Goal: Communication & Community: Answer question/provide support

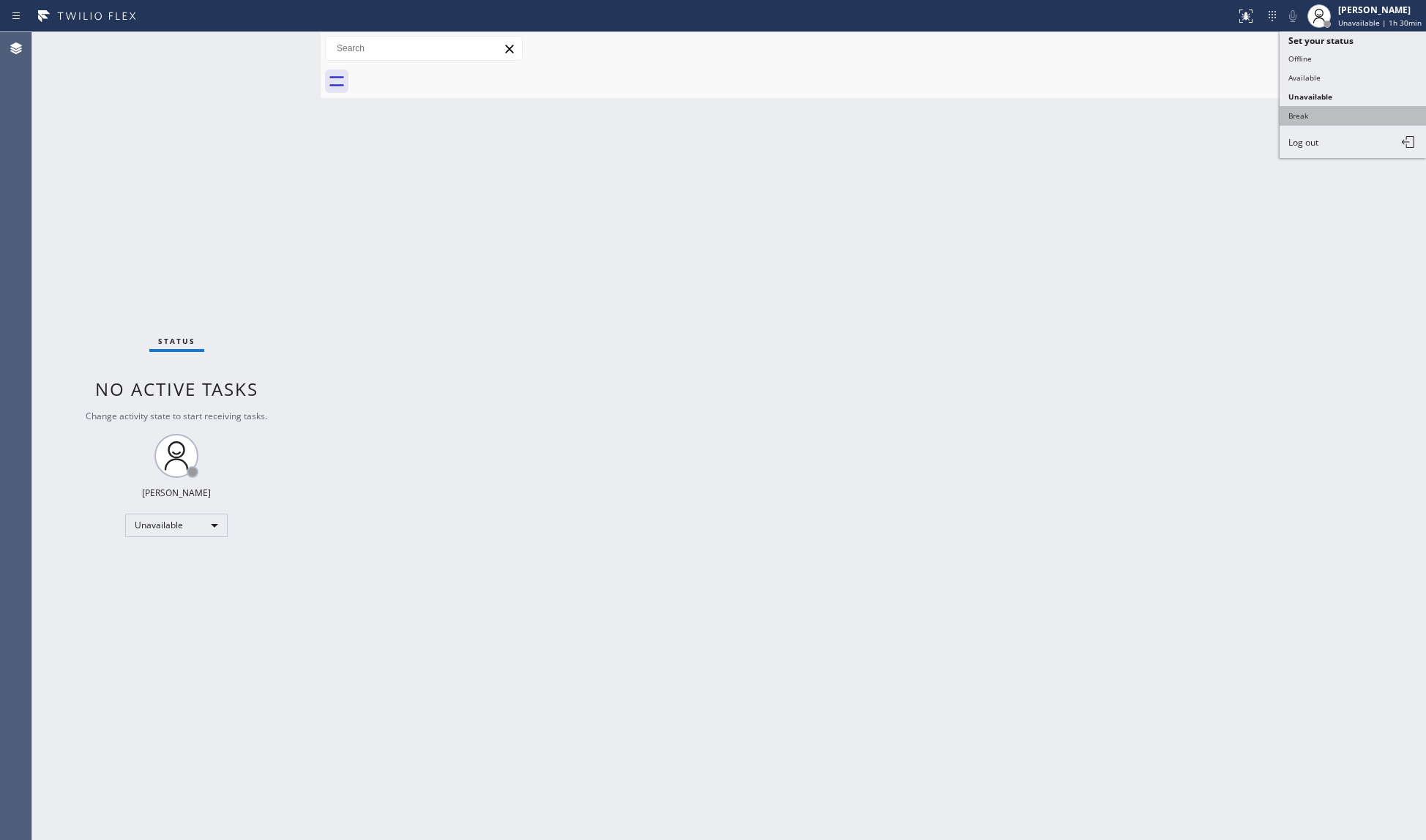
click at [1341, 114] on button "Break" at bounding box center [1353, 115] width 147 height 19
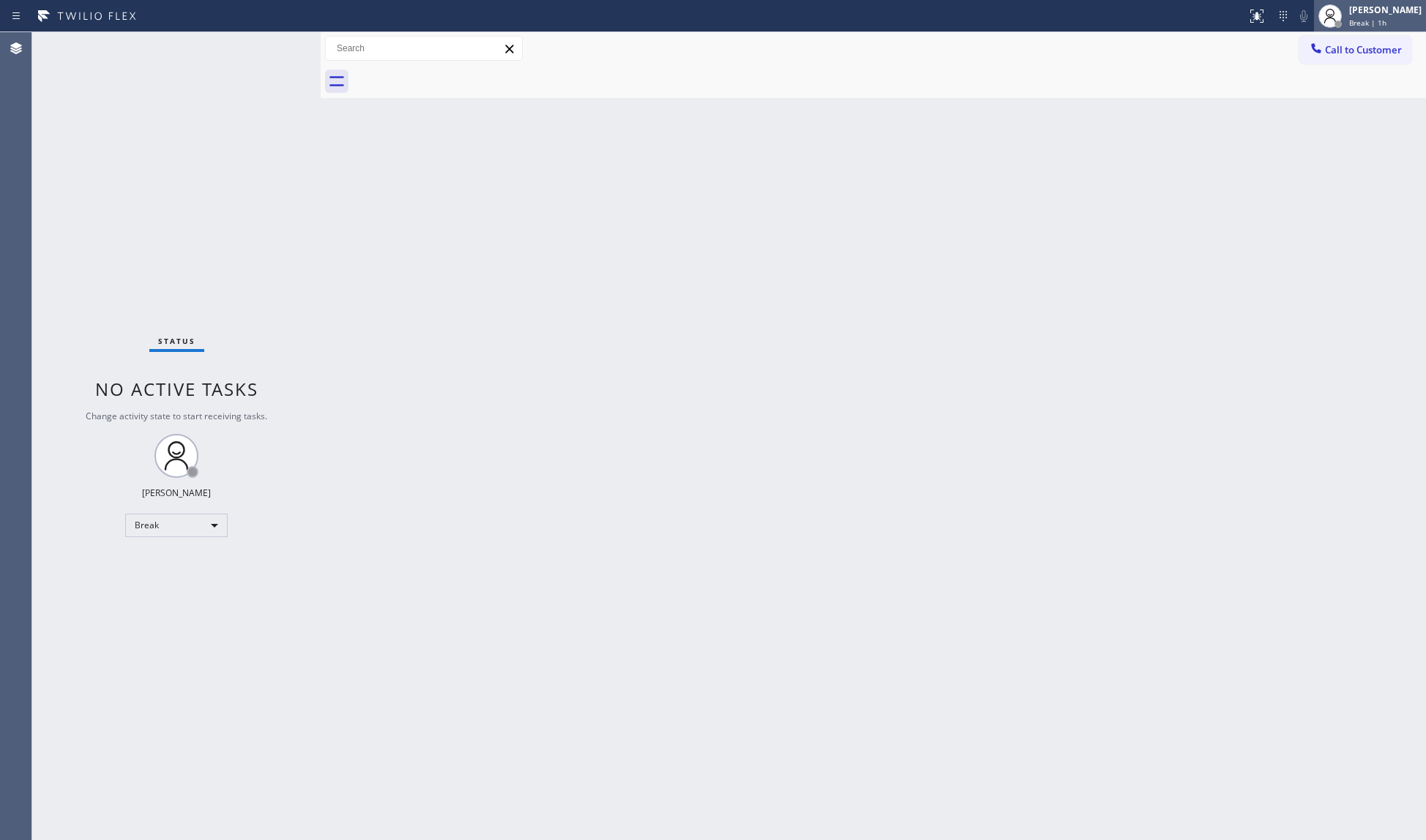
click at [1350, 21] on div "[PERSON_NAME] Break | 1h" at bounding box center [1385, 15] width 80 height 25
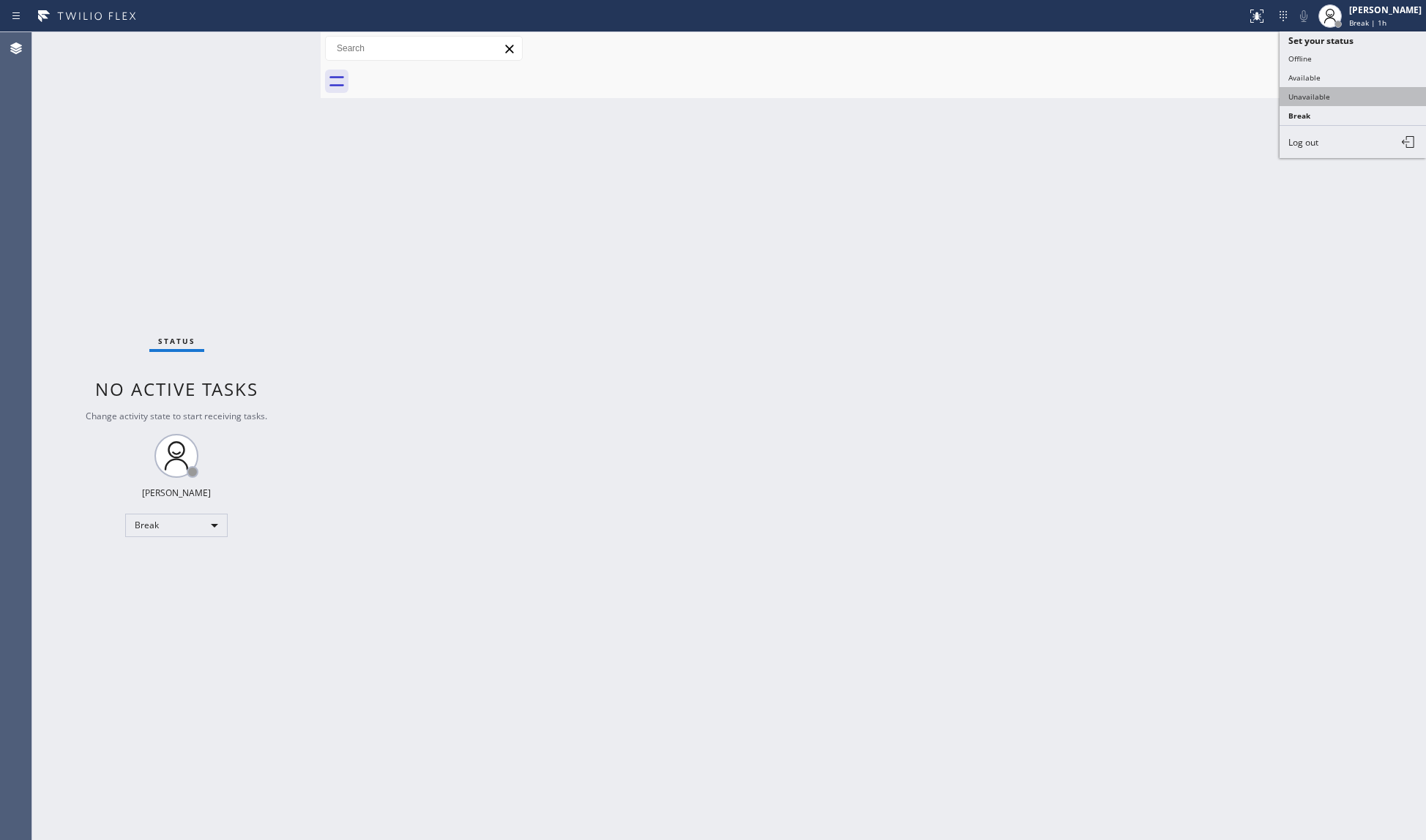
click at [1326, 89] on button "Unavailable" at bounding box center [1353, 97] width 147 height 19
click at [1031, 191] on div "Back to Dashboard Change Sender ID Customers Technicians Select a contact Outbo…" at bounding box center [873, 436] width 1106 height 808
click at [1357, 36] on button "Call to Customer" at bounding box center [1356, 49] width 112 height 28
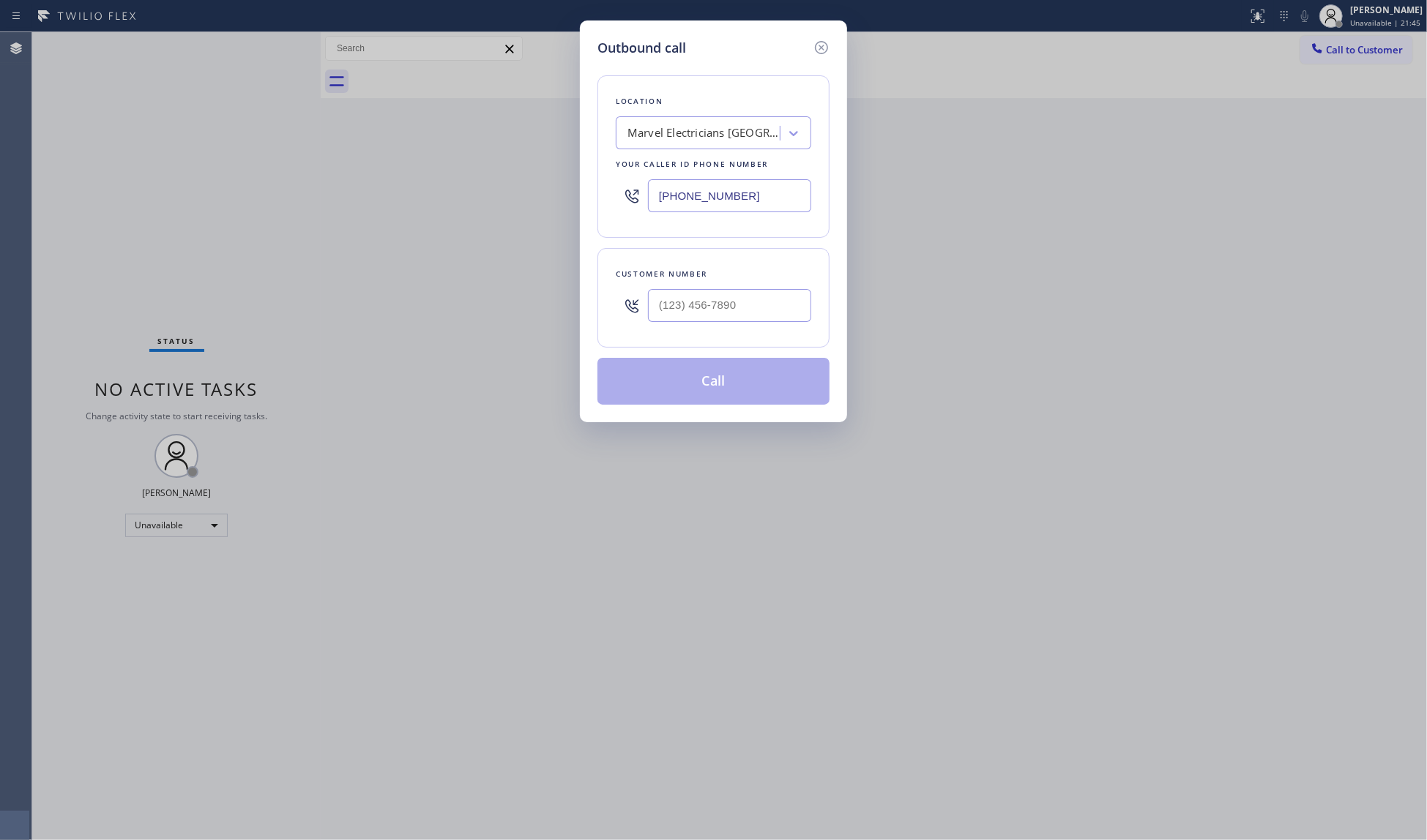
drag, startPoint x: 644, startPoint y: 186, endPoint x: 580, endPoint y: 189, distance: 64.1
click at [580, 189] on div "Outbound call Location Marvel Electricians [GEOGRAPHIC_DATA] Your caller id pho…" at bounding box center [714, 222] width 267 height 401
paste input "213) 348-6148"
type input "[PHONE_NUMBER]"
click at [674, 315] on input "(___) ___-____" at bounding box center [729, 305] width 163 height 33
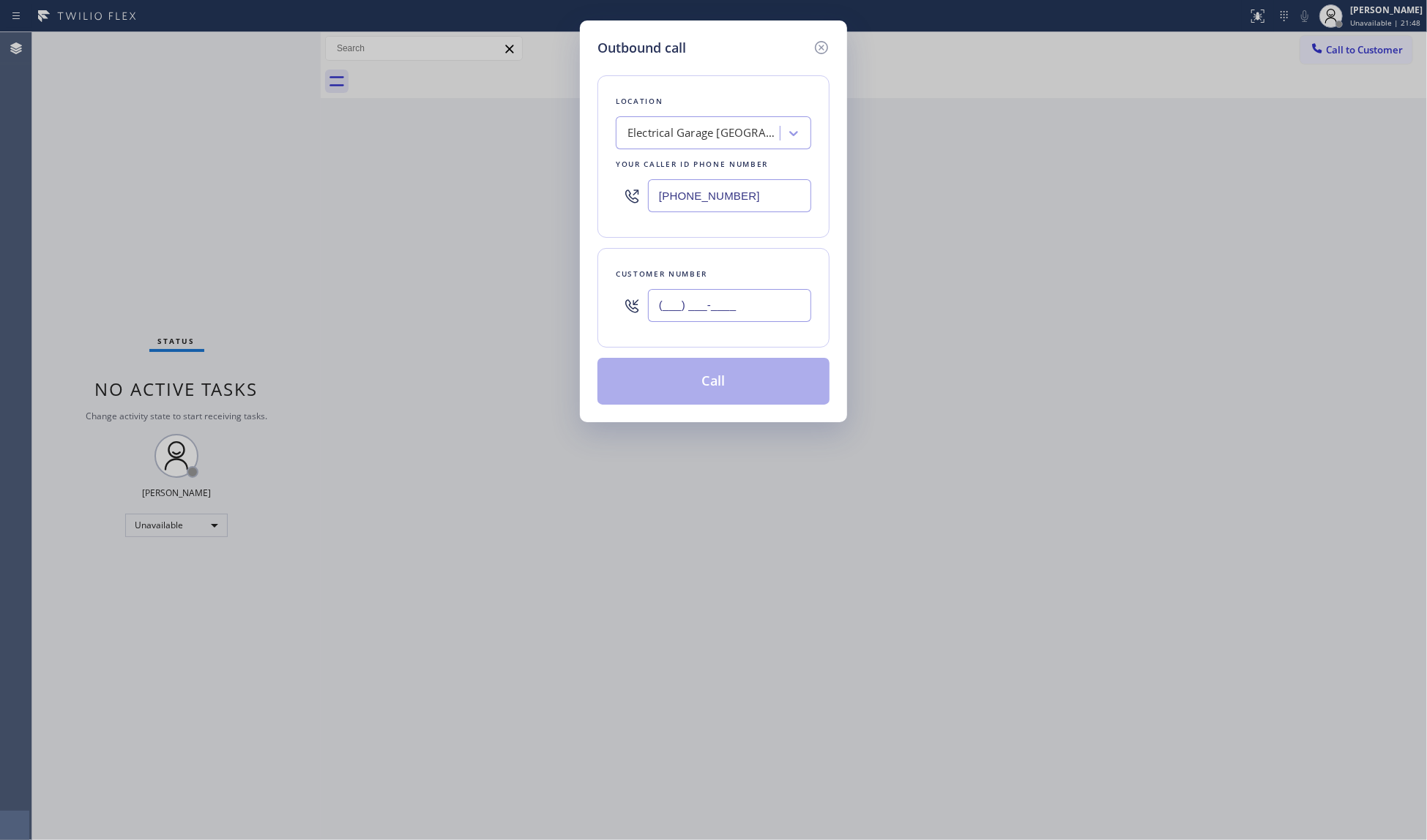
paste input "510) 735-2309"
type input "[PHONE_NUMBER]"
click at [717, 391] on button "Call" at bounding box center [714, 381] width 232 height 47
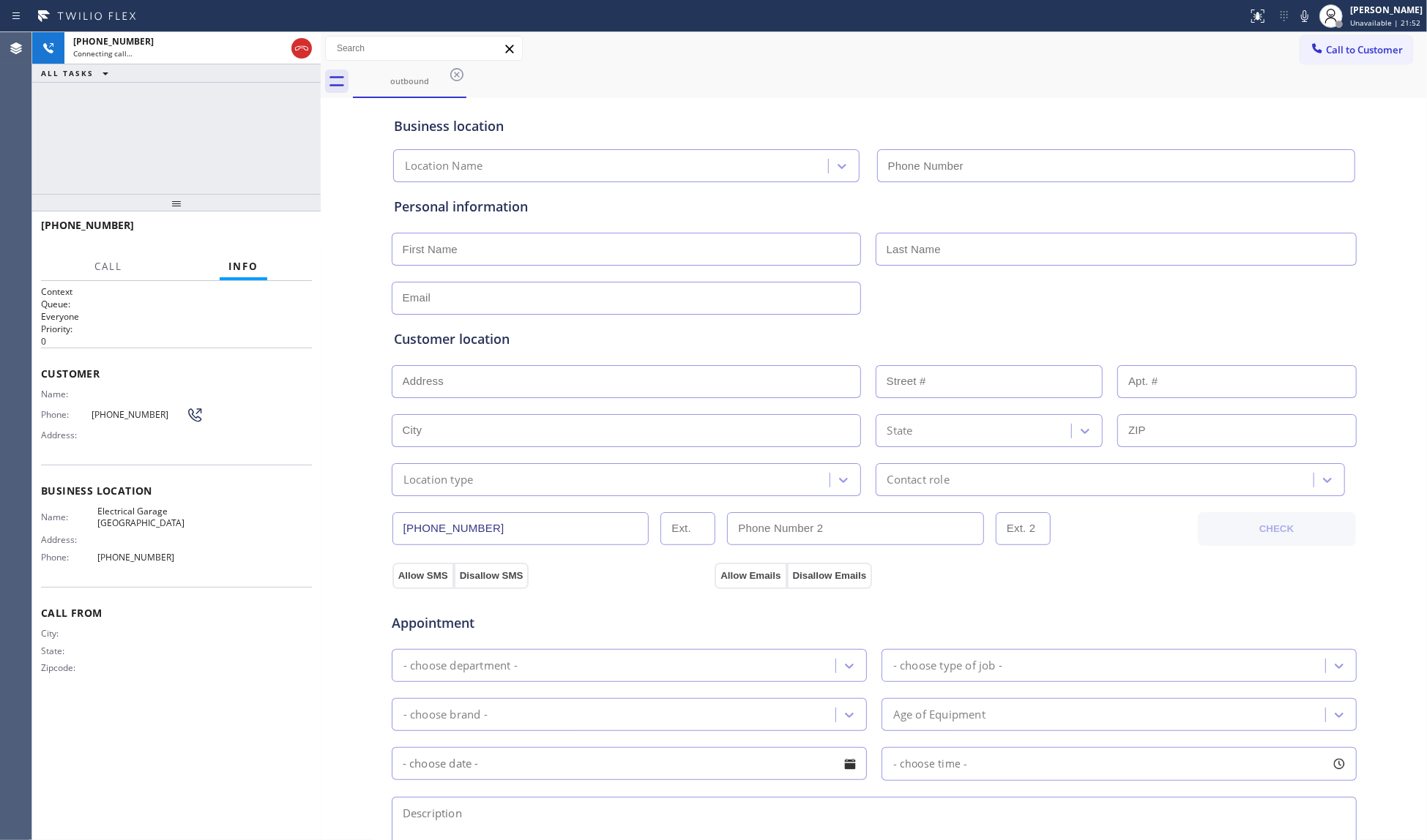
type input "[PHONE_NUMBER]"
drag, startPoint x: 982, startPoint y: 56, endPoint x: 990, endPoint y: 65, distance: 12.0
click at [984, 56] on div "Call to Customer Outbound call Location Electrical Garage [GEOGRAPHIC_DATA] You…" at bounding box center [873, 48] width 1106 height 25
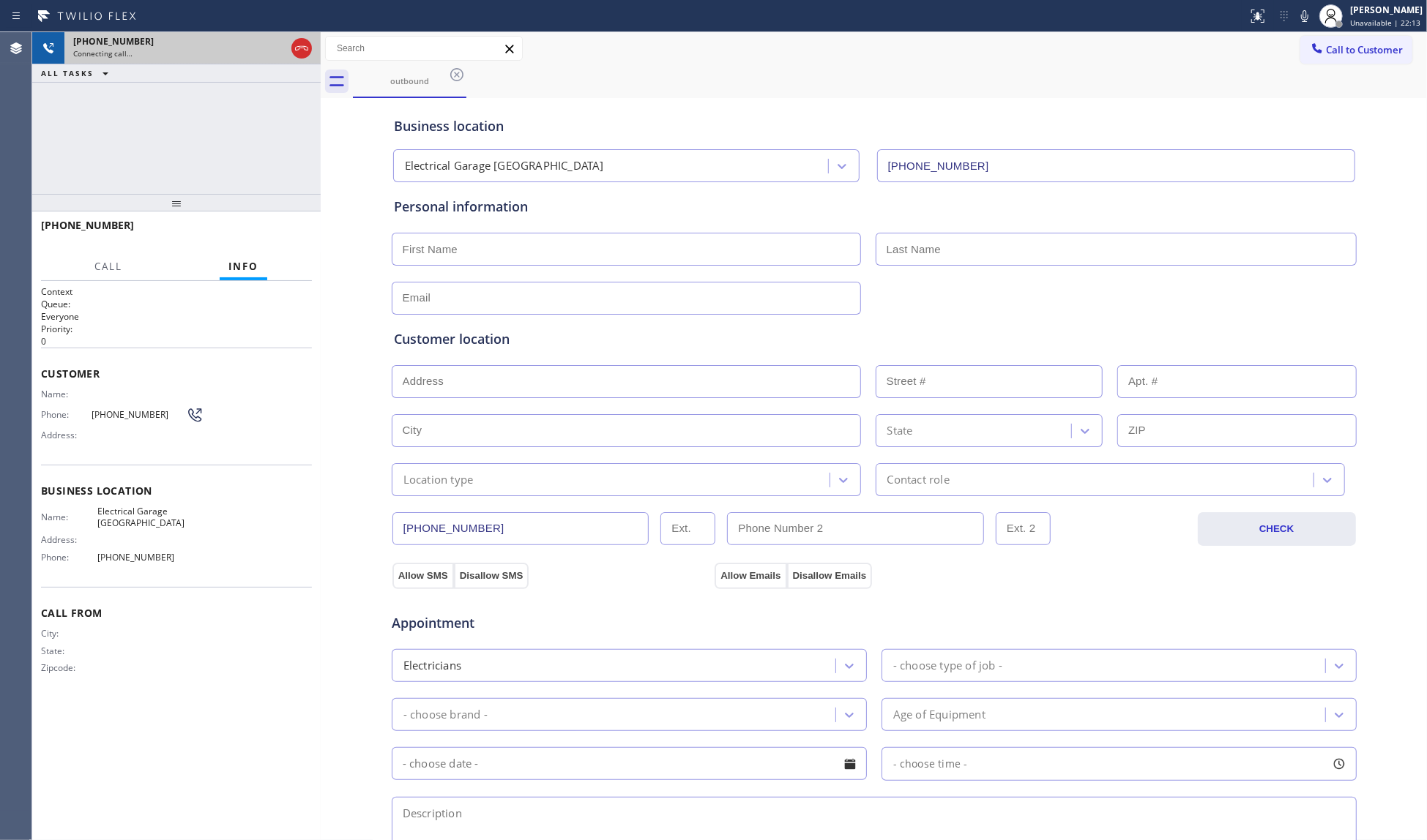
click at [303, 56] on button at bounding box center [301, 48] width 21 height 21
click at [299, 49] on div "Connecting call…" at bounding box center [192, 53] width 239 height 10
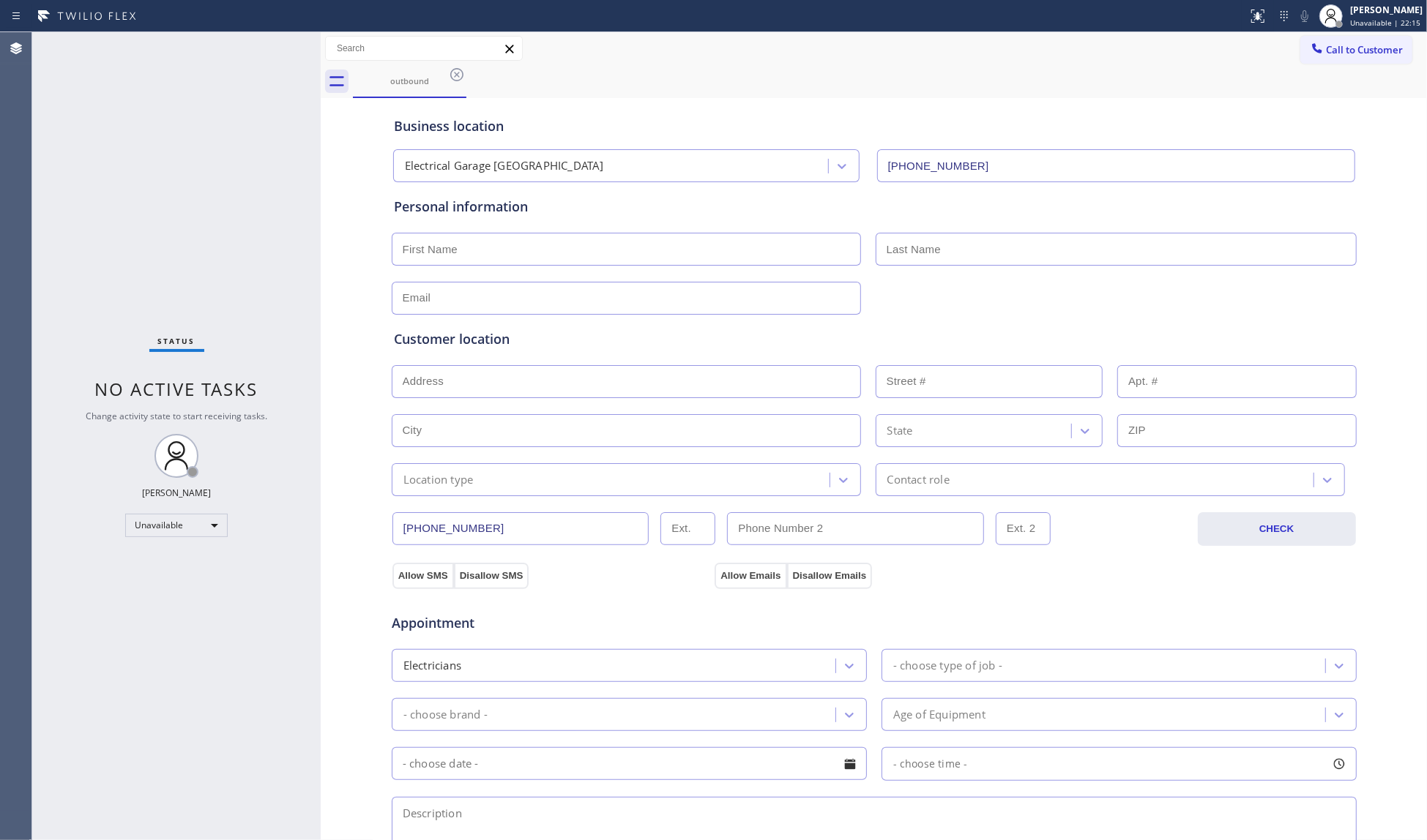
click at [431, 530] on input "[PHONE_NUMBER]" at bounding box center [520, 529] width 257 height 33
click at [433, 530] on input "[PHONE_NUMBER]" at bounding box center [520, 529] width 257 height 33
click at [435, 530] on input "[PHONE_NUMBER]" at bounding box center [520, 529] width 257 height 33
click at [500, 528] on input "[PHONE_NUMBER]" at bounding box center [520, 529] width 257 height 33
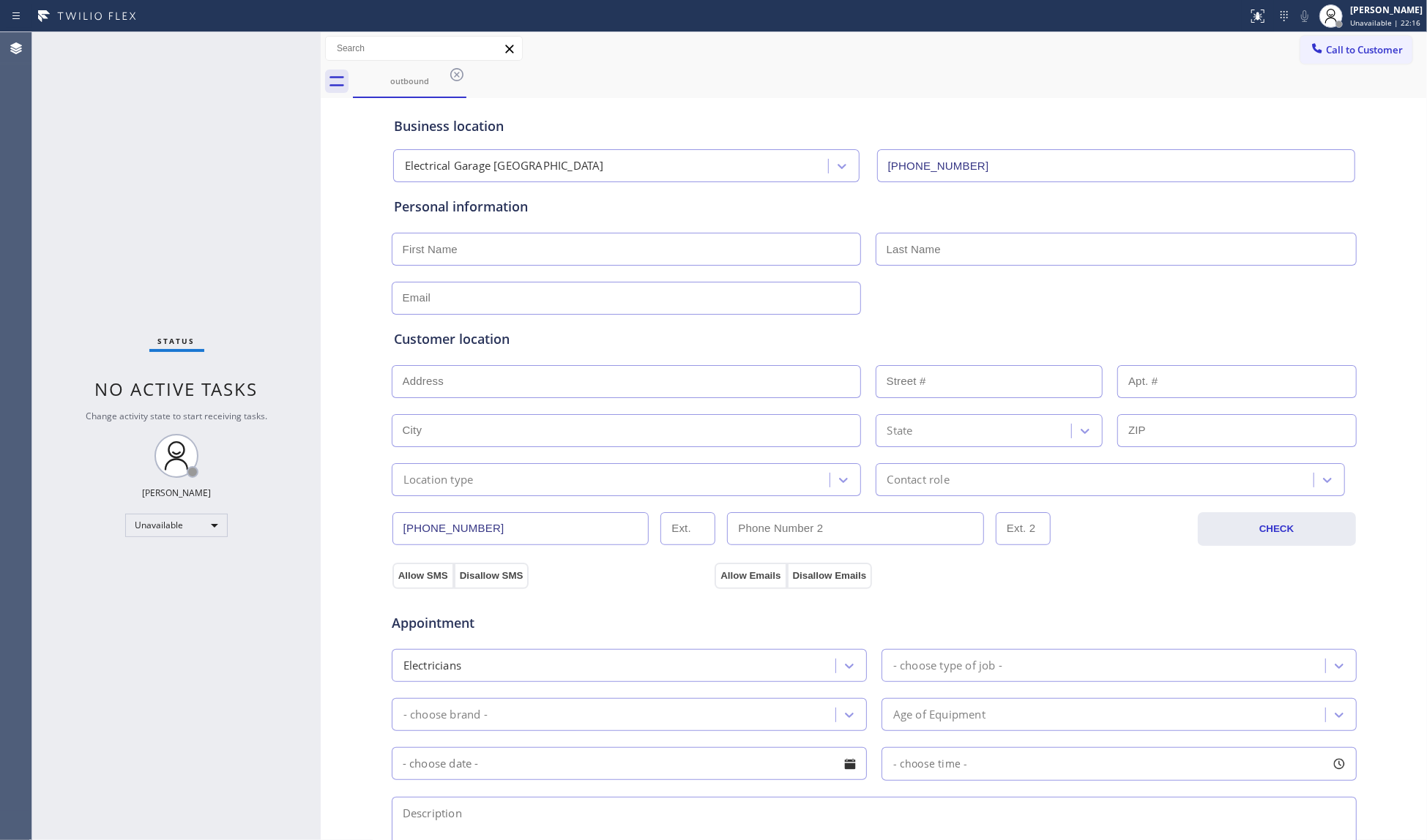
click at [500, 528] on input "[PHONE_NUMBER]" at bounding box center [520, 529] width 257 height 33
click at [1333, 51] on span "Call to Customer" at bounding box center [1364, 49] width 77 height 13
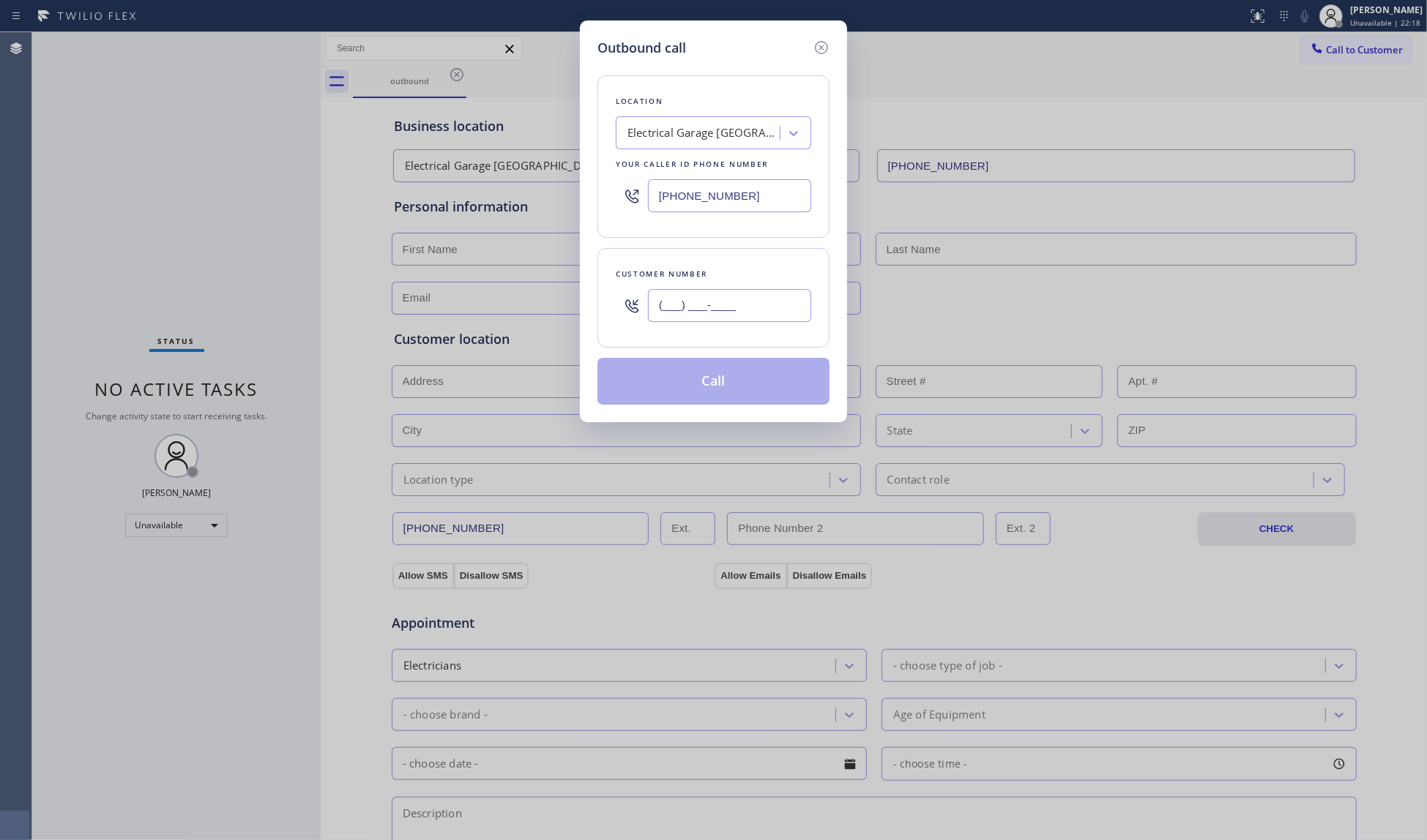
click at [737, 299] on input "(___) ___-____" at bounding box center [729, 305] width 163 height 33
paste input "510) 735-2309"
type input "[PHONE_NUMBER]"
click at [683, 422] on div "Outbound call Location Electrical Garage [GEOGRAPHIC_DATA] Your caller id phone…" at bounding box center [714, 222] width 267 height 401
click at [1160, 68] on div "Outbound call Location Electrical Garage [GEOGRAPHIC_DATA] Your caller id phone…" at bounding box center [714, 420] width 1427 height 840
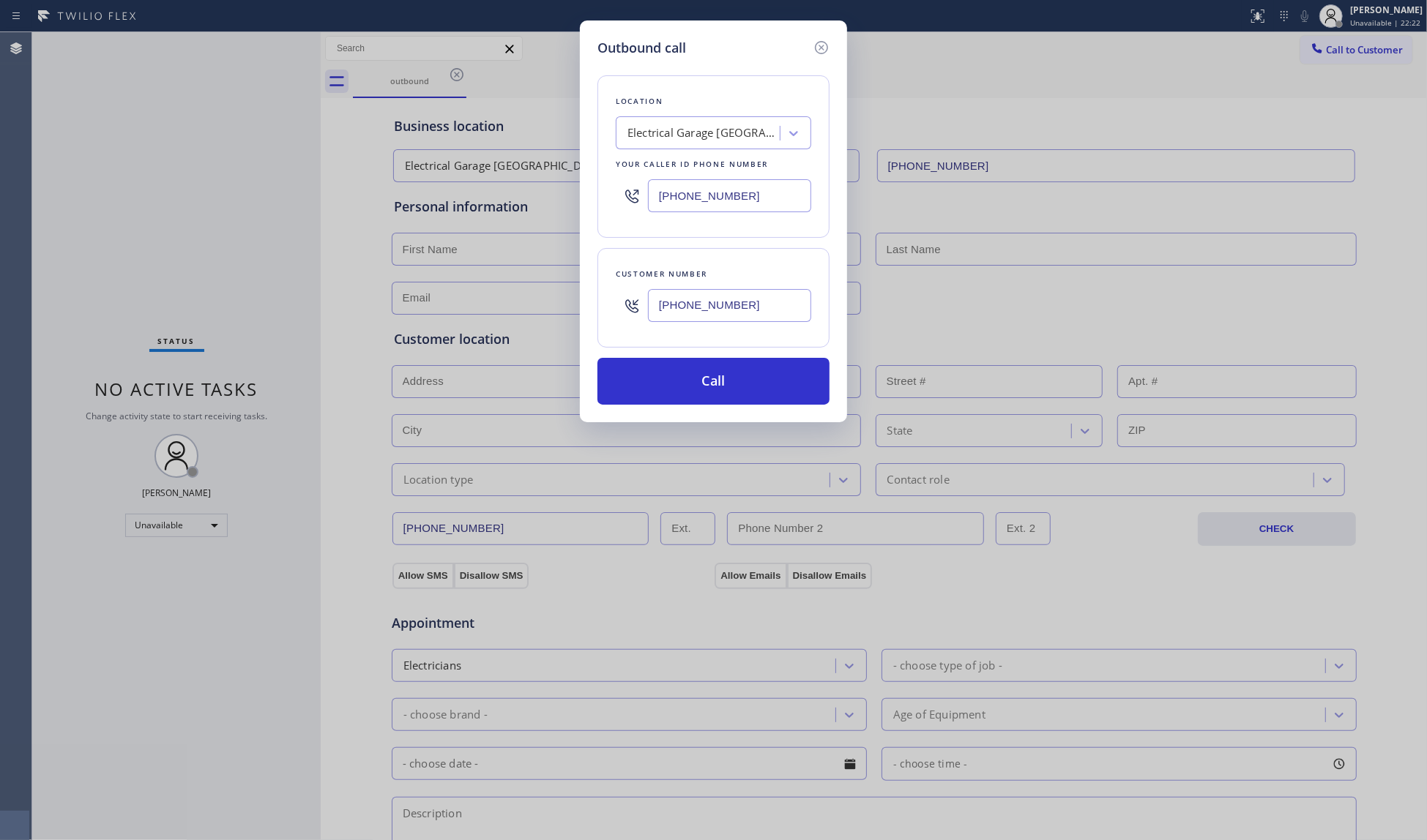
drag, startPoint x: 714, startPoint y: 381, endPoint x: 760, endPoint y: 340, distance: 61.6
click at [714, 381] on button "Call" at bounding box center [714, 381] width 232 height 47
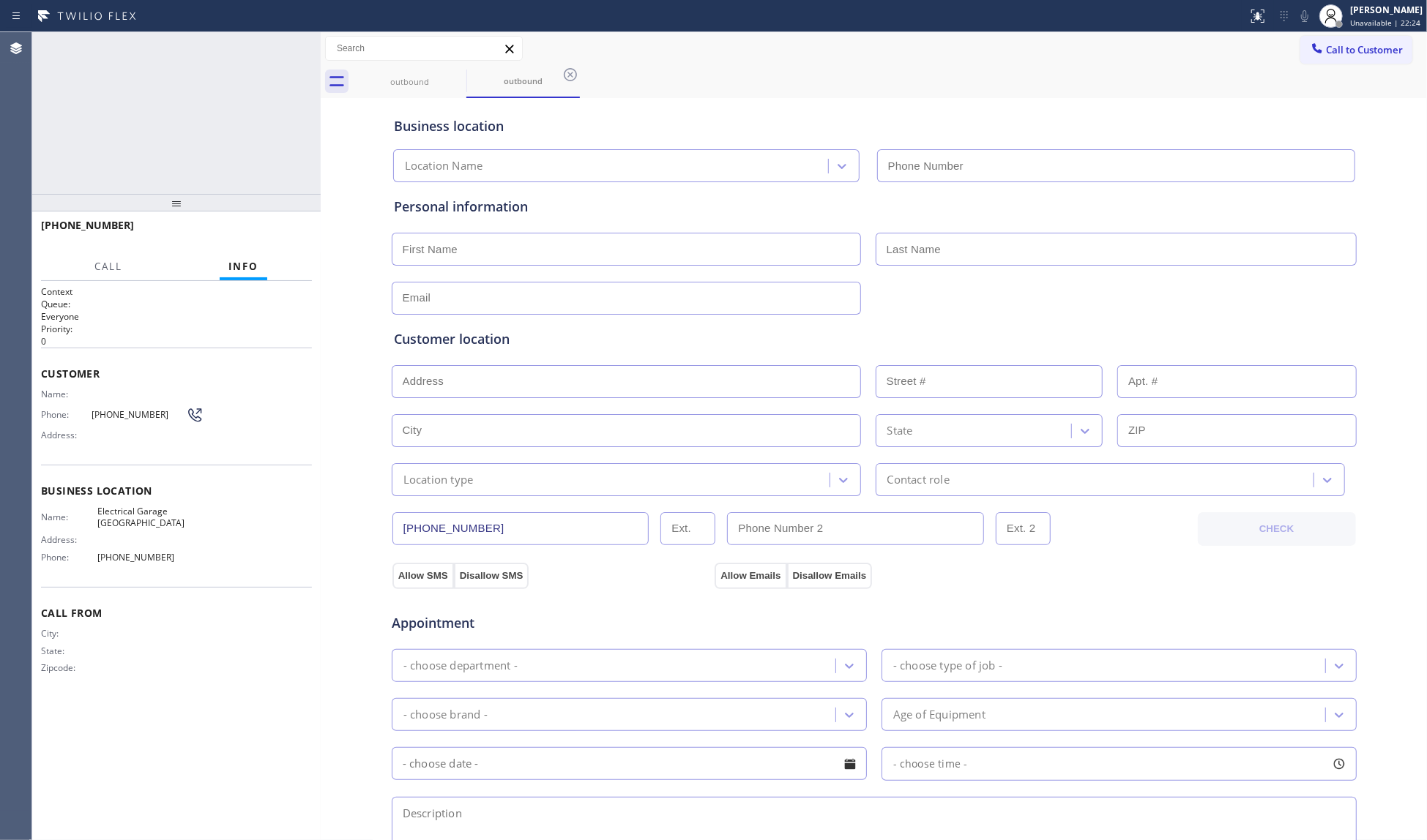
type input "[PHONE_NUMBER]"
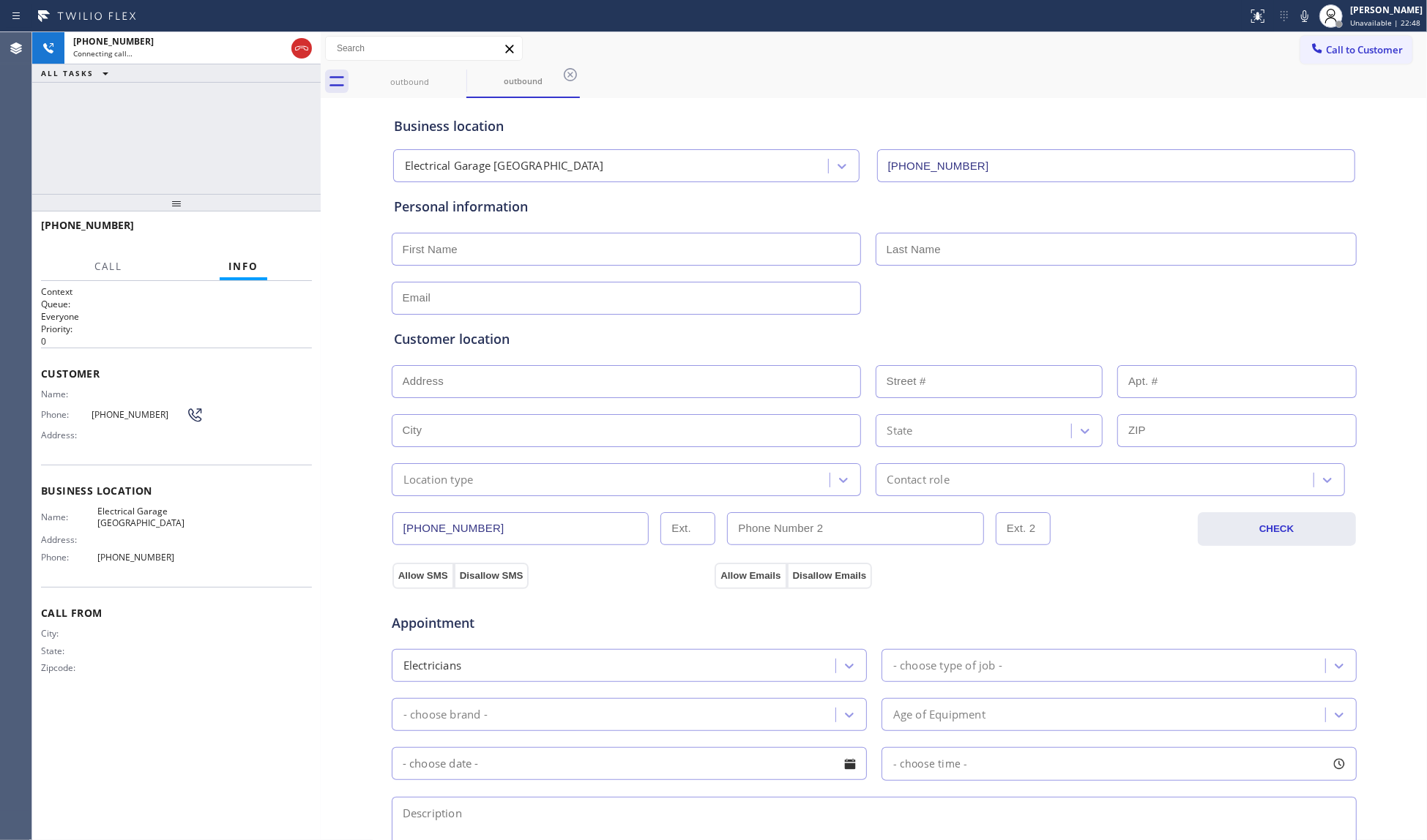
drag, startPoint x: 303, startPoint y: 52, endPoint x: 408, endPoint y: 24, distance: 108.7
click at [307, 50] on icon at bounding box center [301, 48] width 18 height 18
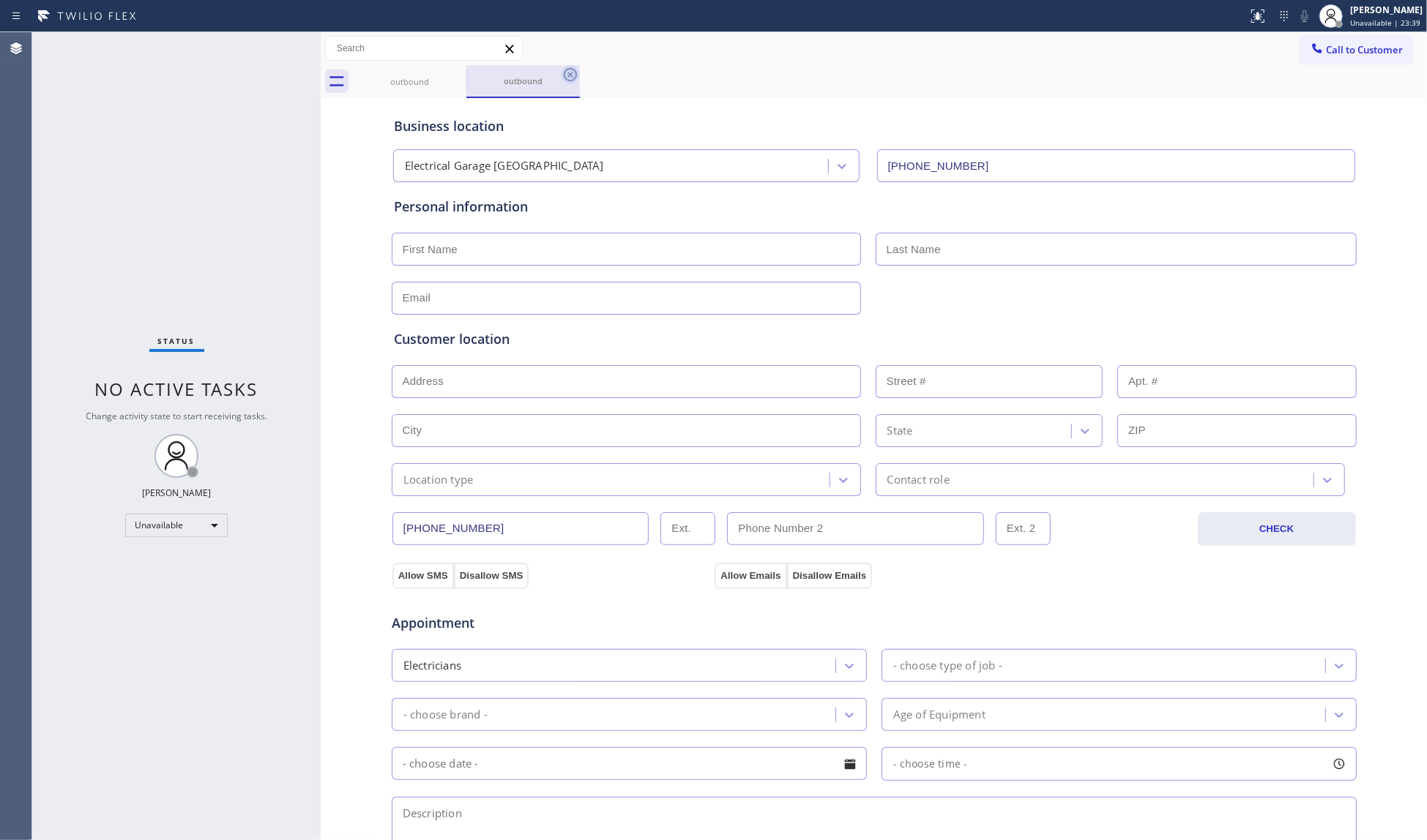
click at [570, 77] on icon at bounding box center [570, 74] width 18 height 18
click at [460, 76] on icon at bounding box center [456, 74] width 18 height 18
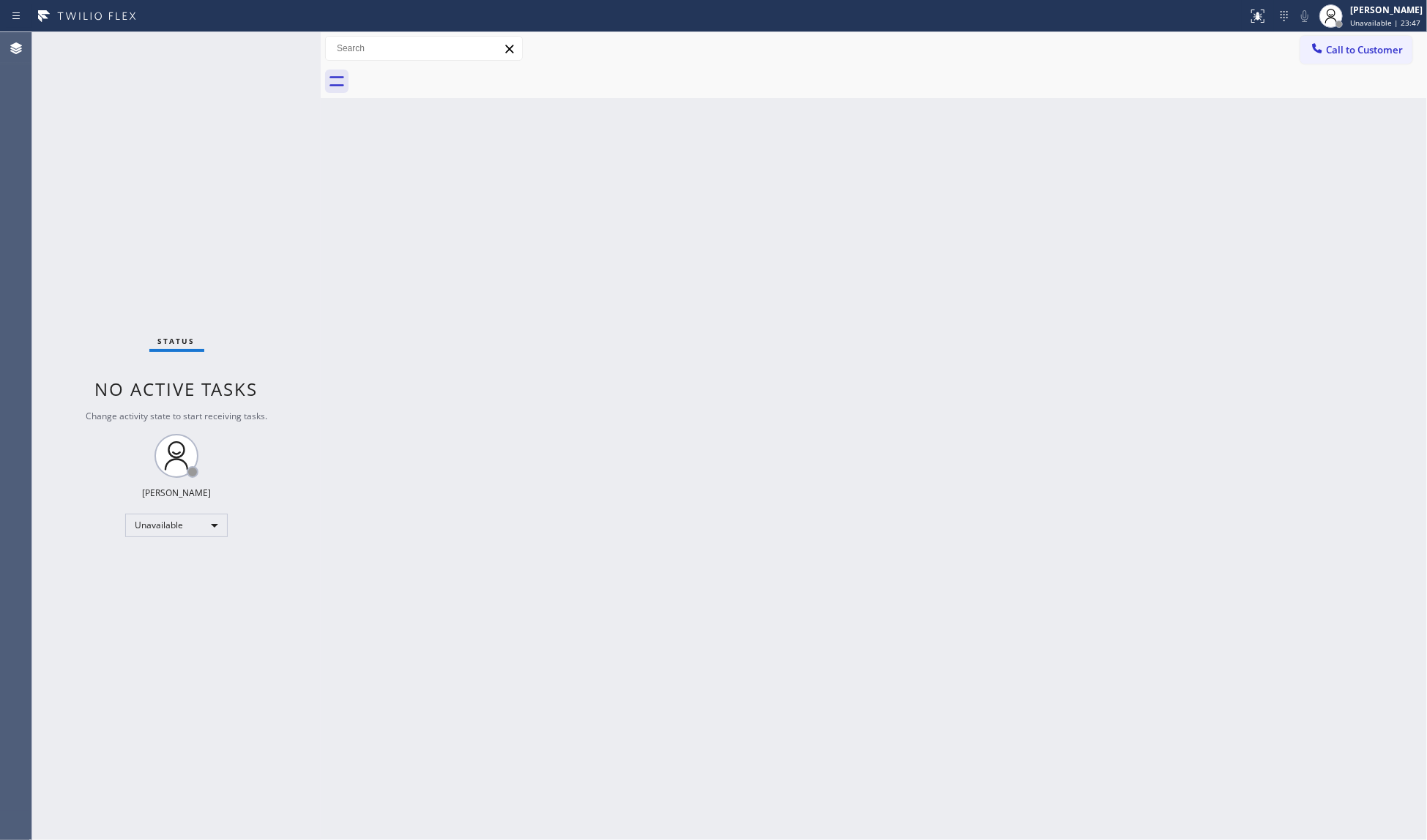
drag, startPoint x: 1283, startPoint y: 174, endPoint x: 1290, endPoint y: 164, distance: 12.2
click at [1290, 164] on div "Back to Dashboard Change Sender ID Customers Technicians Select a contact Outbo…" at bounding box center [873, 436] width 1106 height 808
click at [1340, 47] on span "Call to Customer" at bounding box center [1364, 49] width 77 height 13
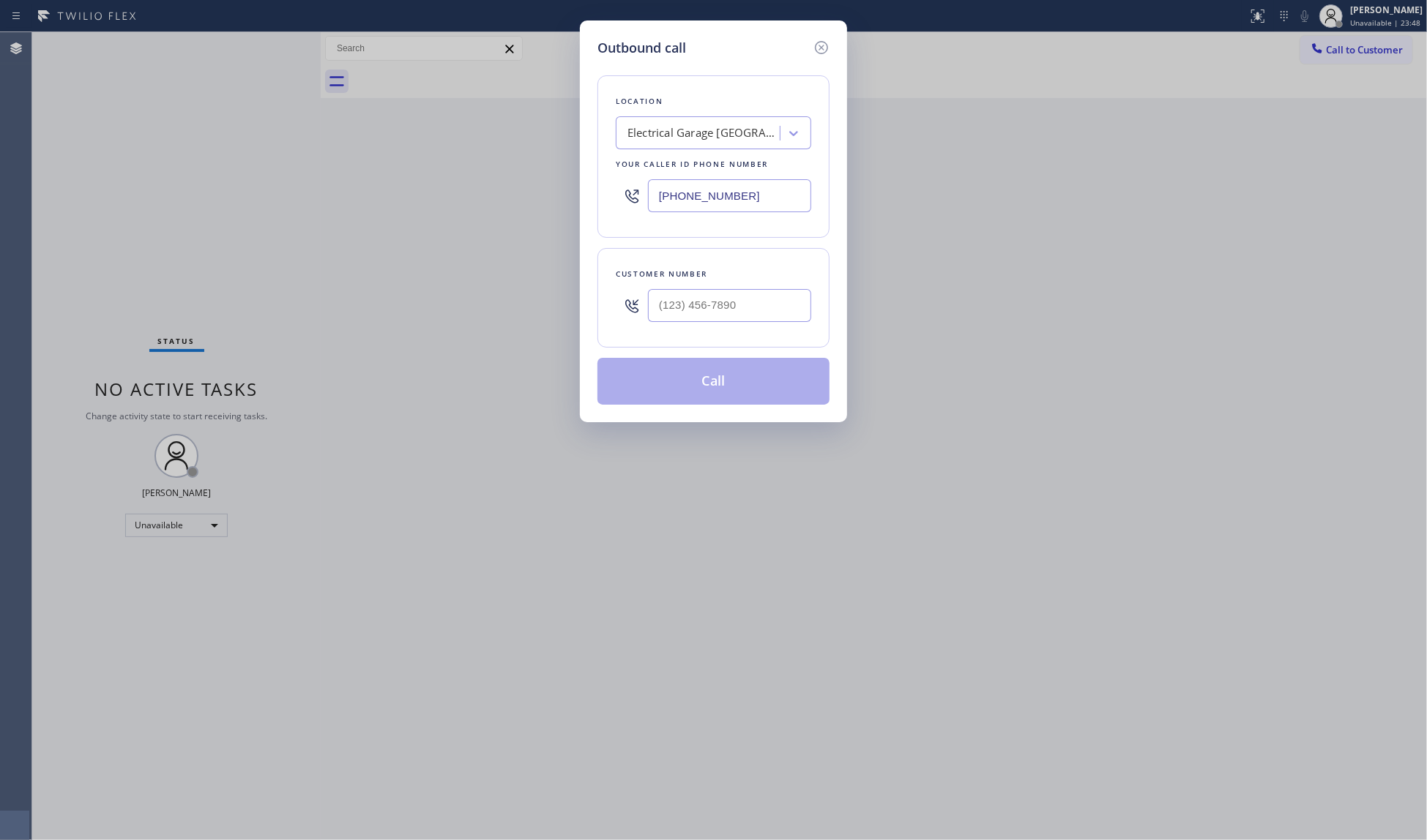
drag, startPoint x: 751, startPoint y: 205, endPoint x: 563, endPoint y: 205, distance: 188.0
click at [563, 205] on div "Outbound call Location Electrical Garage [GEOGRAPHIC_DATA] Your caller id phone…" at bounding box center [714, 420] width 1427 height 840
paste input "805) 519-8060"
type input "[PHONE_NUMBER]"
paste input "text"
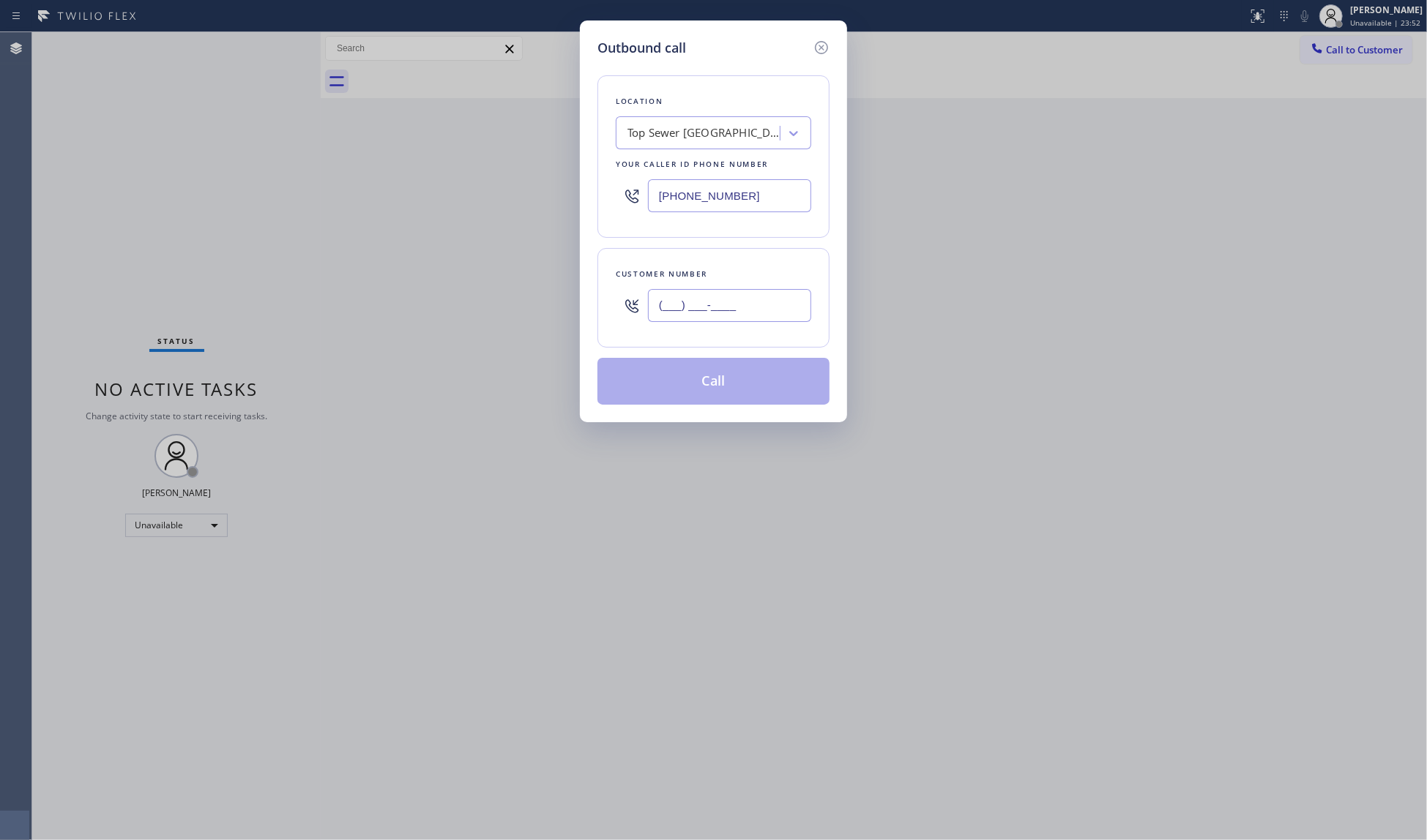
drag, startPoint x: 753, startPoint y: 320, endPoint x: 763, endPoint y: 313, distance: 12.2
click at [751, 317] on input "(___) ___-____" at bounding box center [729, 305] width 163 height 33
paste input "text"
click at [660, 307] on input "(___) ___-____" at bounding box center [729, 305] width 163 height 33
paste input "805) 505-7114"
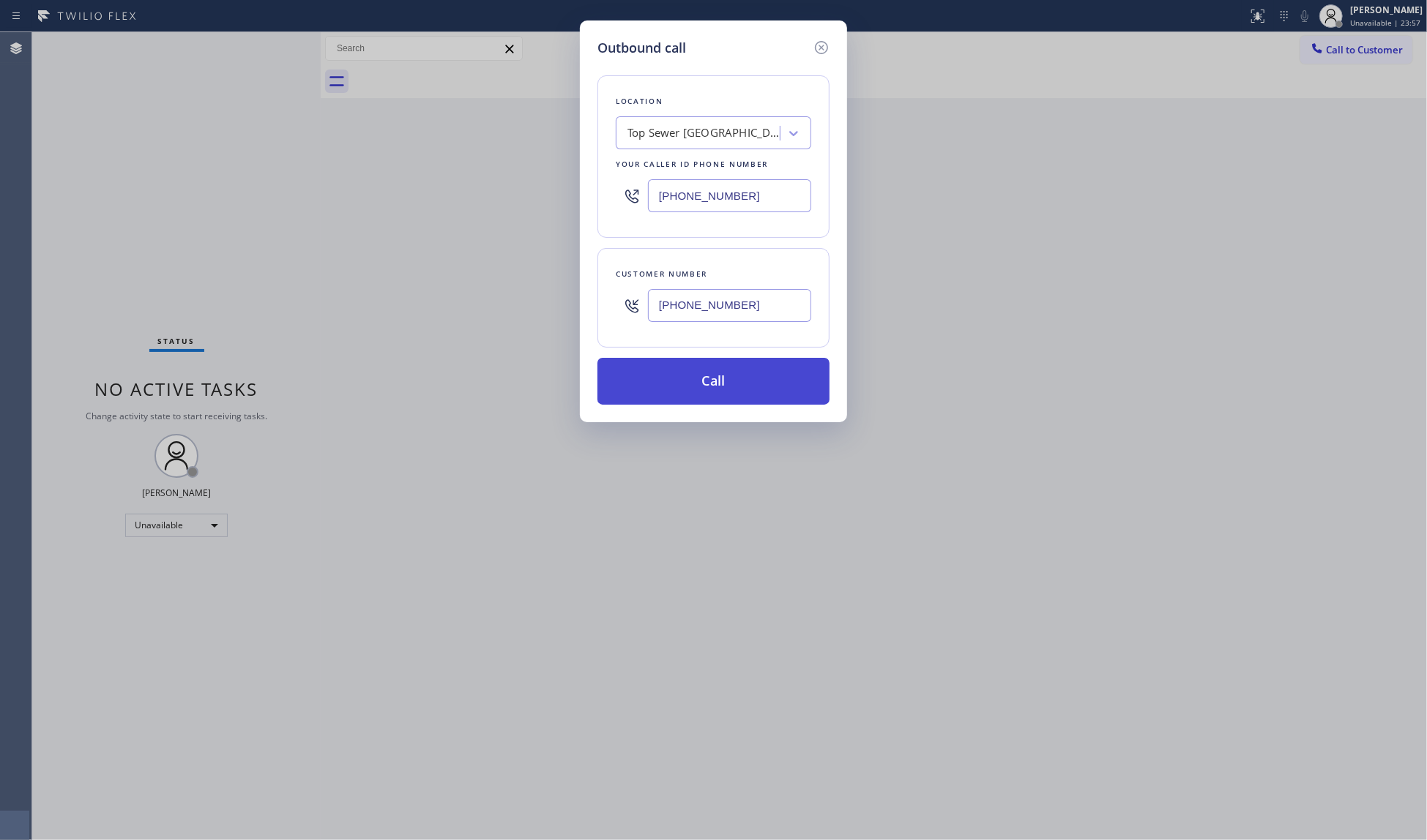
type input "[PHONE_NUMBER]"
click at [706, 375] on button "Call" at bounding box center [714, 381] width 232 height 47
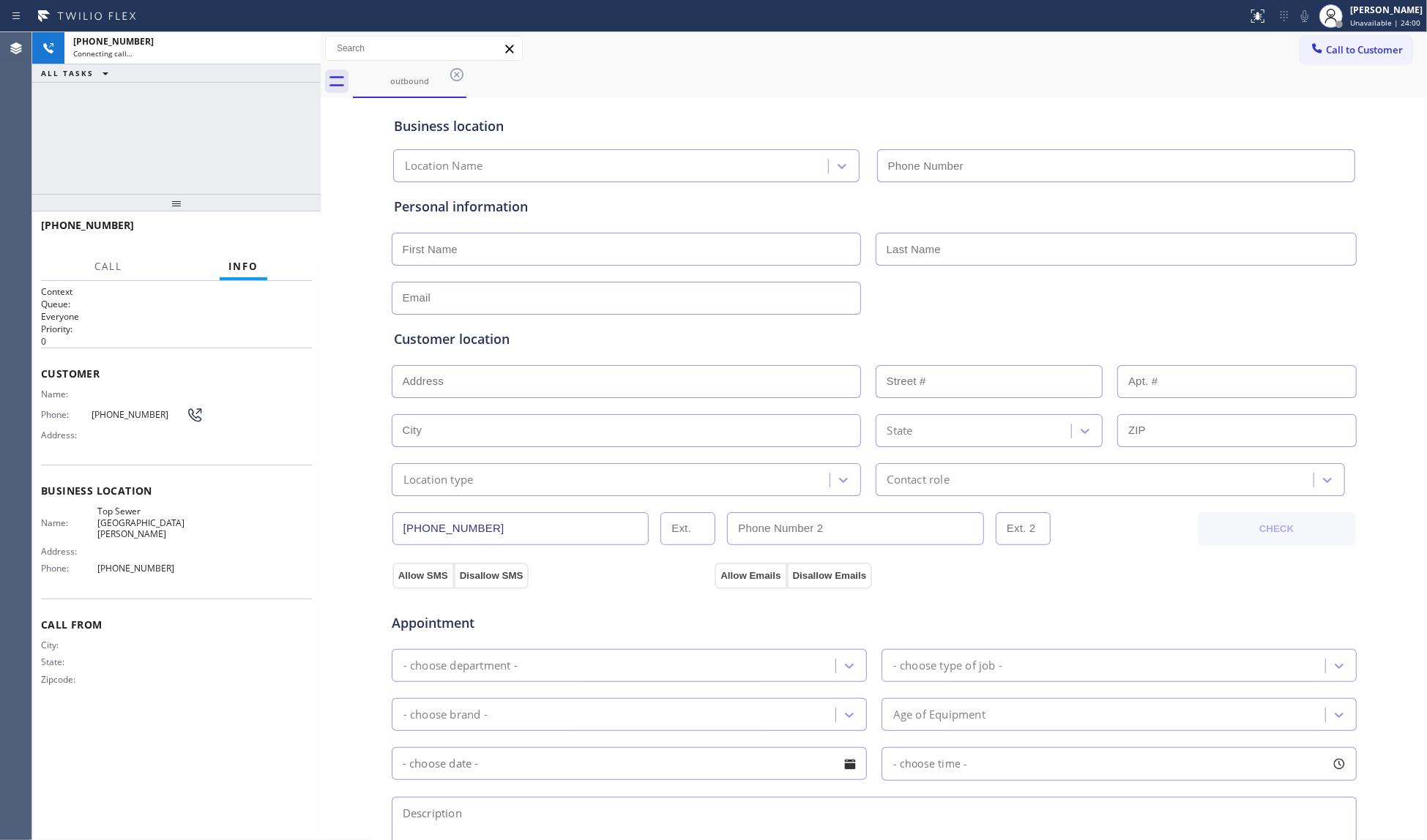
type input "[PHONE_NUMBER]"
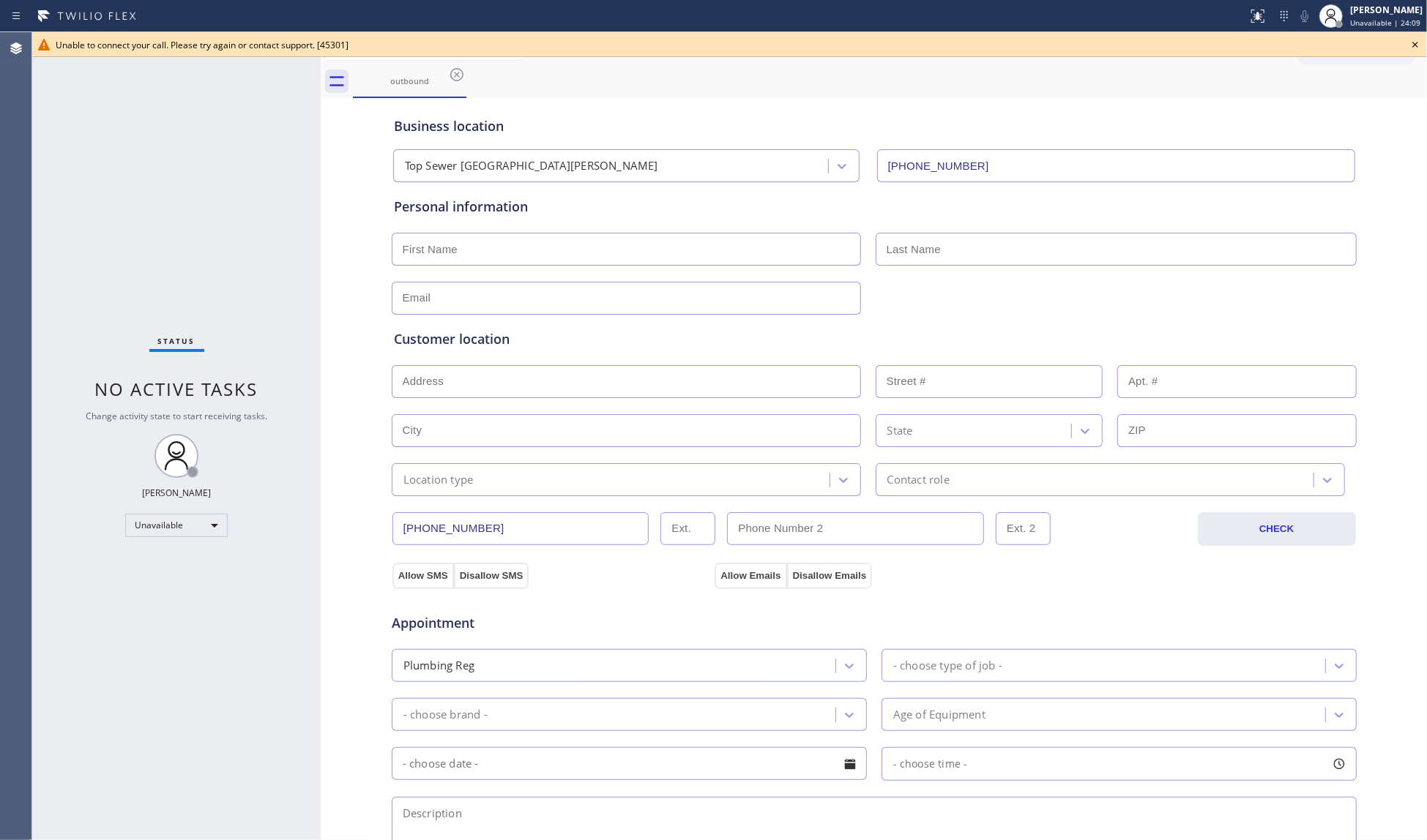
click at [454, 77] on icon at bounding box center [456, 74] width 18 height 18
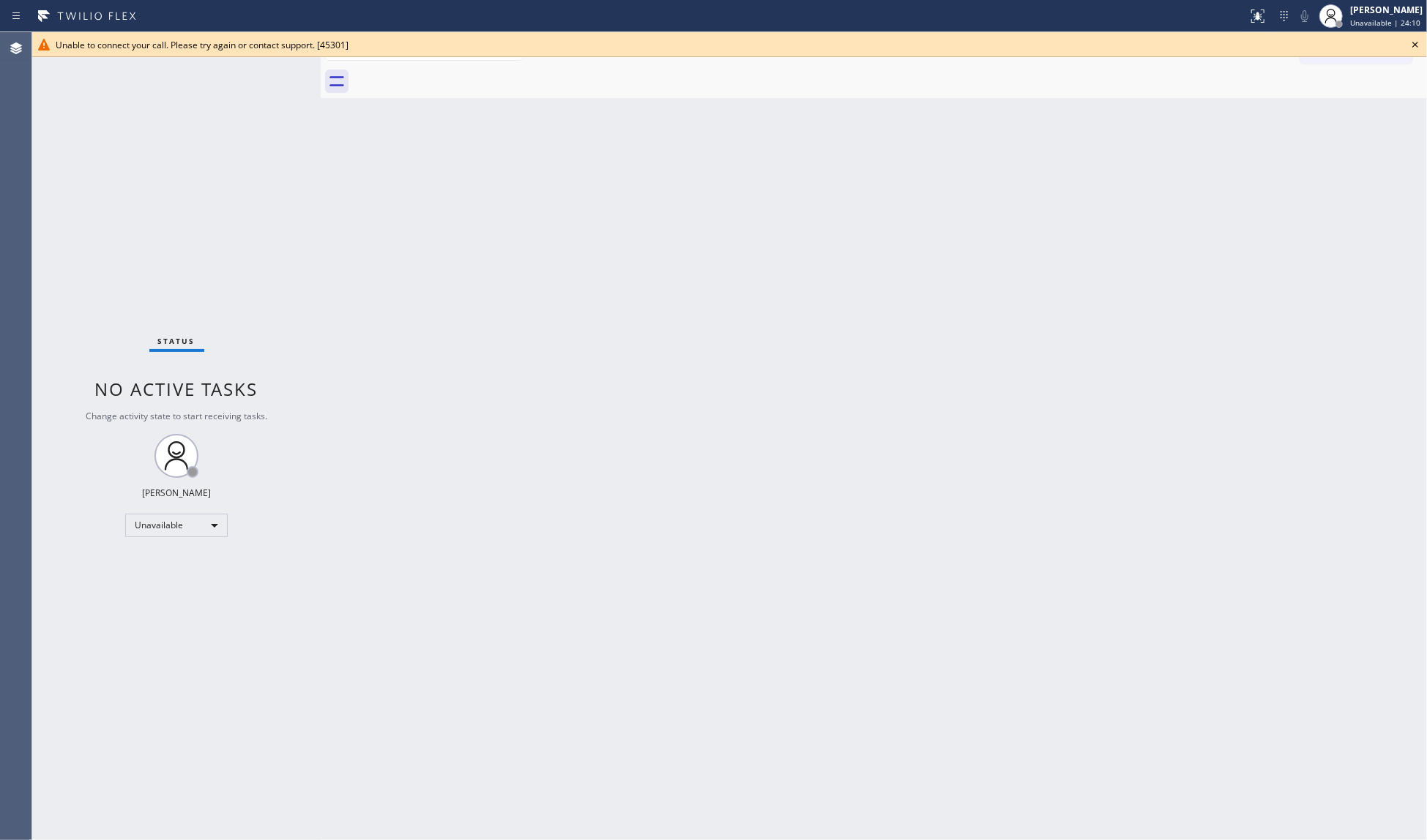
click at [1412, 44] on icon at bounding box center [1415, 44] width 18 height 18
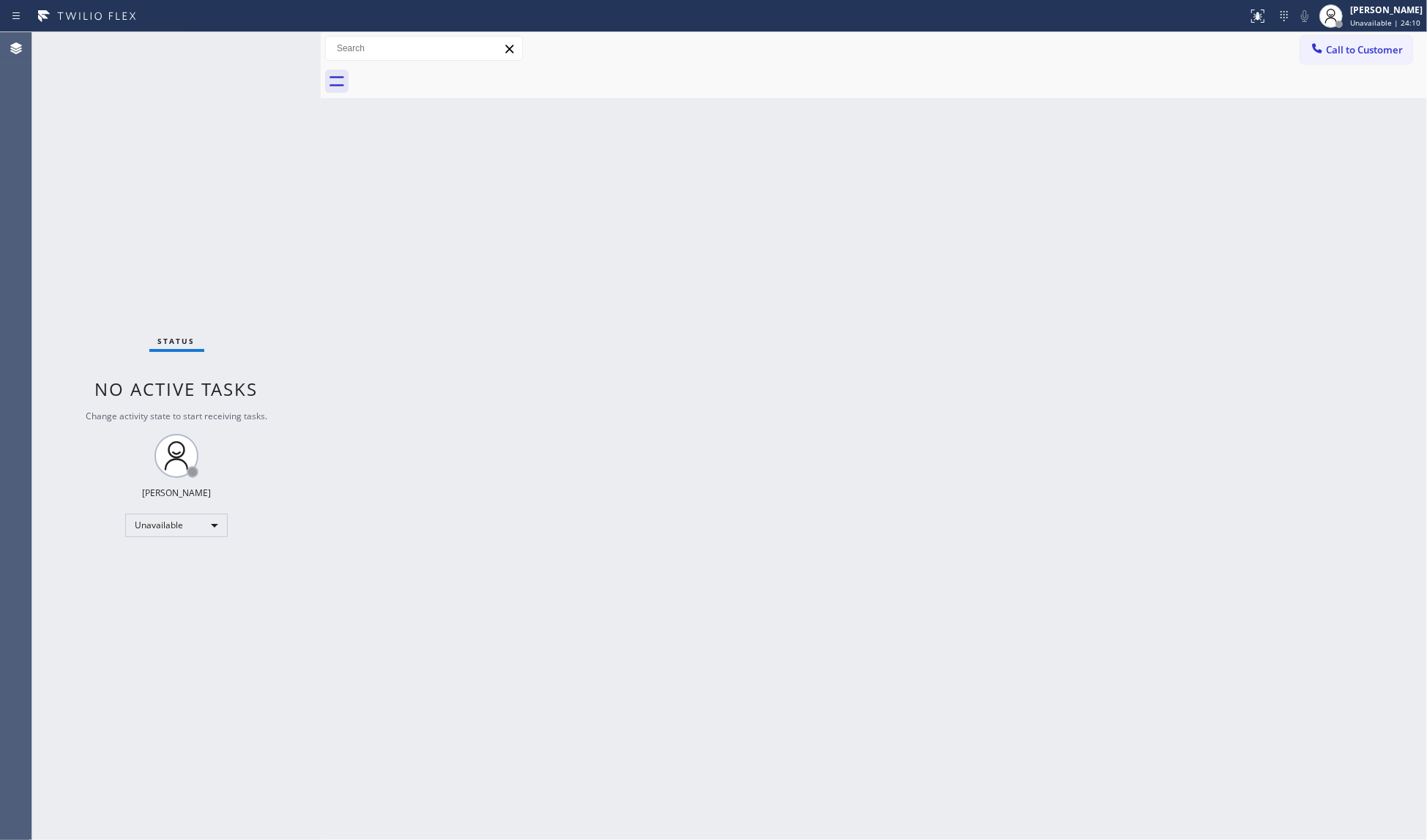
drag, startPoint x: 1361, startPoint y: 53, endPoint x: 1351, endPoint y: 53, distance: 10.0
click at [1358, 53] on span "Call to Customer" at bounding box center [1364, 49] width 77 height 13
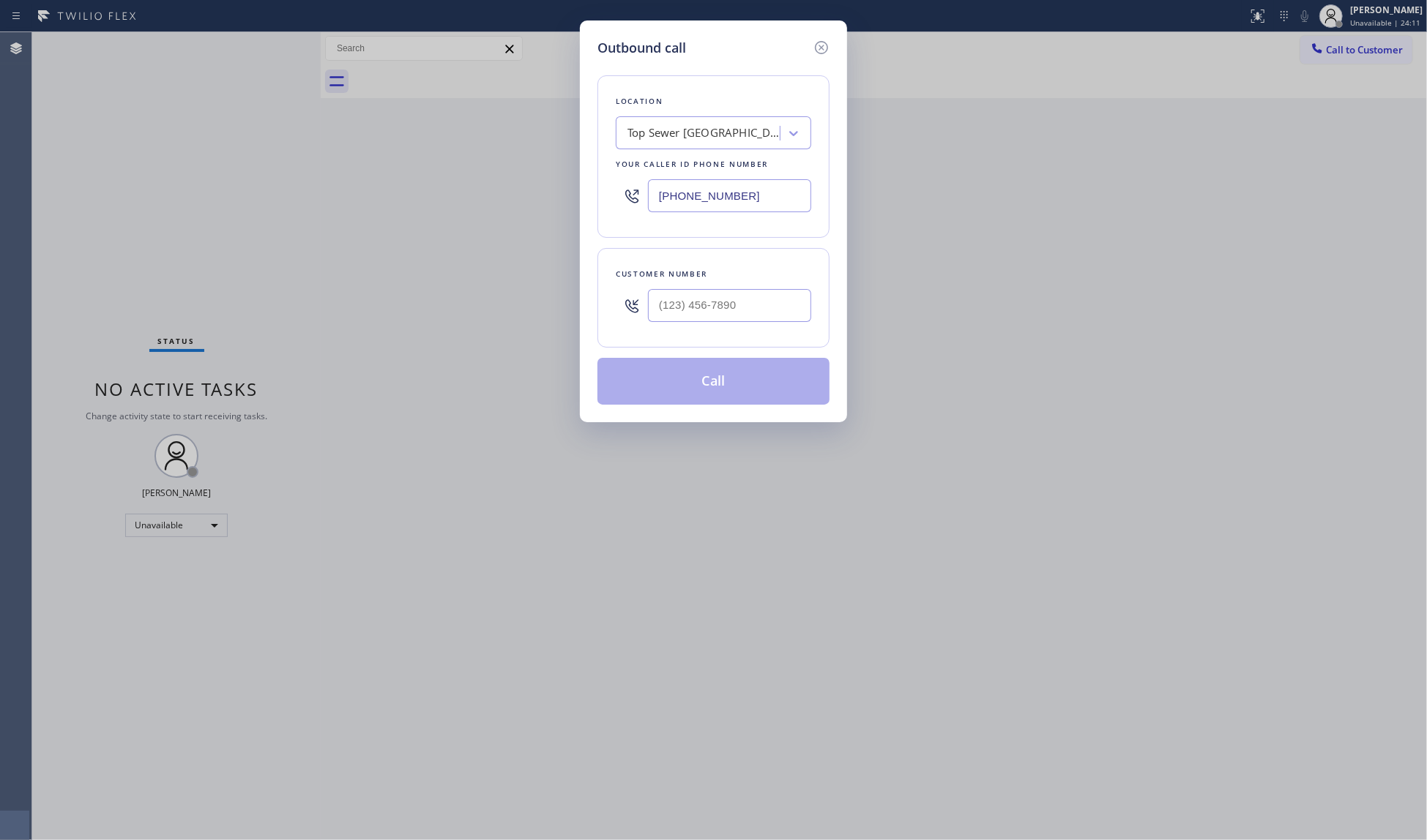
drag, startPoint x: 764, startPoint y: 177, endPoint x: 566, endPoint y: 195, distance: 198.8
click at [566, 195] on div "Outbound call Location Top Sewer [GEOGRAPHIC_DATA][PERSON_NAME] Your caller id …" at bounding box center [714, 420] width 1427 height 840
click at [751, 196] on input "(___) ___-____" at bounding box center [729, 195] width 163 height 33
click at [660, 191] on input "(___) ___-____" at bounding box center [729, 195] width 163 height 33
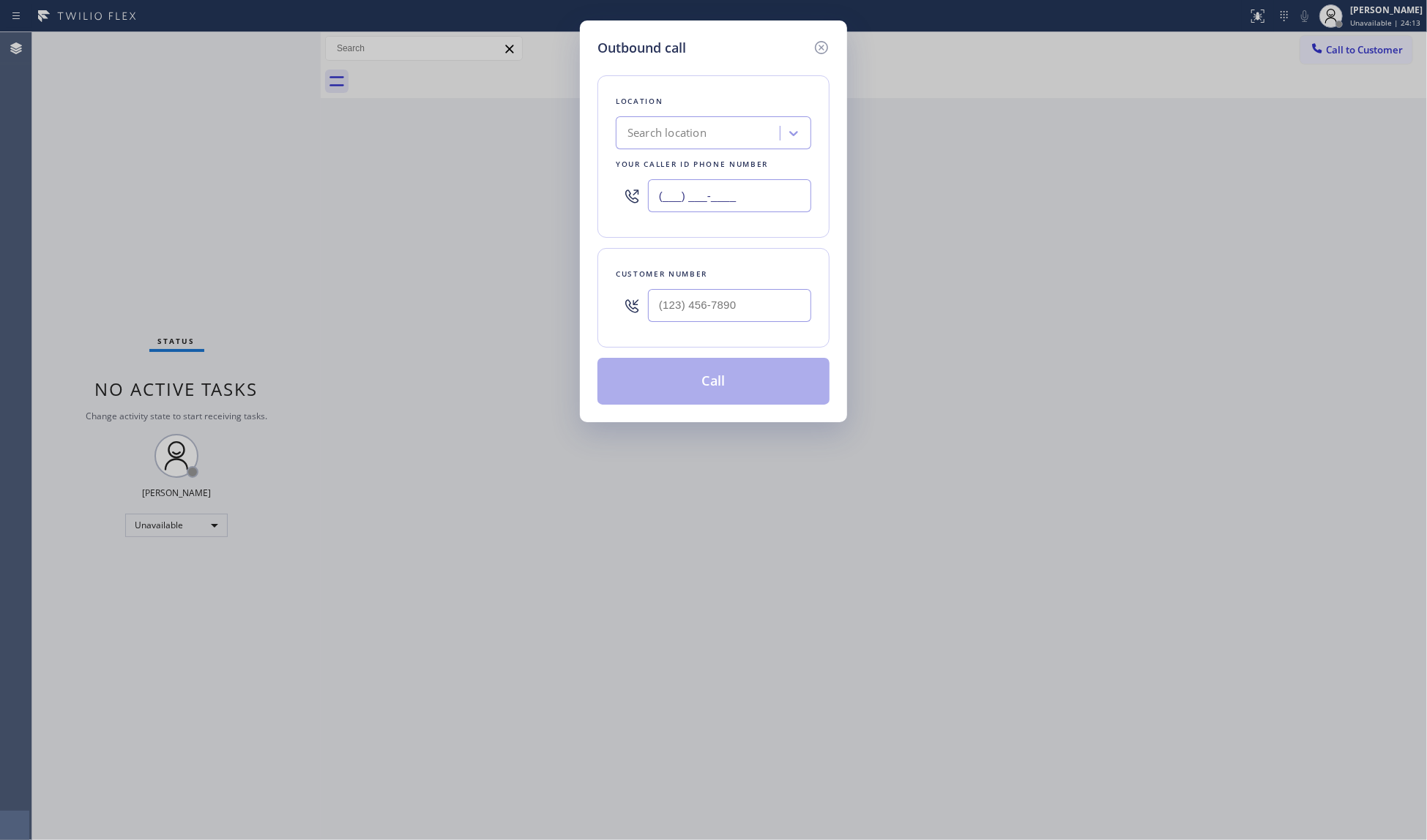
paste input "800) 568-8664"
type input "[PHONE_NUMBER]"
paste input "718) 936-2064"
click at [695, 306] on input "[PHONE_NUMBER]" at bounding box center [729, 305] width 163 height 33
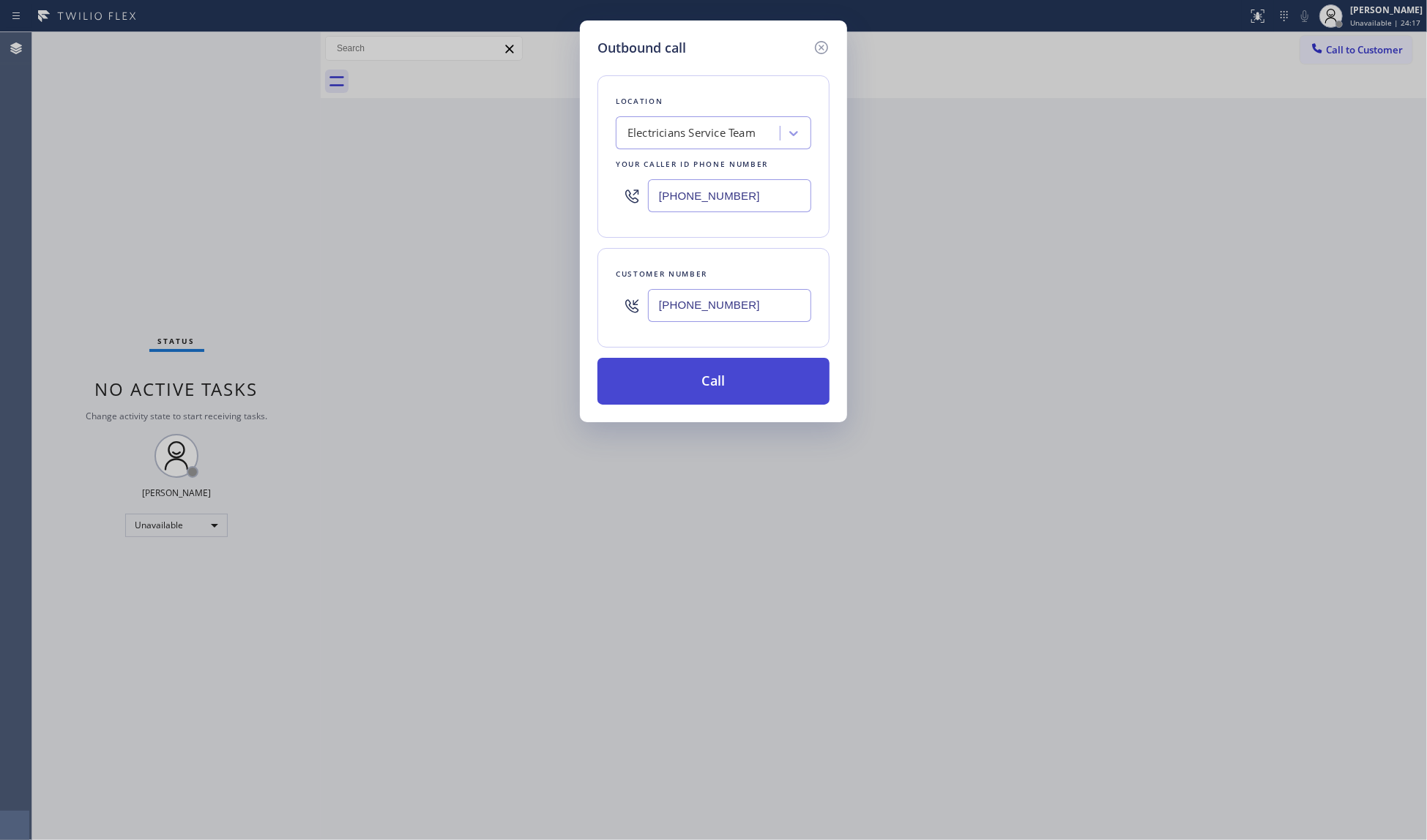
type input "[PHONE_NUMBER]"
click at [741, 384] on button "Call" at bounding box center [714, 381] width 232 height 47
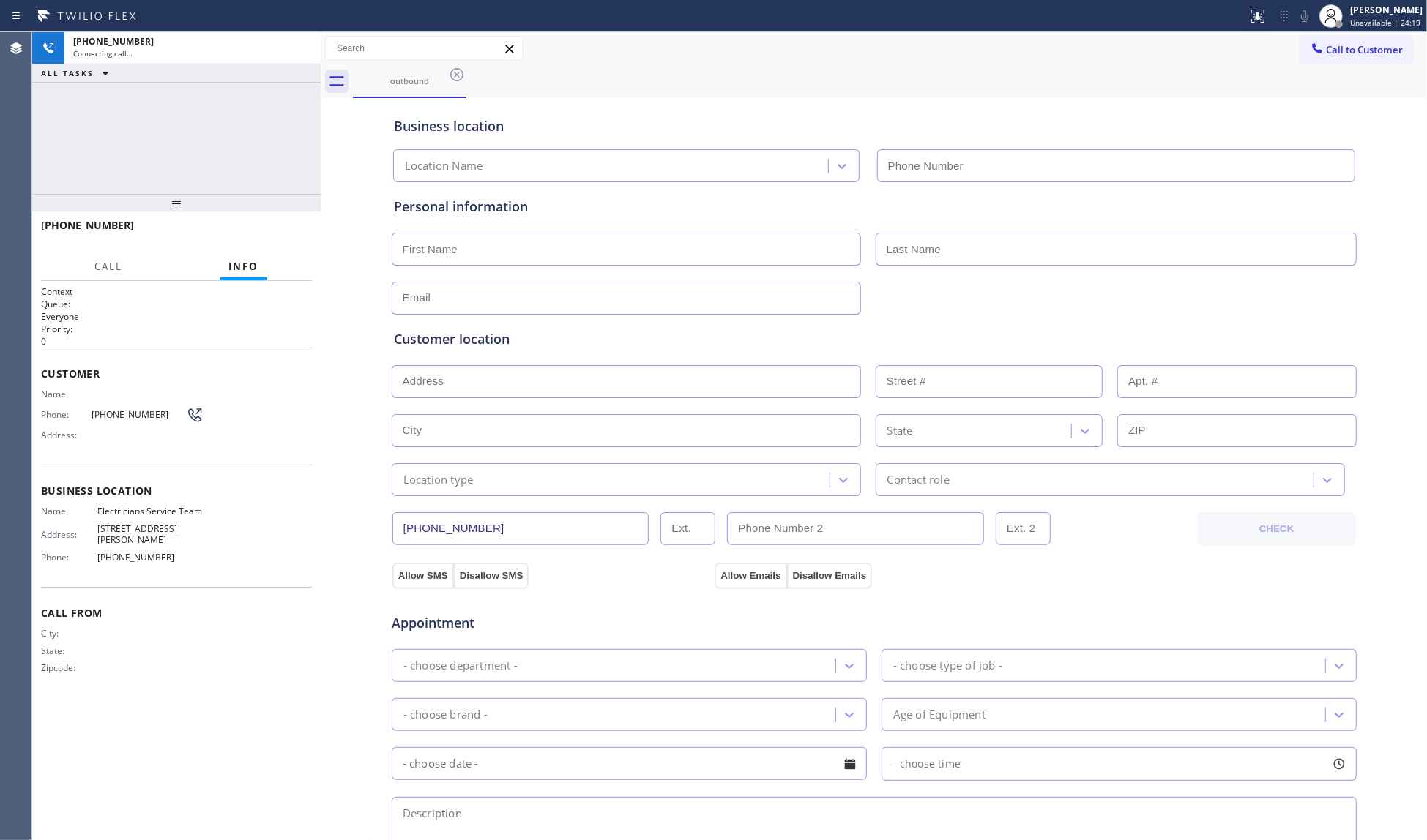
type input "[PHONE_NUMBER]"
click at [713, 36] on div "Call to Customer Outbound call Location Electricians Service Team Your caller i…" at bounding box center [873, 48] width 1106 height 25
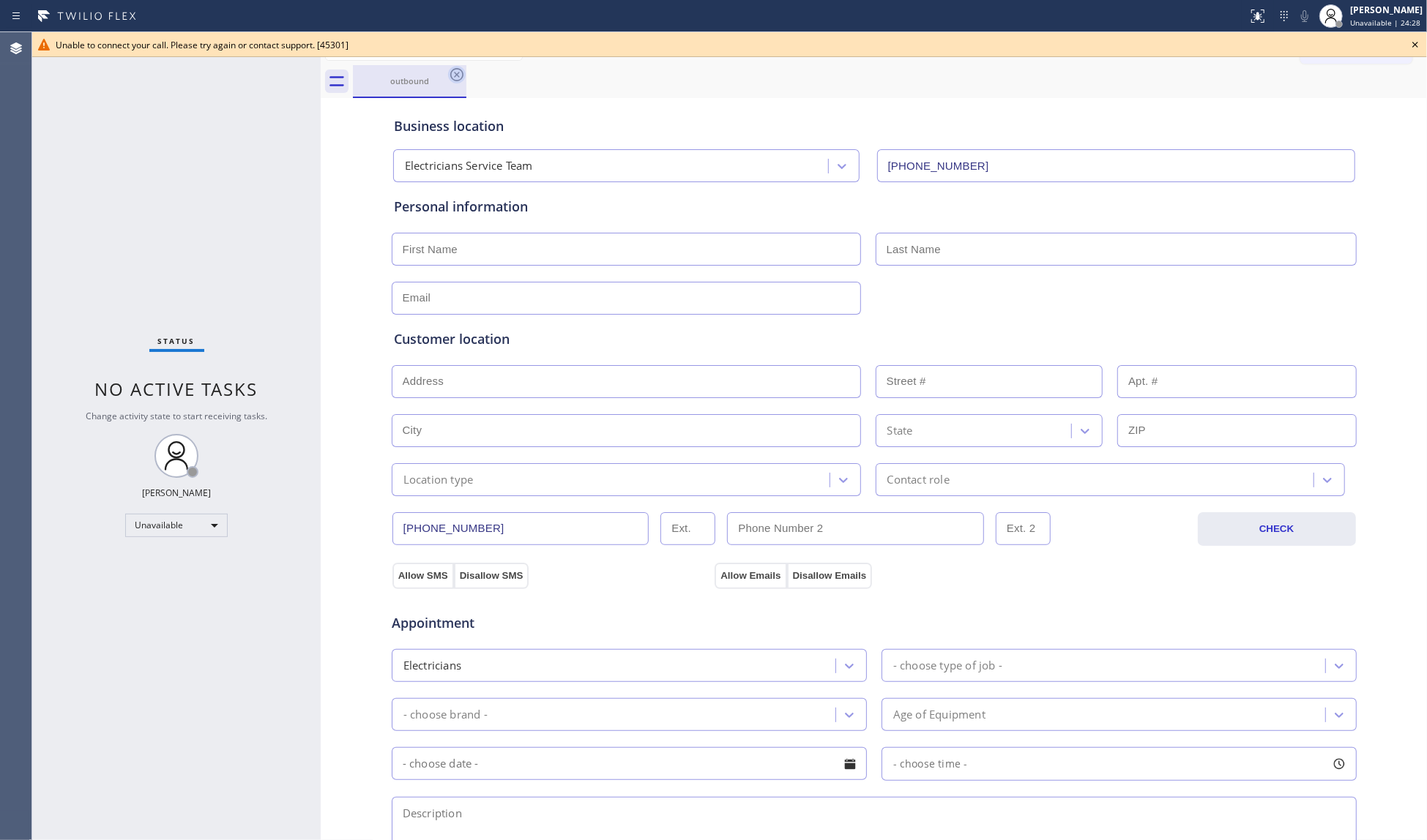
click at [463, 73] on icon at bounding box center [456, 74] width 13 height 13
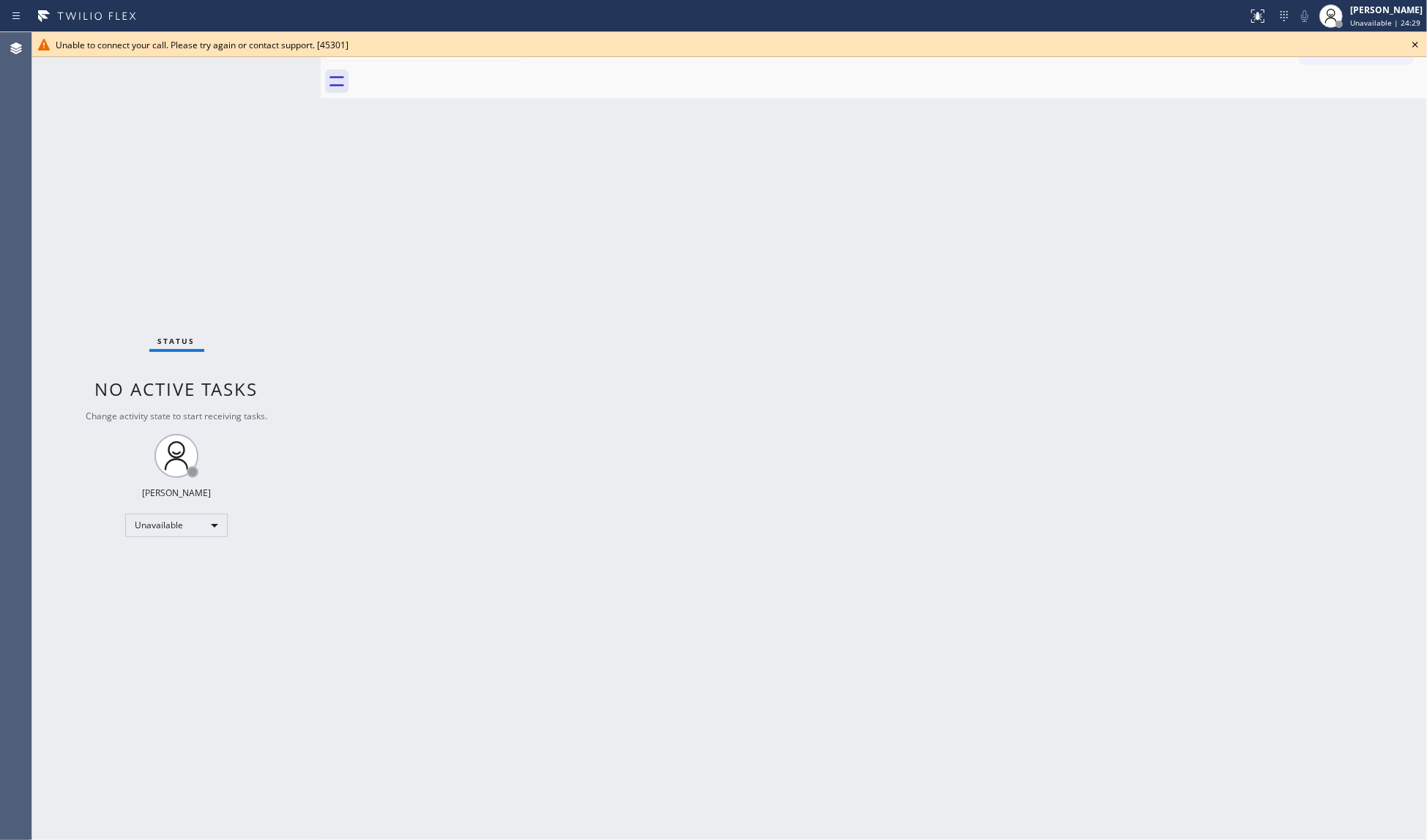
click at [1419, 46] on icon at bounding box center [1415, 44] width 18 height 18
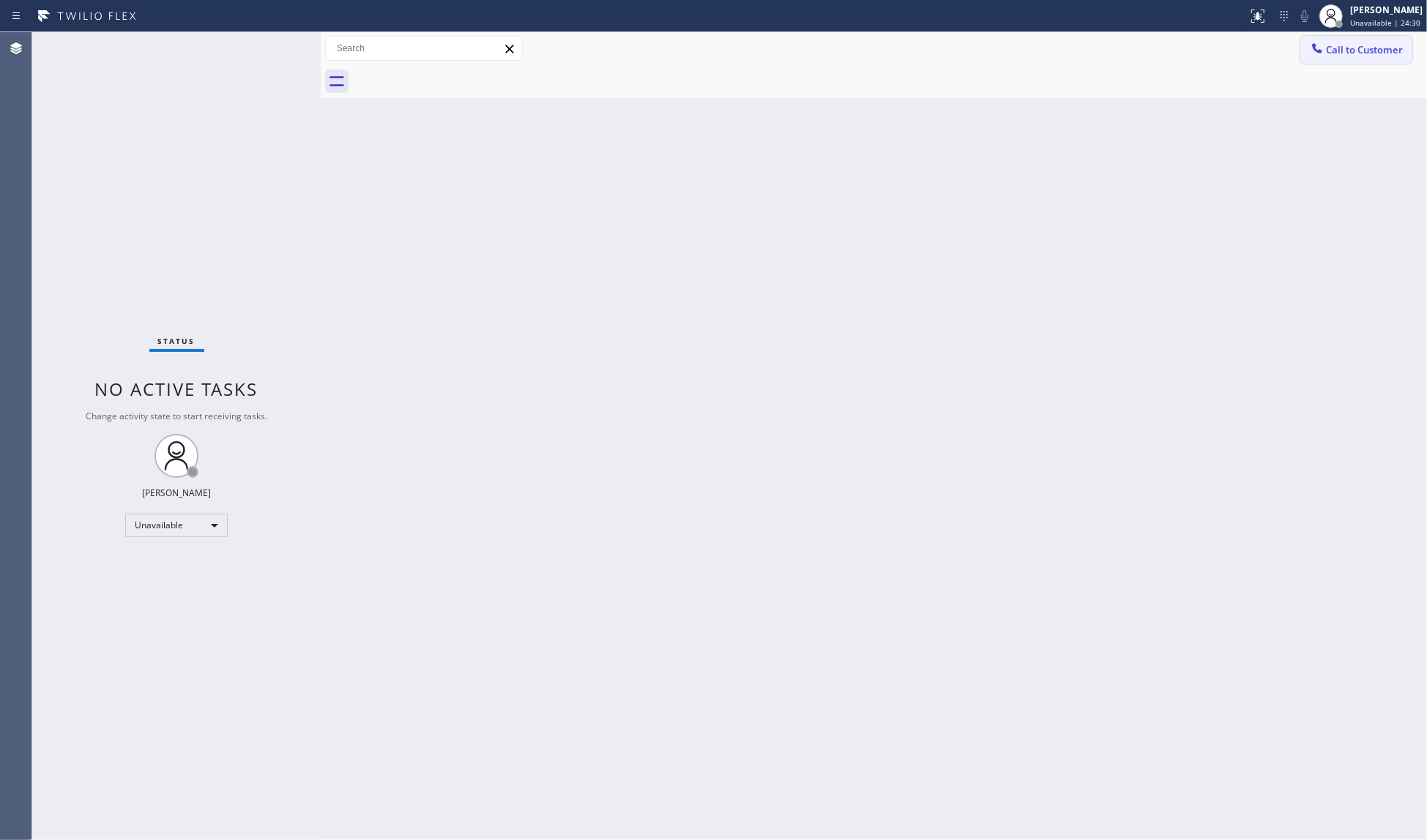
drag, startPoint x: 1363, startPoint y: 50, endPoint x: 903, endPoint y: 136, distance: 468.0
click at [1361, 50] on span "Call to Customer" at bounding box center [1364, 49] width 77 height 13
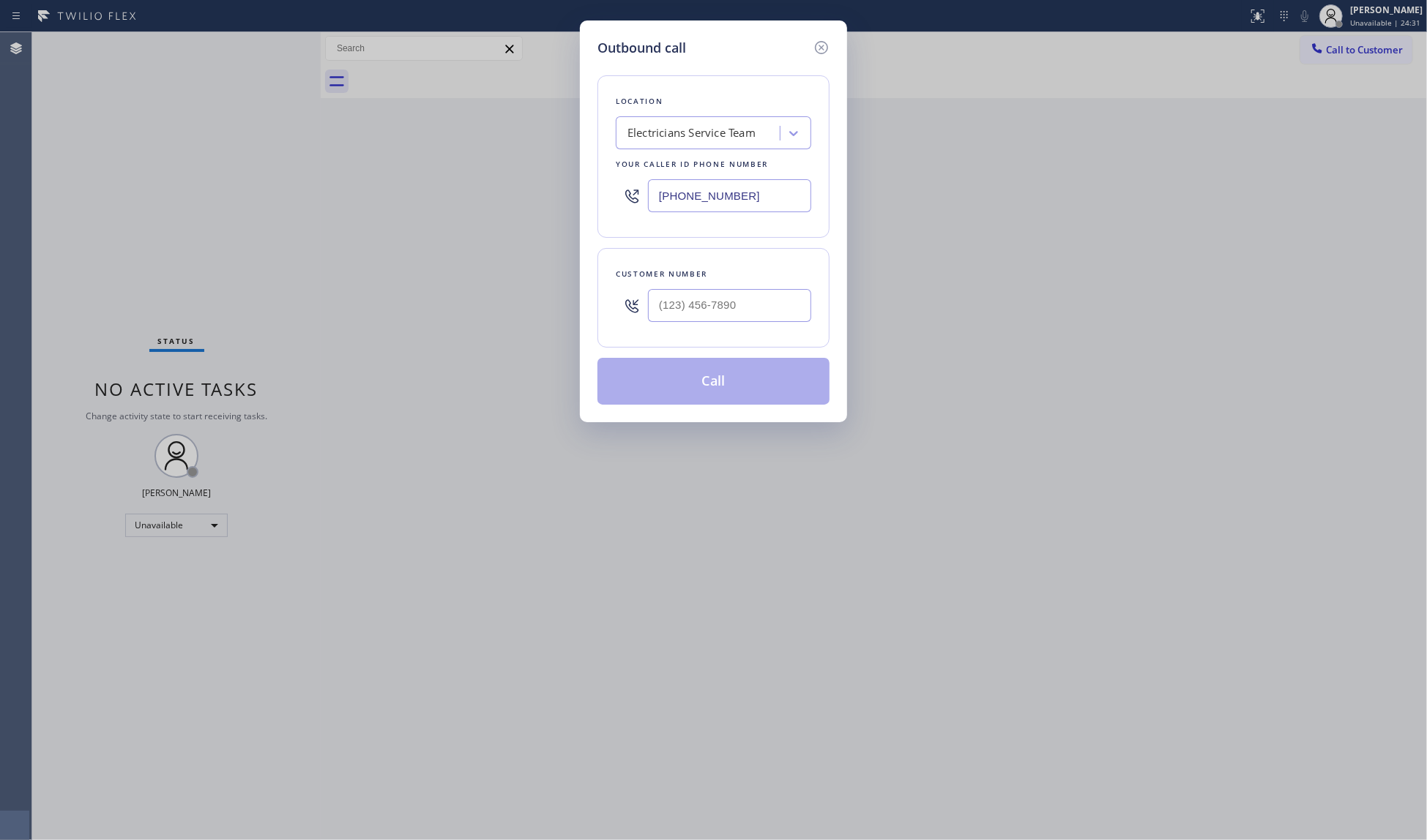
drag, startPoint x: 763, startPoint y: 200, endPoint x: 604, endPoint y: 196, distance: 159.1
click at [606, 197] on div "Location Electricians Service Team Your caller id phone number [PHONE_NUMBER]" at bounding box center [714, 157] width 232 height 162
paste input "424) 349-784"
type input "[PHONE_NUMBER]"
click at [788, 300] on input "(___) ___-____" at bounding box center [729, 305] width 163 height 33
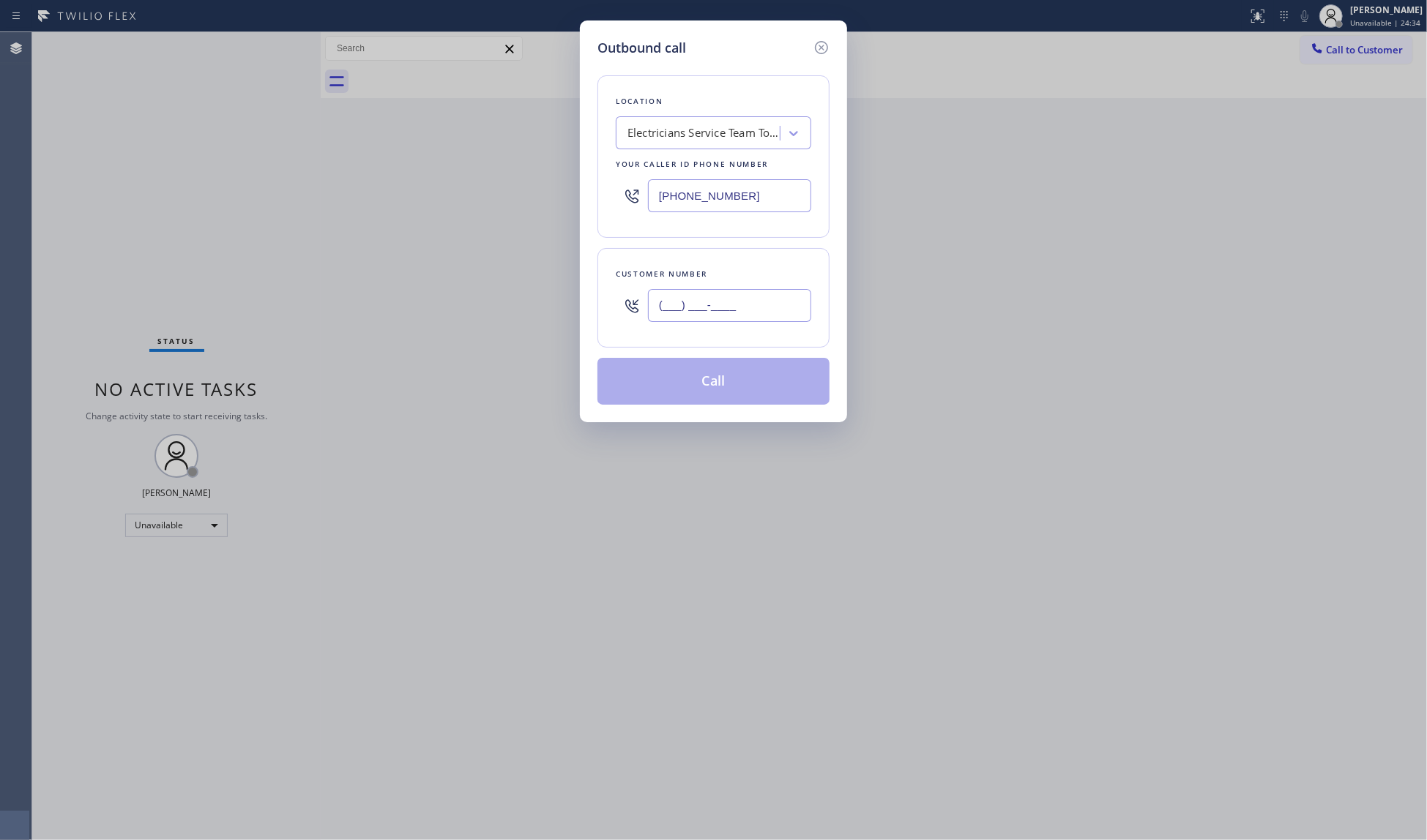
paste input "913) 435-7021"
type input "[PHONE_NUMBER]"
click at [703, 382] on button "Call" at bounding box center [714, 381] width 232 height 47
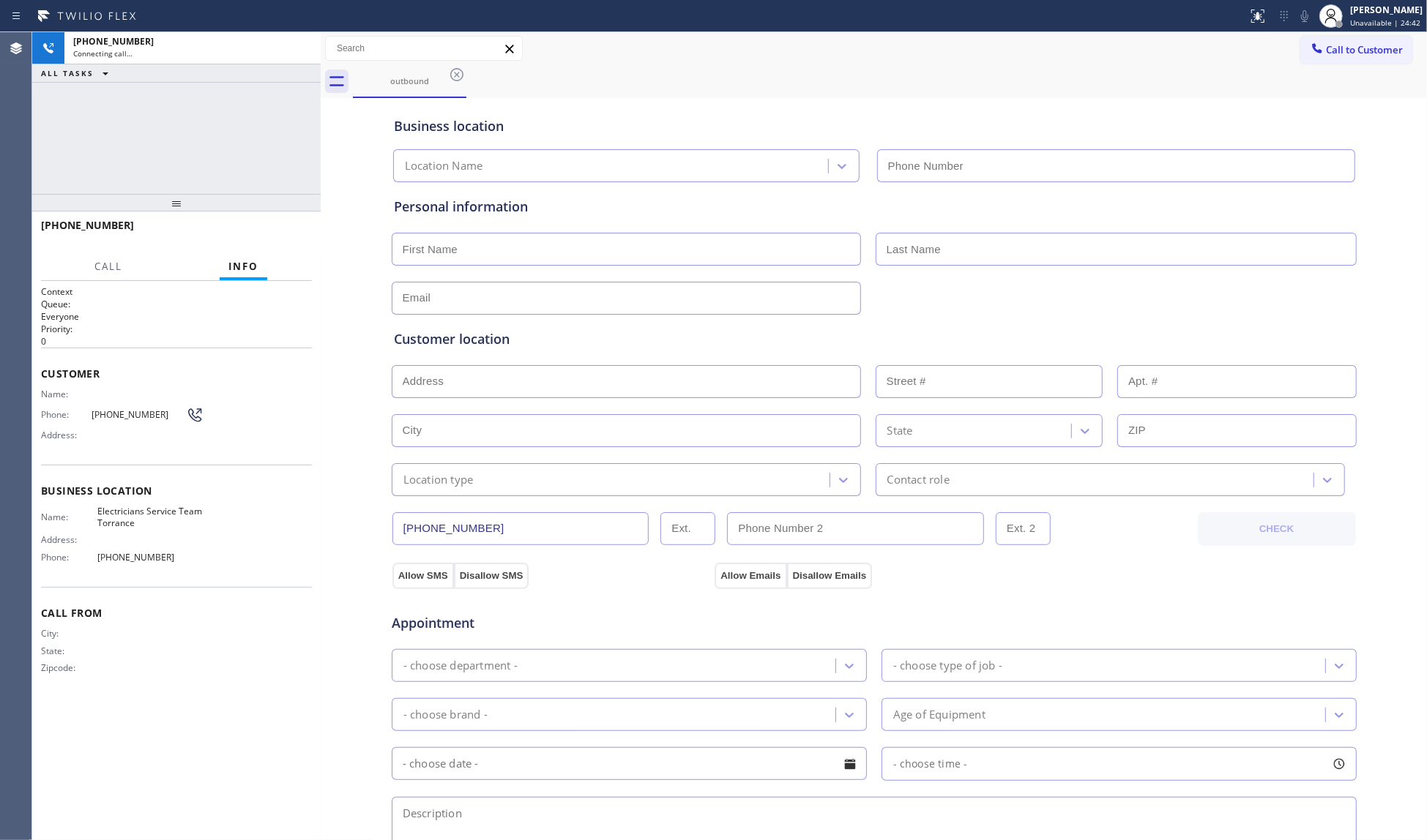
type input "[PHONE_NUMBER]"
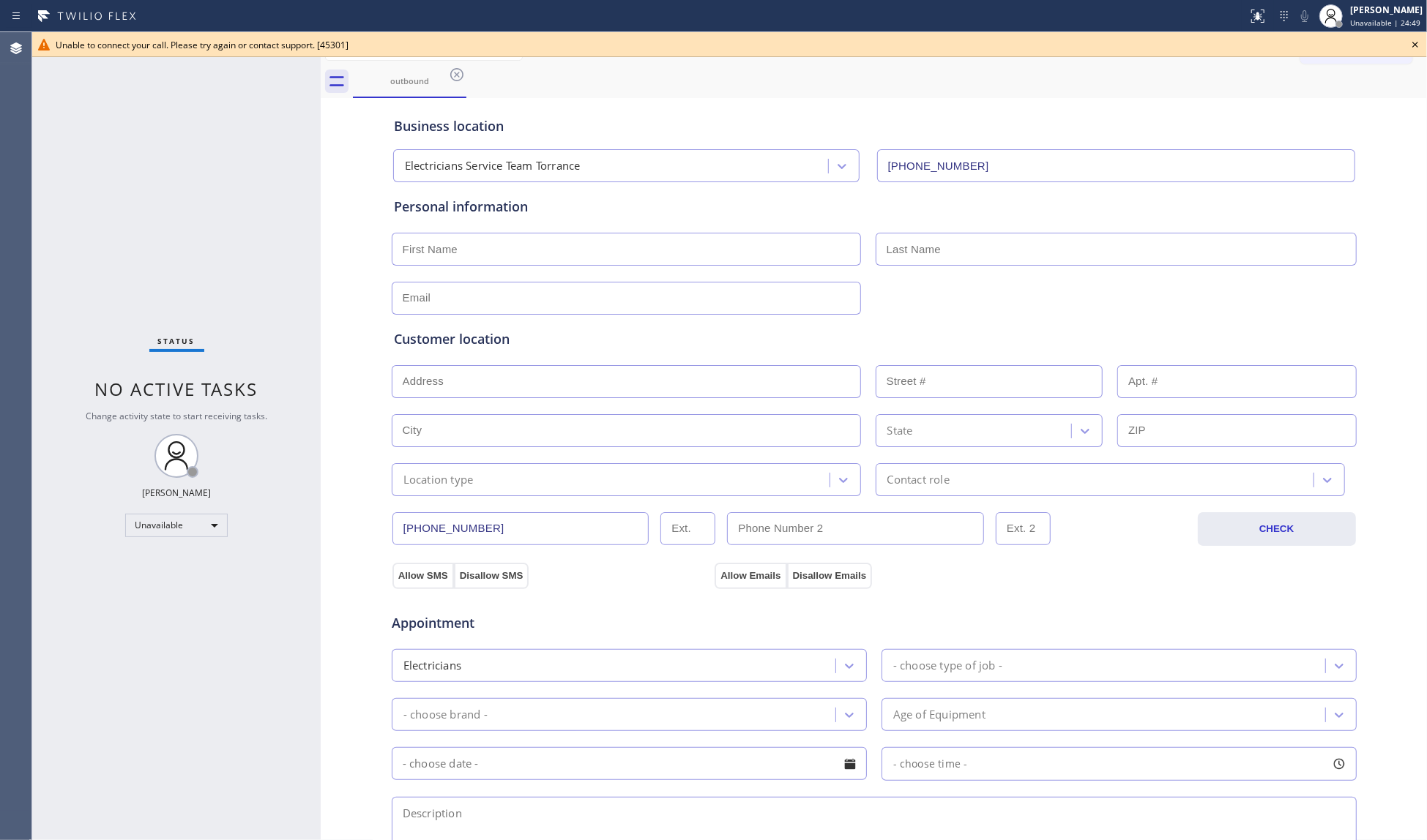
click at [789, 135] on div "Business location" at bounding box center [874, 127] width 961 height 20
click at [504, 527] on input "[PHONE_NUMBER]" at bounding box center [520, 529] width 257 height 33
click at [508, 527] on input "[PHONE_NUMBER]" at bounding box center [520, 529] width 257 height 33
click at [575, 528] on input "[PHONE_NUMBER]" at bounding box center [520, 529] width 257 height 33
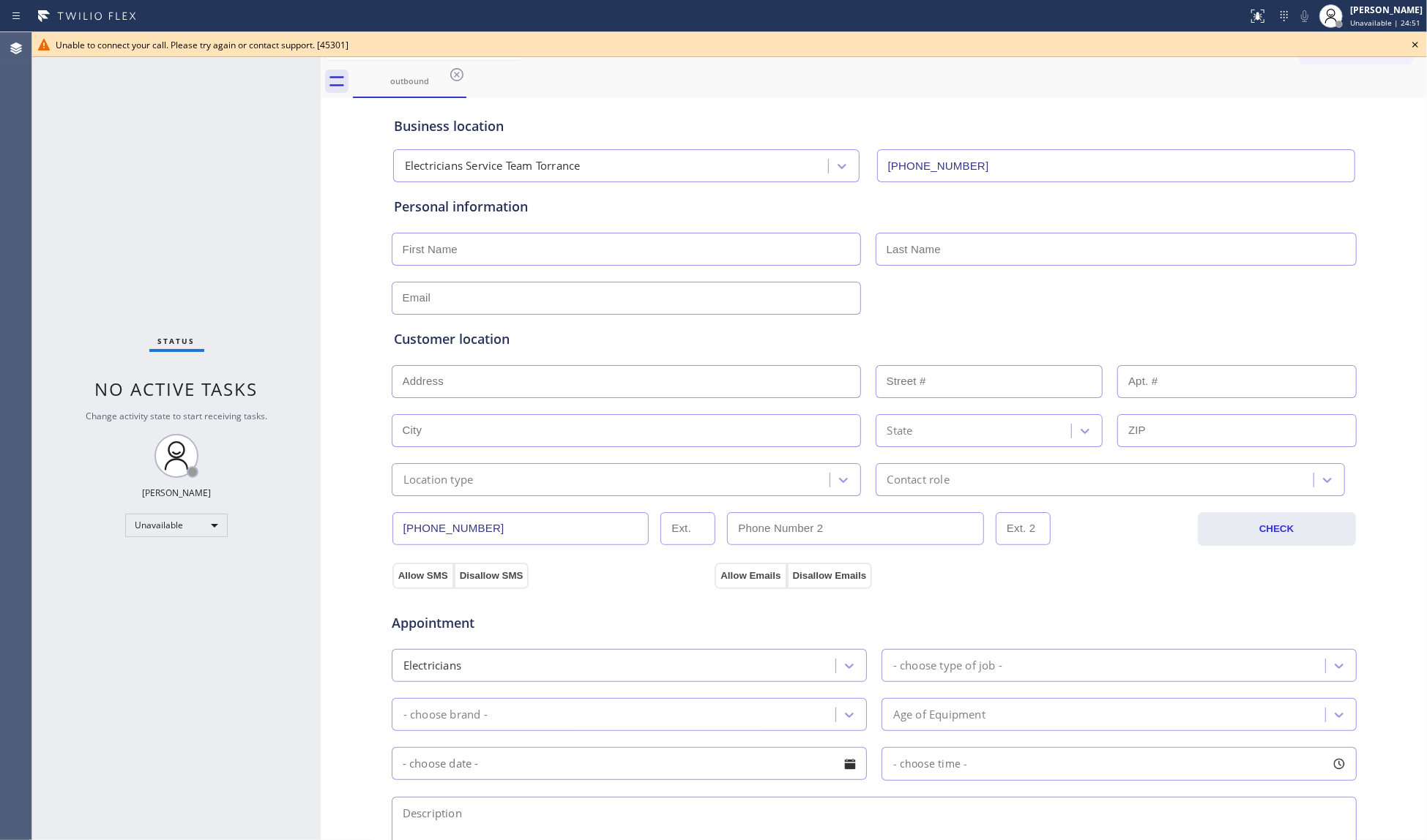
click at [574, 530] on input "[PHONE_NUMBER]" at bounding box center [520, 529] width 257 height 33
click at [1415, 39] on icon at bounding box center [1415, 44] width 18 height 18
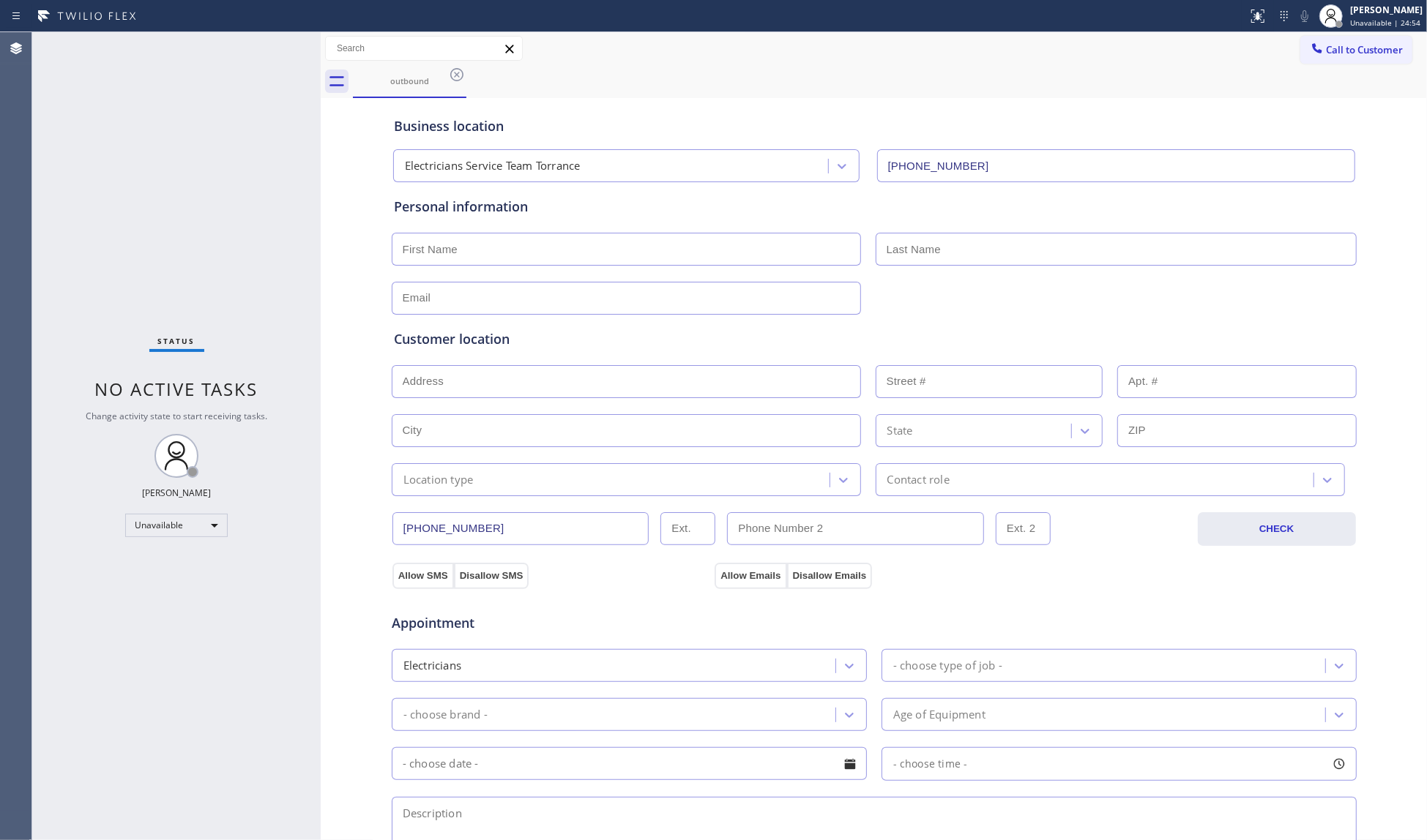
drag, startPoint x: 1381, startPoint y: 44, endPoint x: 1303, endPoint y: 91, distance: 91.1
click at [1380, 44] on span "Call to Customer" at bounding box center [1364, 49] width 77 height 13
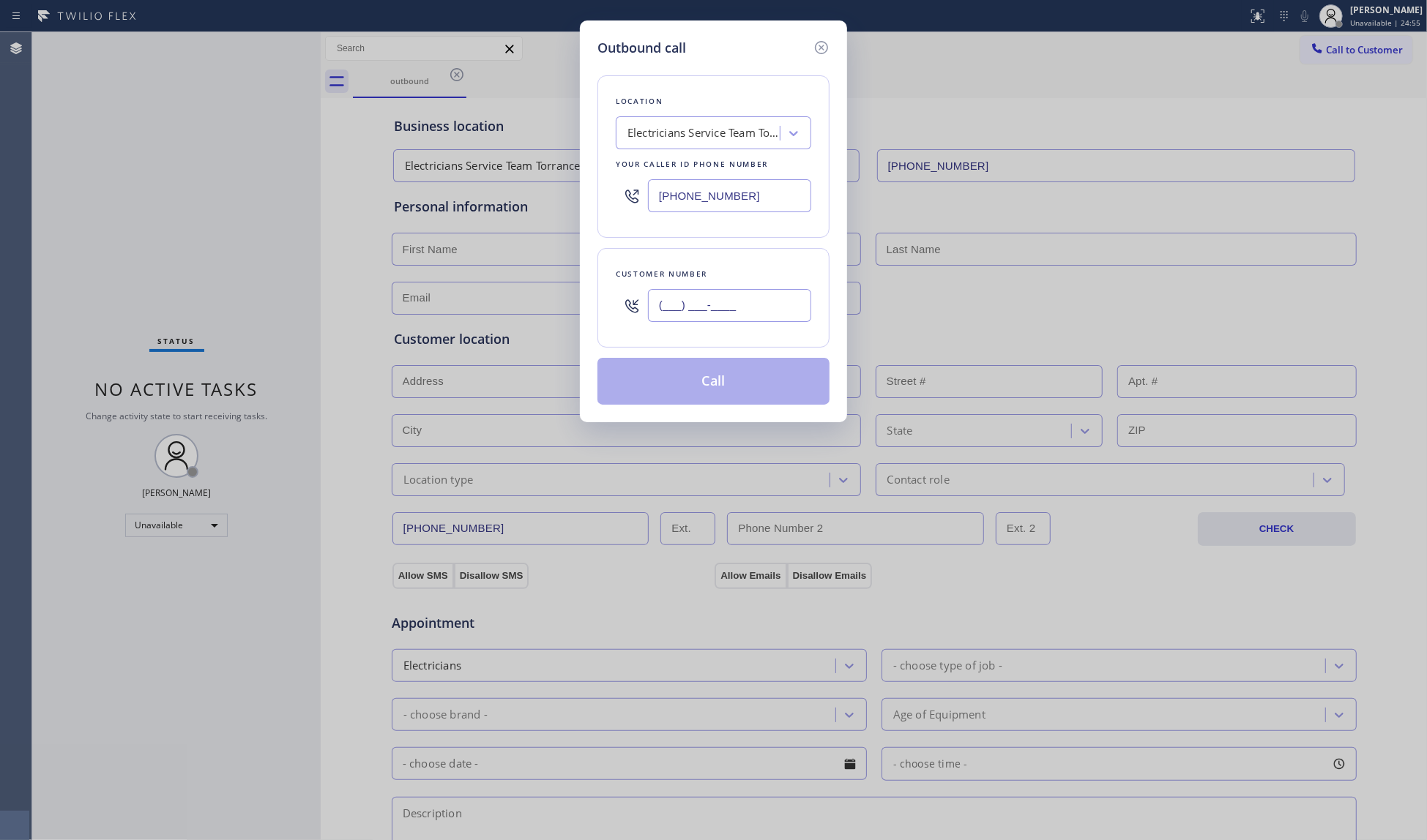
click at [779, 302] on input "(___) ___-____" at bounding box center [729, 305] width 163 height 33
paste input "913) 435-7021"
type input "[PHONE_NUMBER]"
click at [737, 393] on button "Call" at bounding box center [714, 381] width 232 height 47
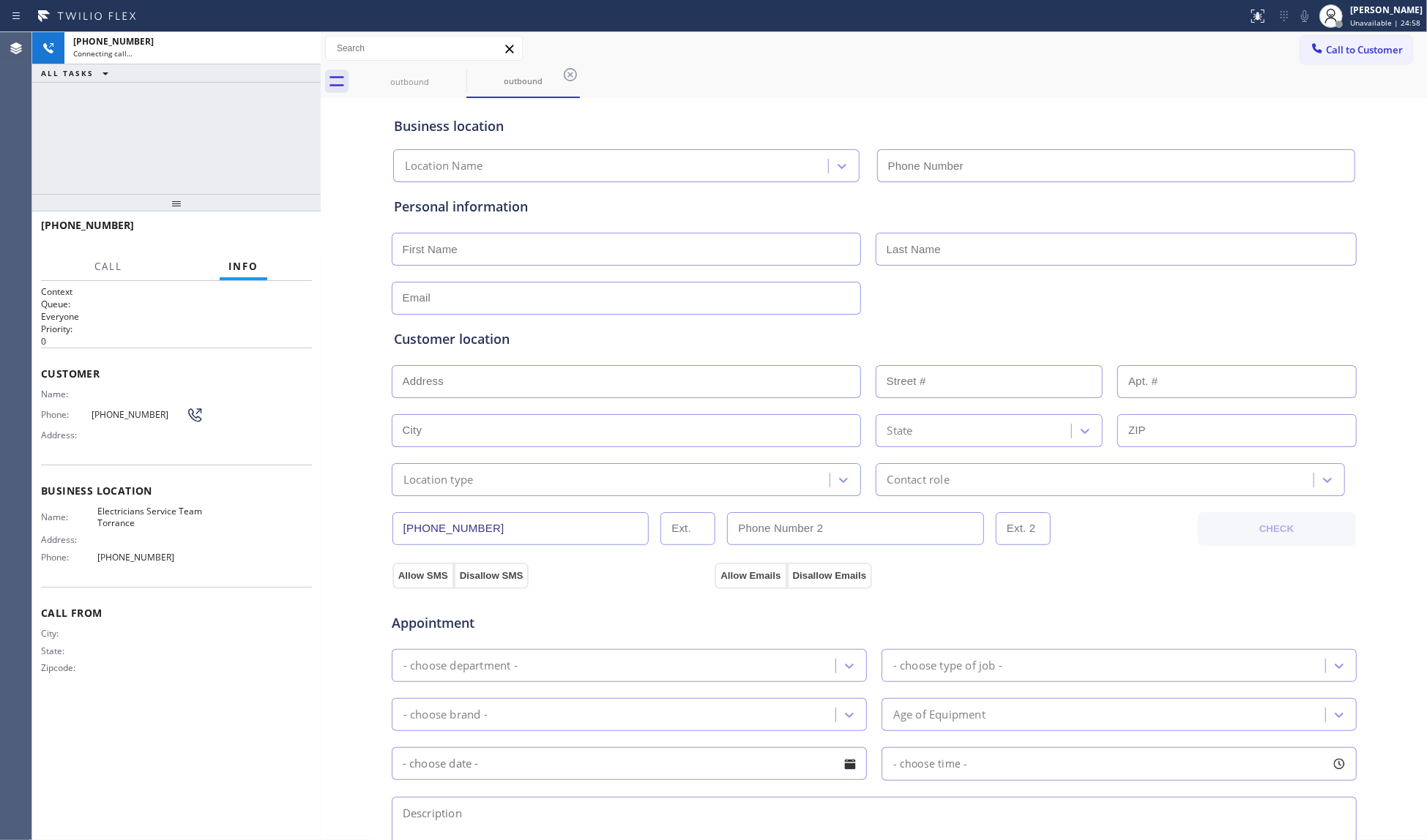
type input "[PHONE_NUMBER]"
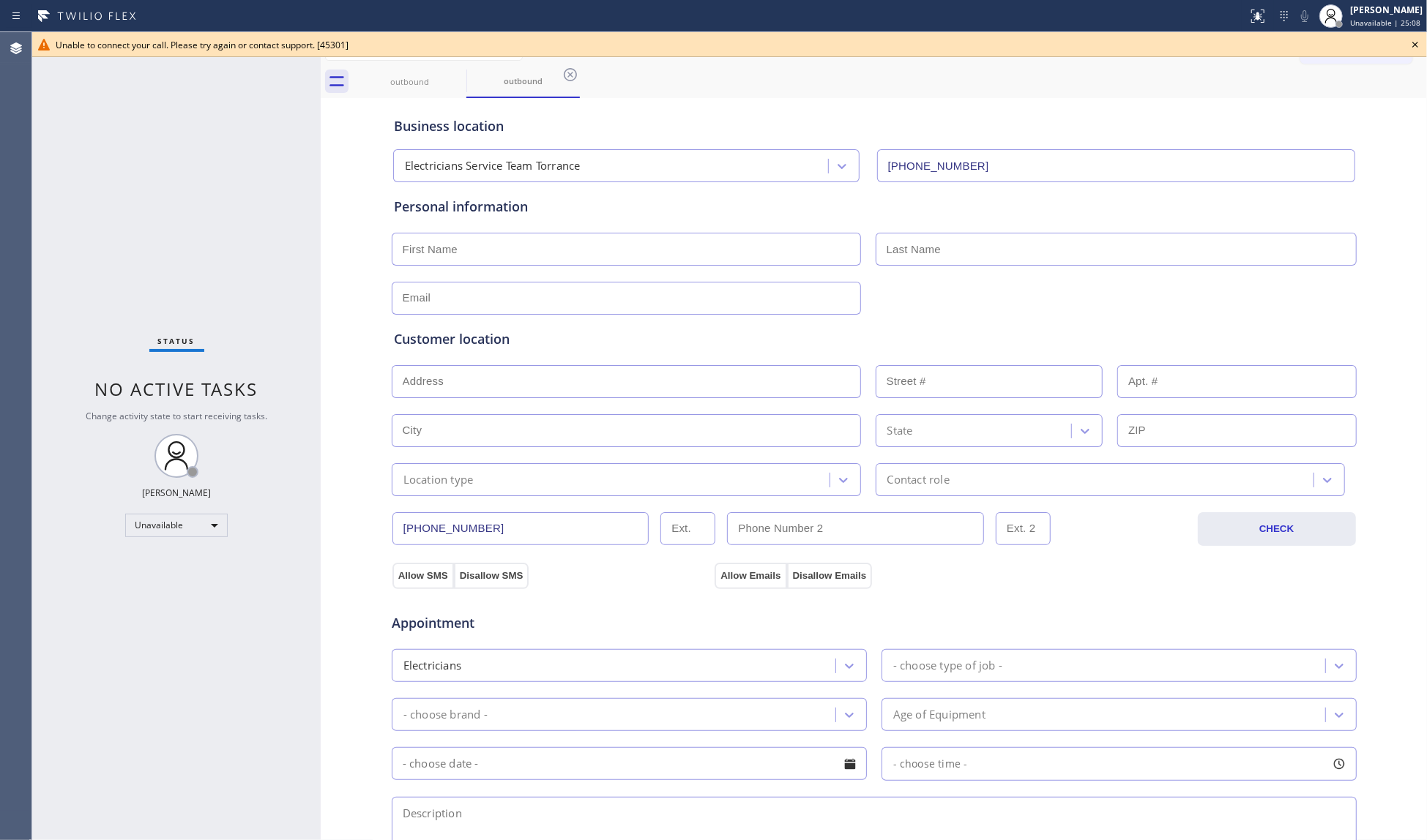
click at [0, 0] on icon at bounding box center [0, 0] width 0 height 0
click at [466, 76] on div "outbound" at bounding box center [523, 81] width 114 height 33
click at [561, 76] on icon at bounding box center [570, 74] width 18 height 18
click at [456, 74] on div "outbound outbound" at bounding box center [890, 81] width 1074 height 33
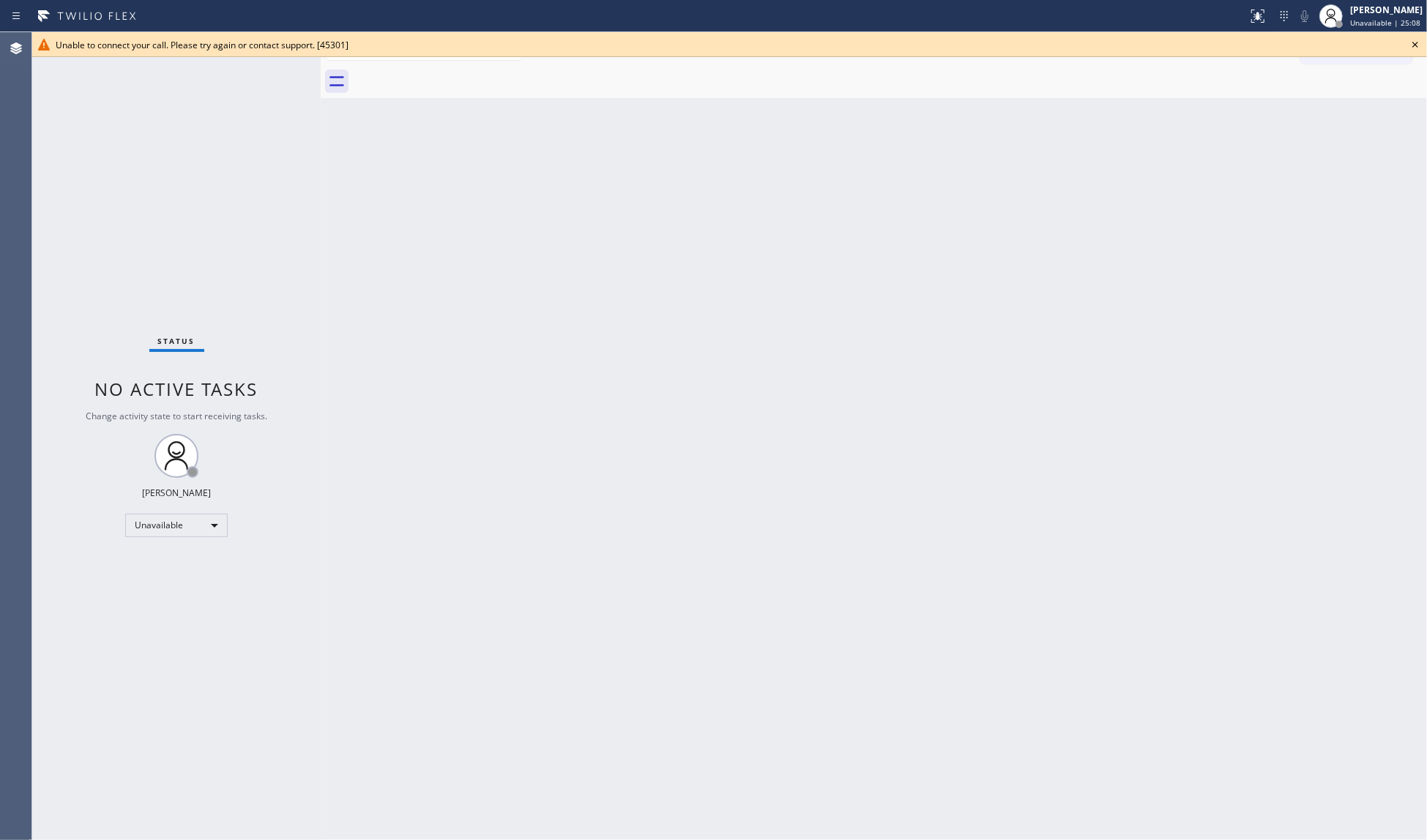
click at [457, 74] on div at bounding box center [890, 81] width 1074 height 33
click at [1415, 50] on icon at bounding box center [1415, 44] width 18 height 18
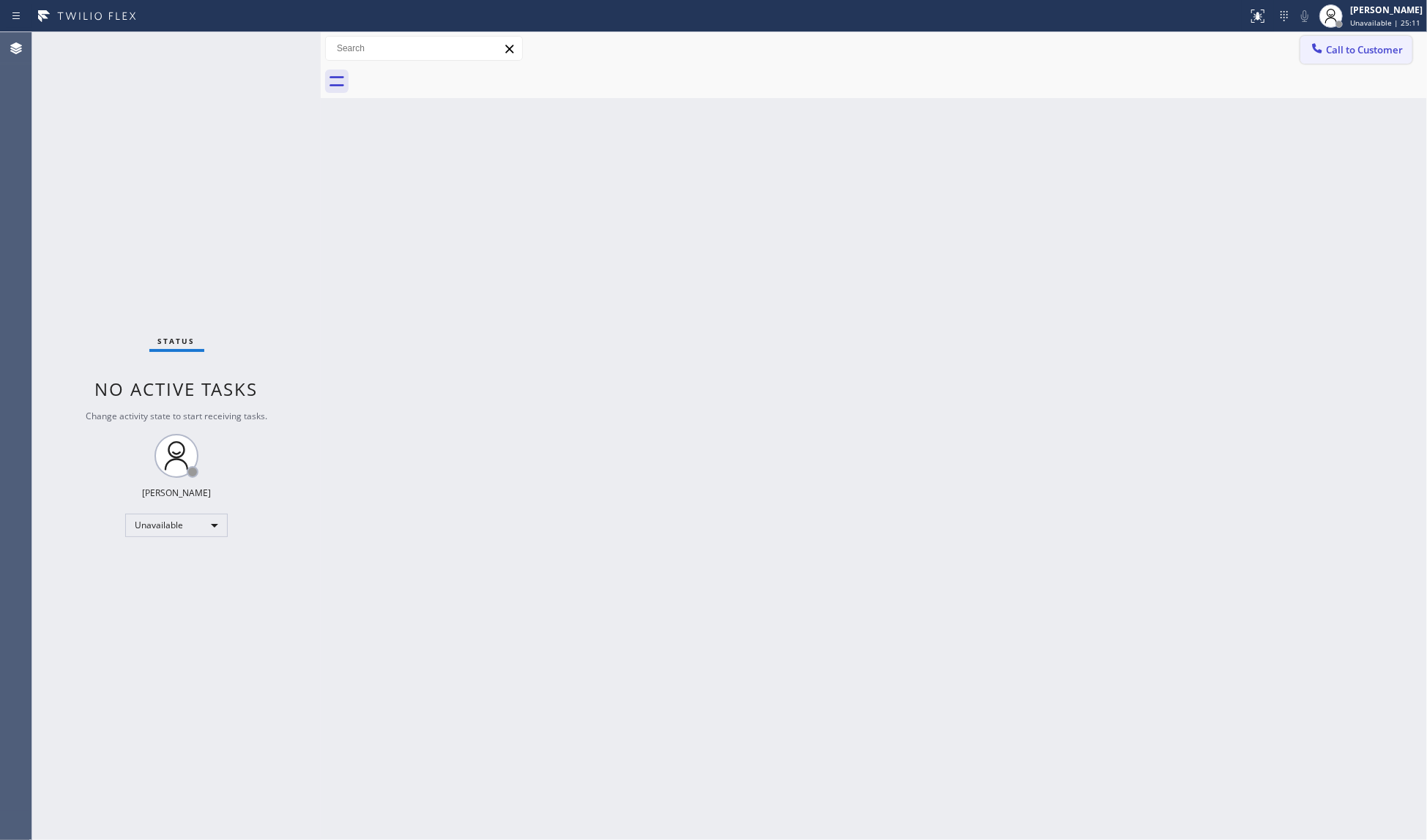
click at [1360, 48] on span "Call to Customer" at bounding box center [1364, 49] width 77 height 13
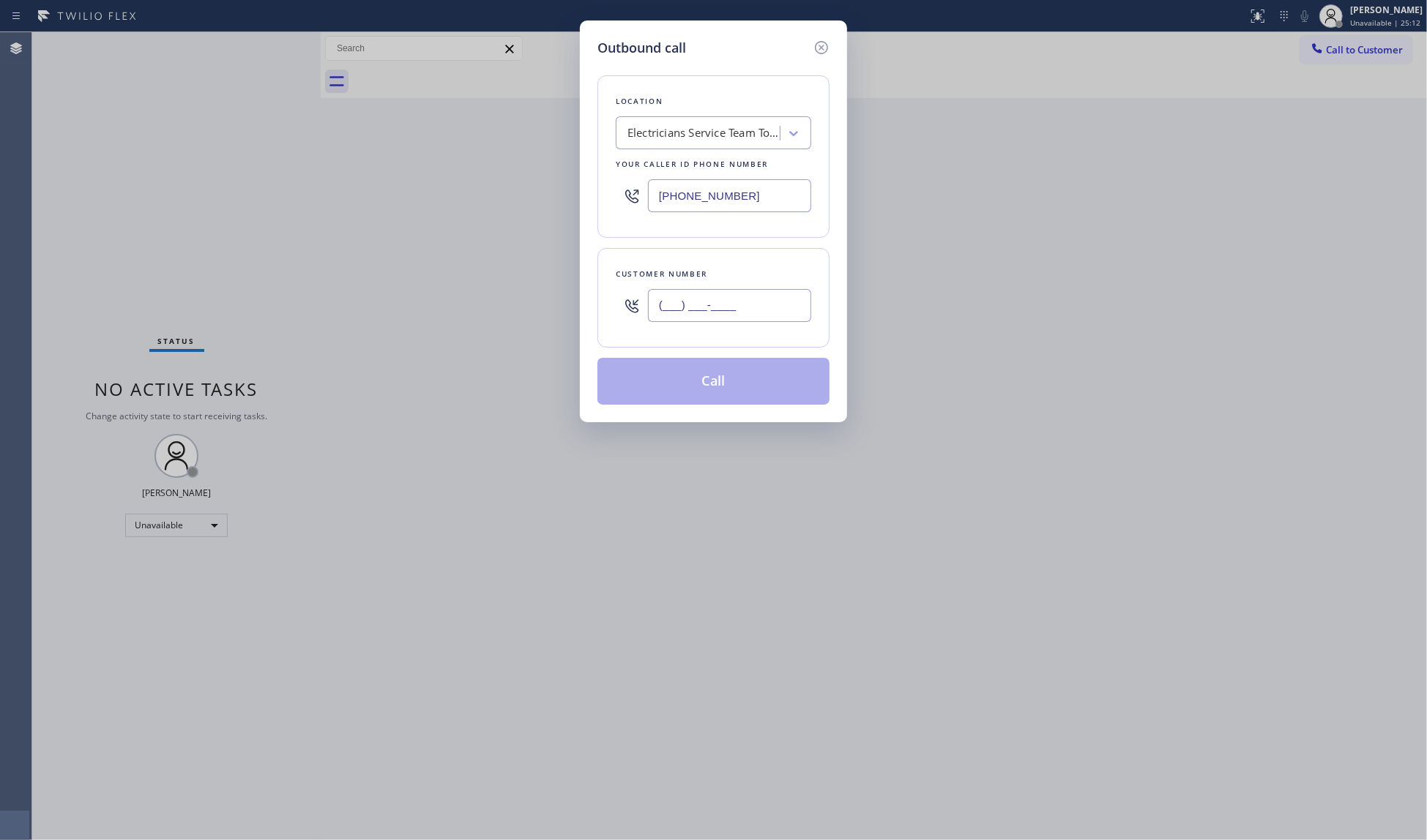
click at [747, 306] on input "(___) ___-____" at bounding box center [729, 305] width 163 height 33
paste input "913) 435-7021"
type input "[PHONE_NUMBER]"
click at [713, 388] on button "Call" at bounding box center [714, 381] width 232 height 47
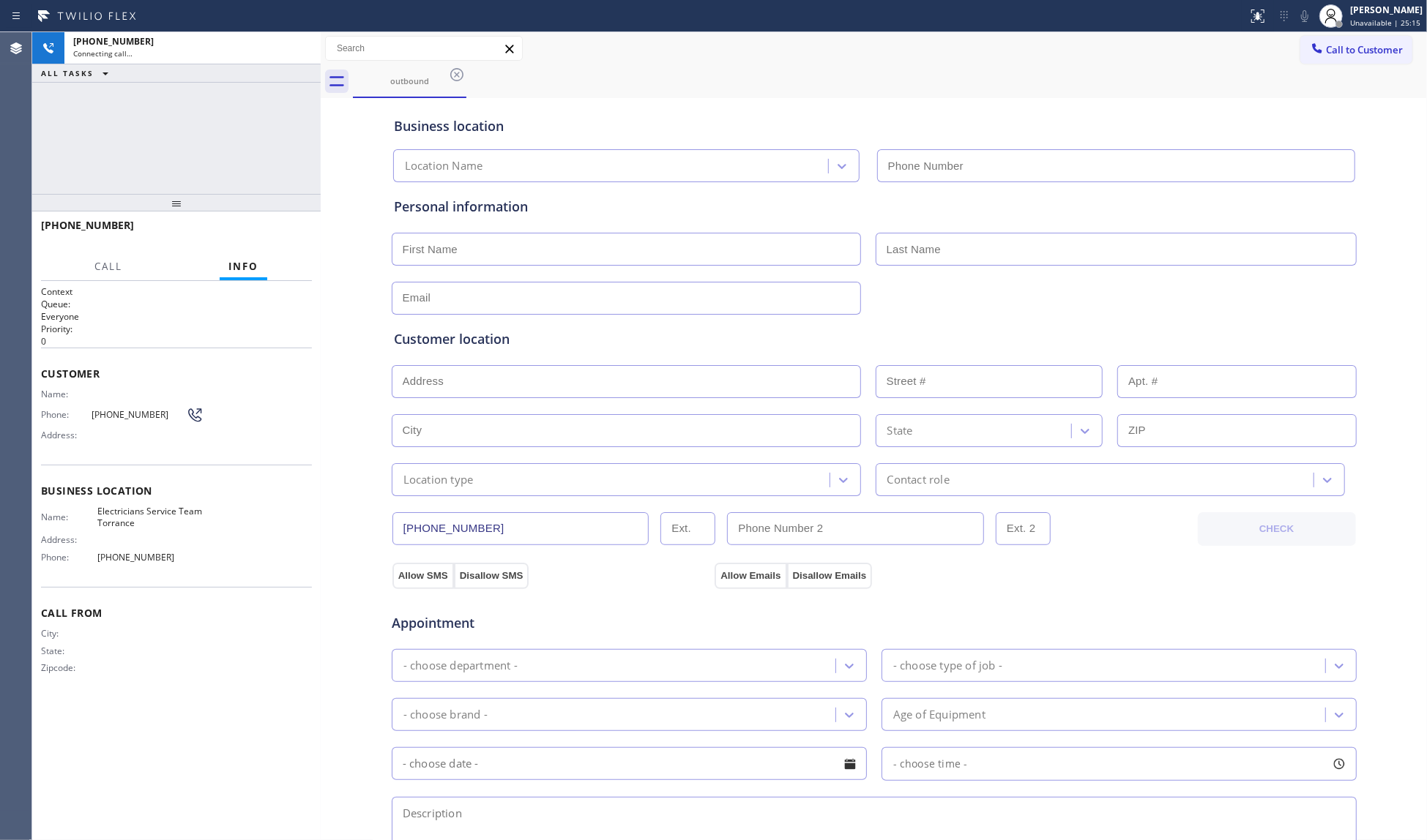
type input "[PHONE_NUMBER]"
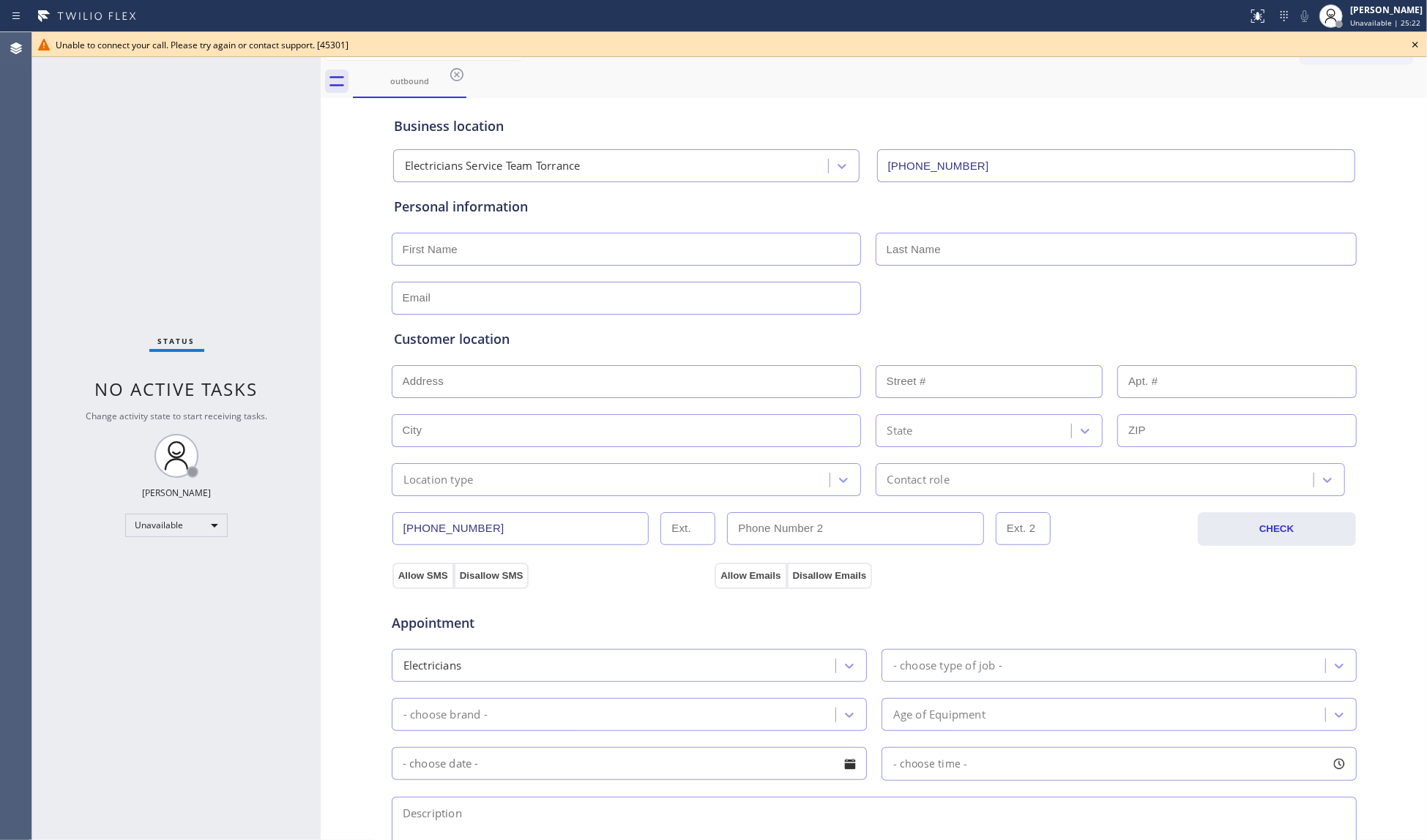
click at [1419, 50] on icon at bounding box center [1415, 44] width 18 height 18
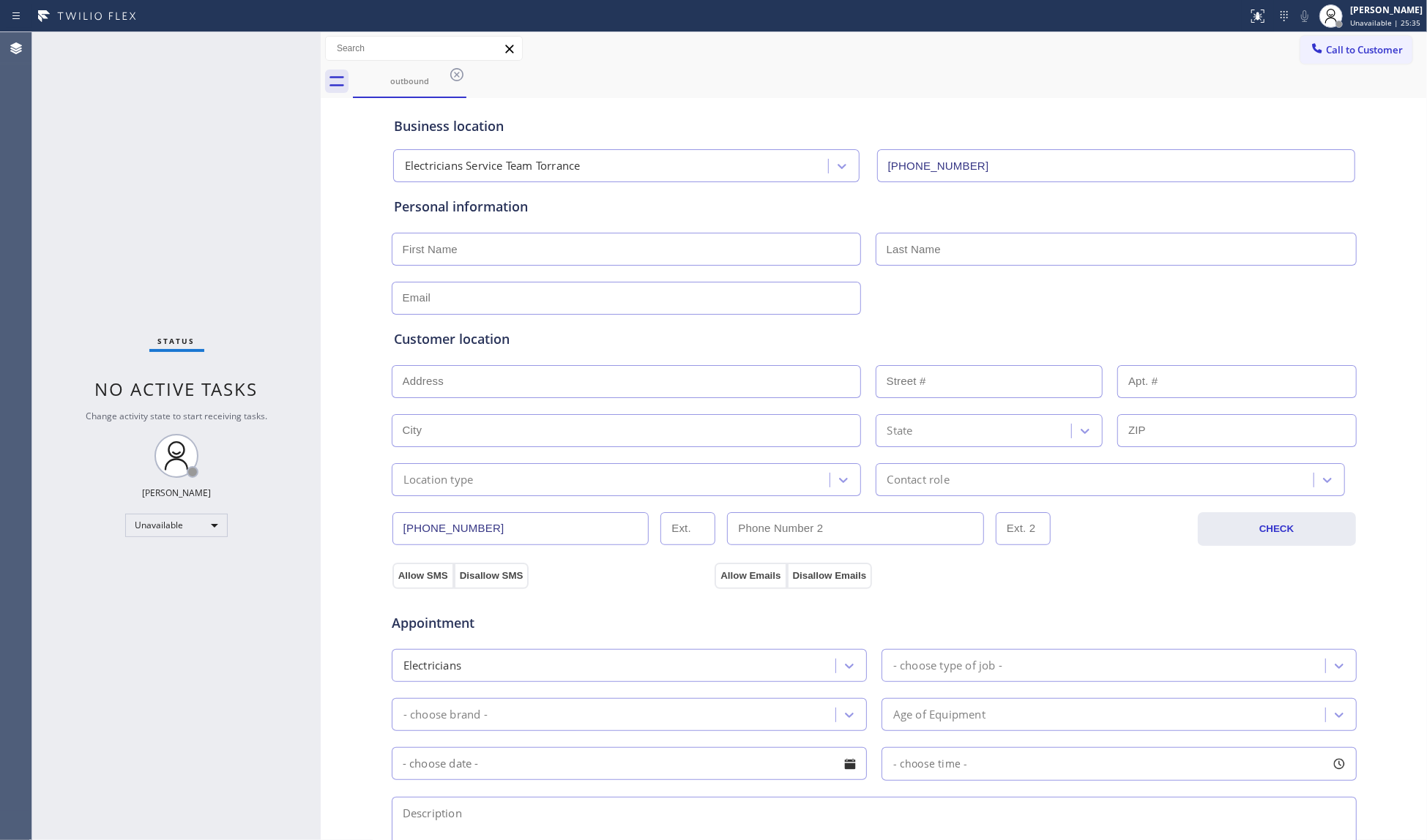
drag, startPoint x: 1132, startPoint y: 88, endPoint x: 1211, endPoint y: 70, distance: 81.0
click at [1134, 88] on div "outbound" at bounding box center [890, 81] width 1074 height 33
drag, startPoint x: 1317, startPoint y: 39, endPoint x: 1199, endPoint y: 52, distance: 118.7
click at [1309, 39] on button "Call to Customer" at bounding box center [1356, 49] width 112 height 28
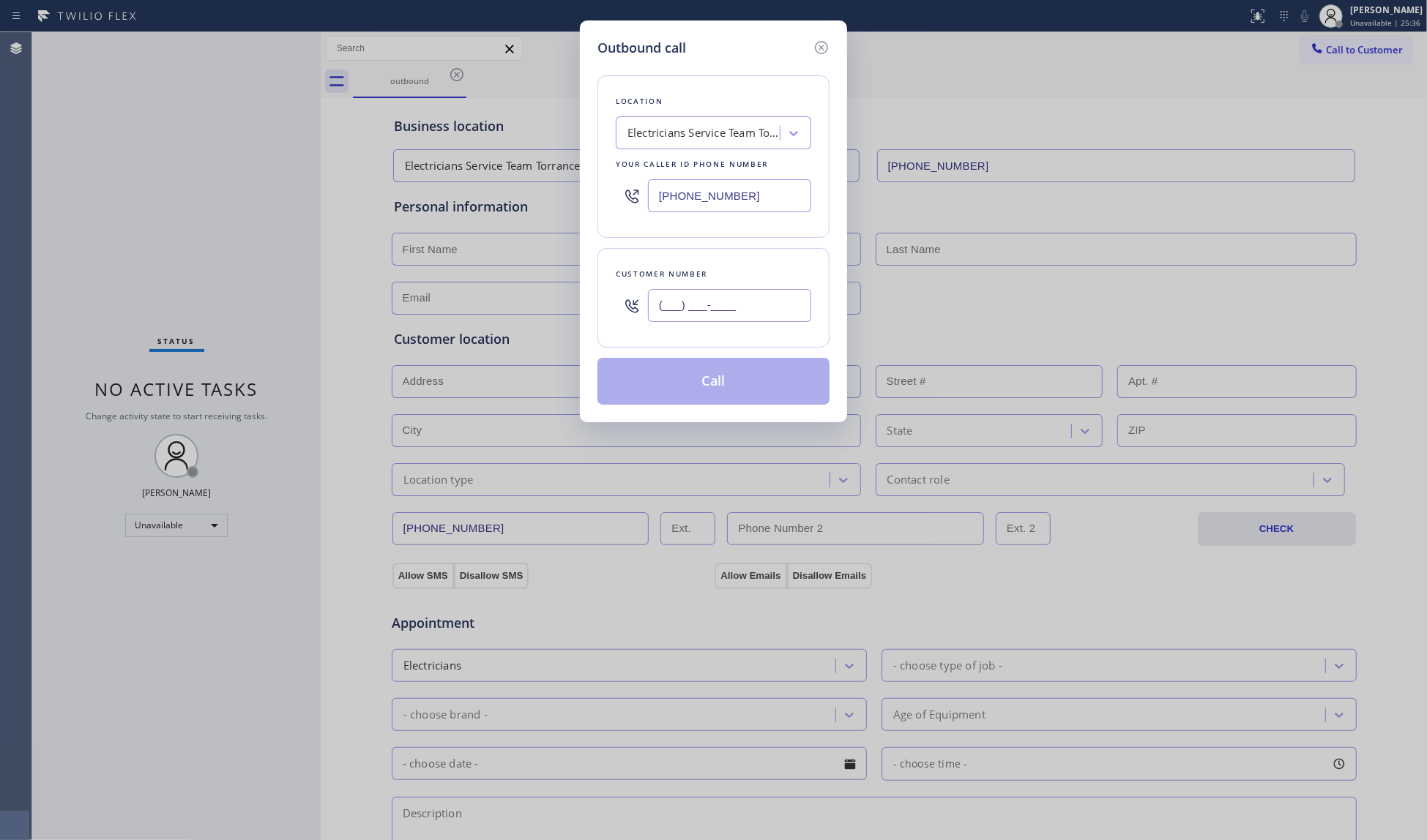
click at [782, 305] on input "(___) ___-____" at bounding box center [729, 305] width 163 height 33
paste input "323) 879-8278"
type input "[PHONE_NUMBER]"
drag, startPoint x: 753, startPoint y: 201, endPoint x: 528, endPoint y: 212, distance: 225.3
click at [528, 212] on div "Outbound call Location Electricians Service Team Torrance Your caller id phone …" at bounding box center [714, 420] width 1427 height 840
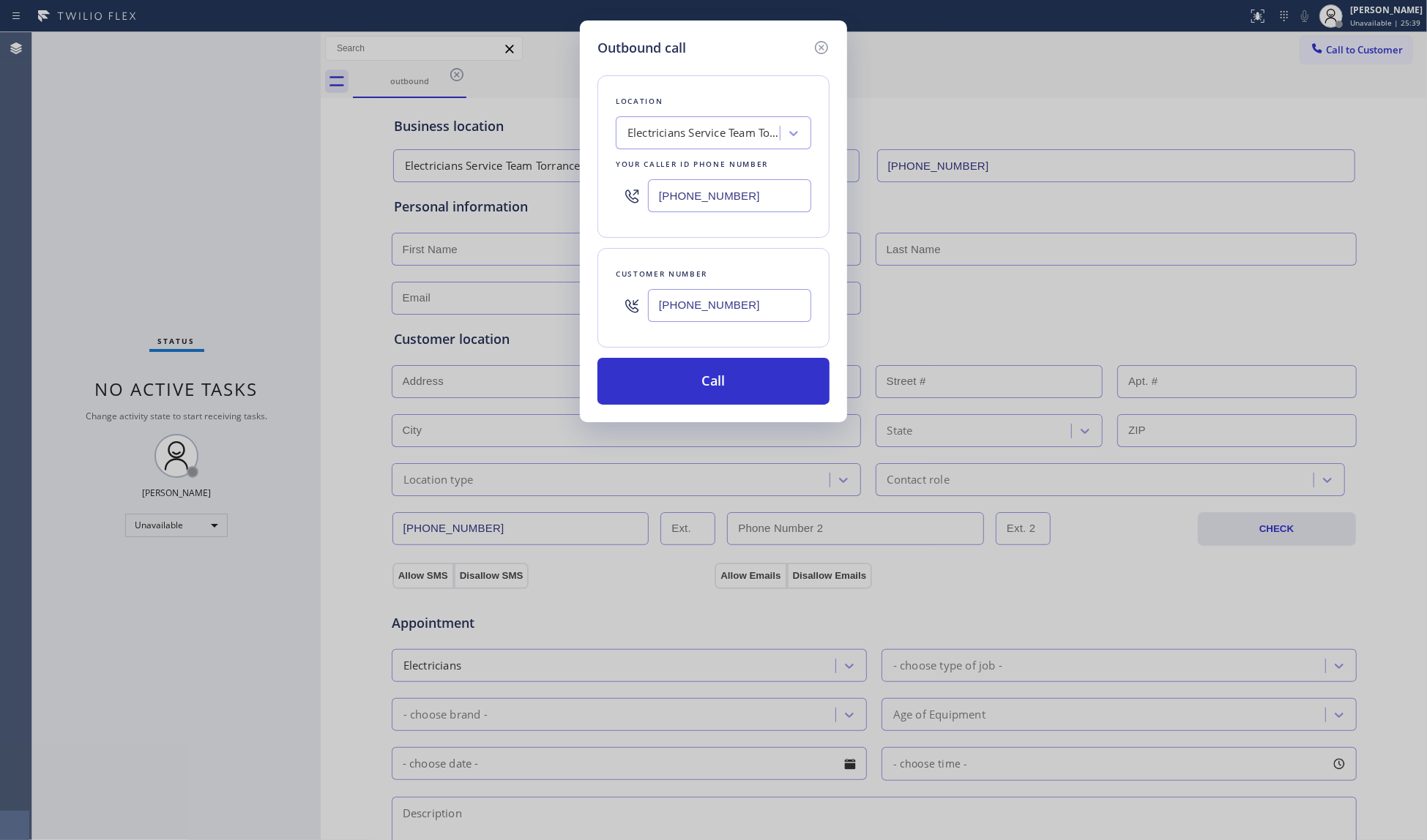
paste input "323) 879-8278"
type input "[PHONE_NUMBER]"
drag, startPoint x: 761, startPoint y: 307, endPoint x: 556, endPoint y: 331, distance: 206.4
click at [556, 331] on div "Outbound call Location EverFix Solutions Your caller id phone number [PHONE_NUM…" at bounding box center [714, 420] width 1427 height 840
paste input "200-2832"
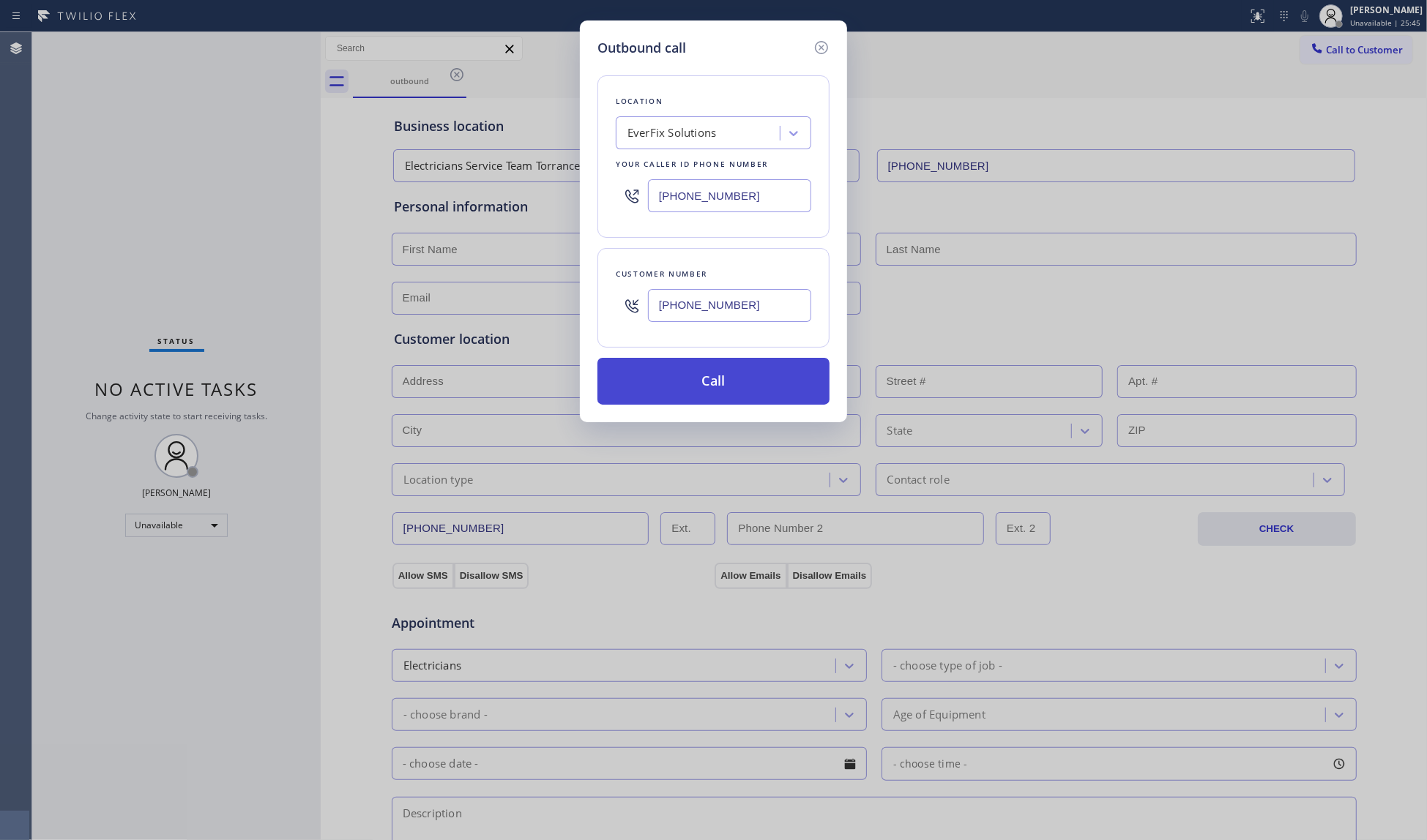
type input "[PHONE_NUMBER]"
click at [701, 372] on button "Call" at bounding box center [714, 381] width 232 height 47
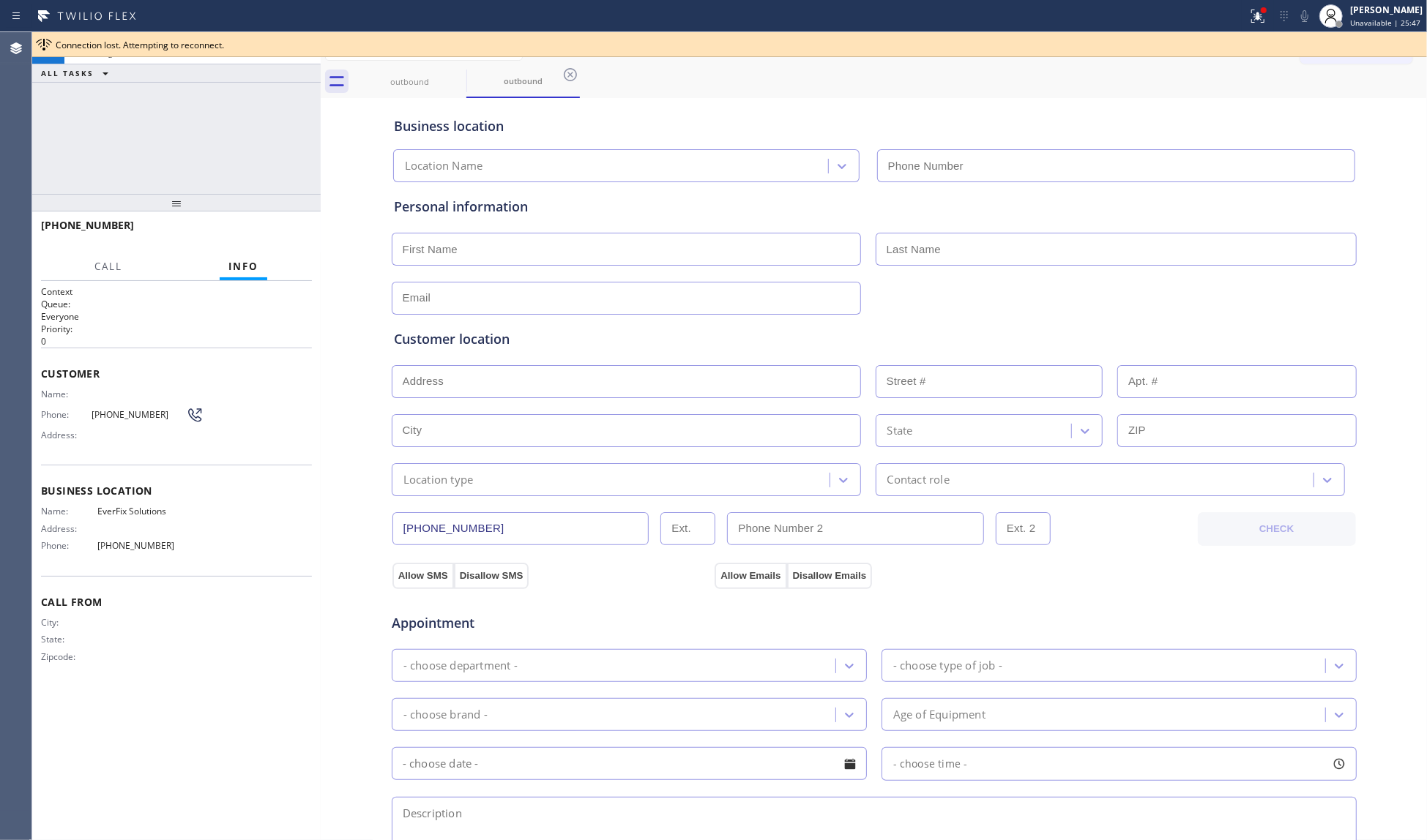
type input "[PHONE_NUMBER]"
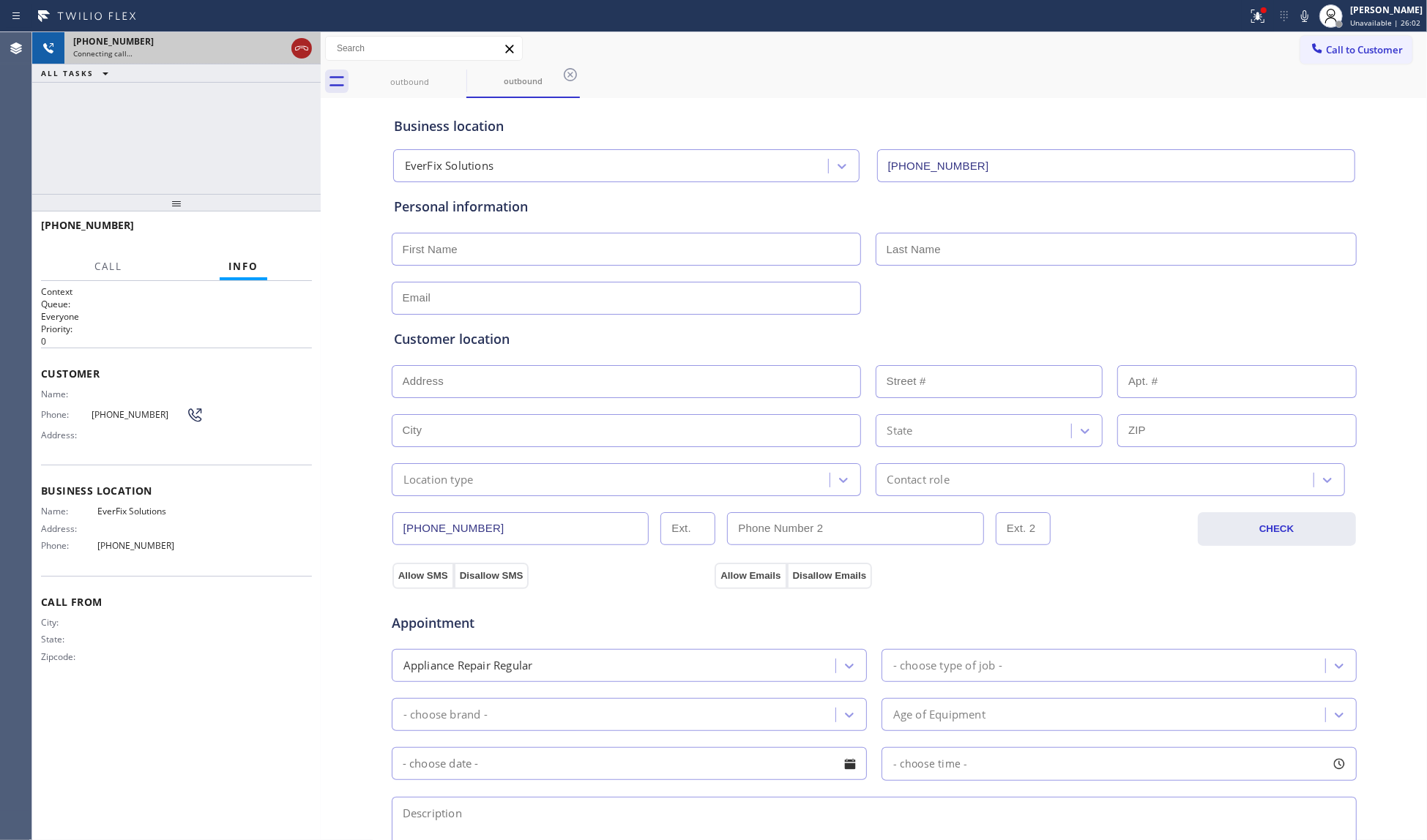
click at [303, 51] on icon at bounding box center [301, 48] width 18 height 18
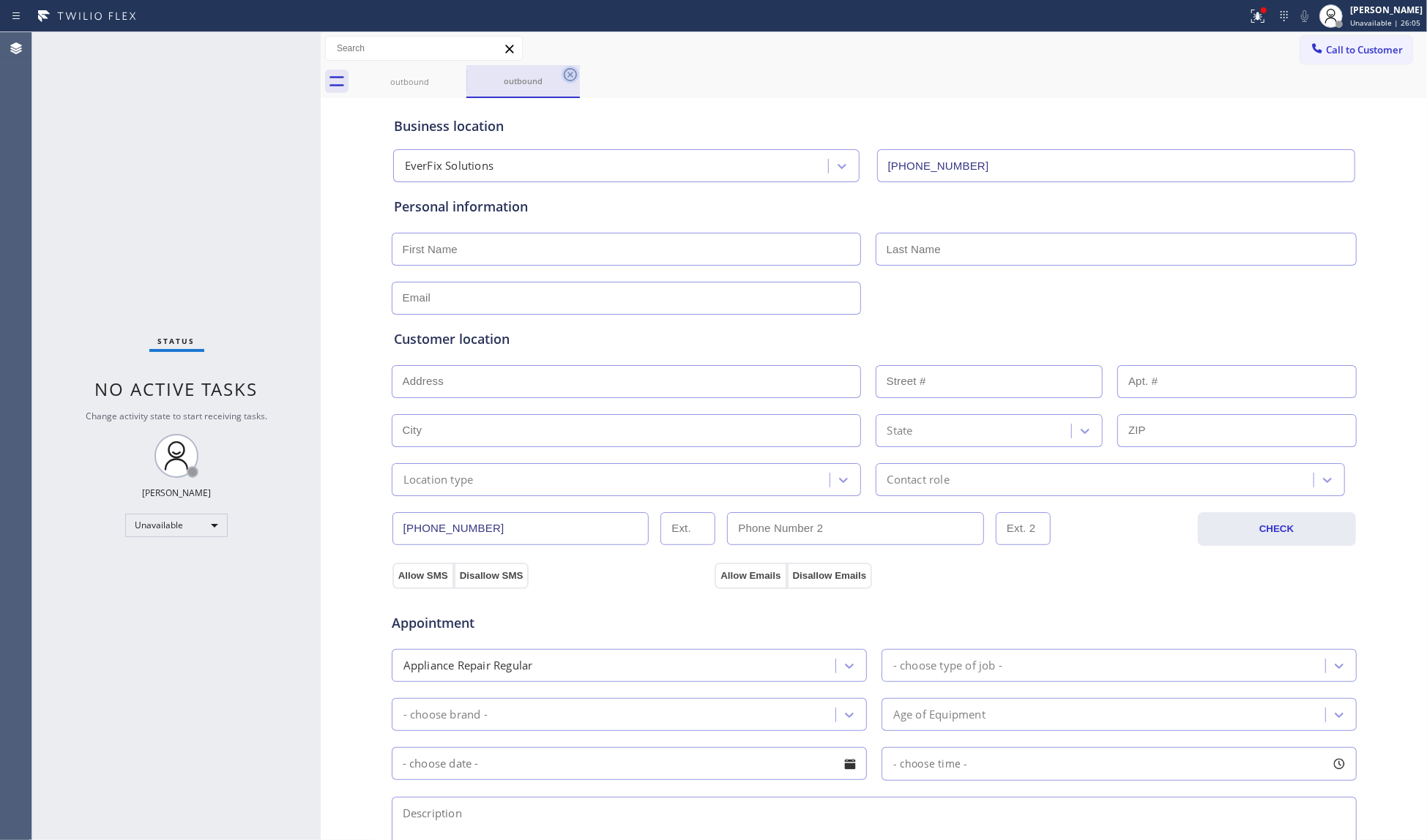
click at [577, 72] on icon at bounding box center [570, 74] width 18 height 18
click at [454, 73] on icon at bounding box center [456, 74] width 18 height 18
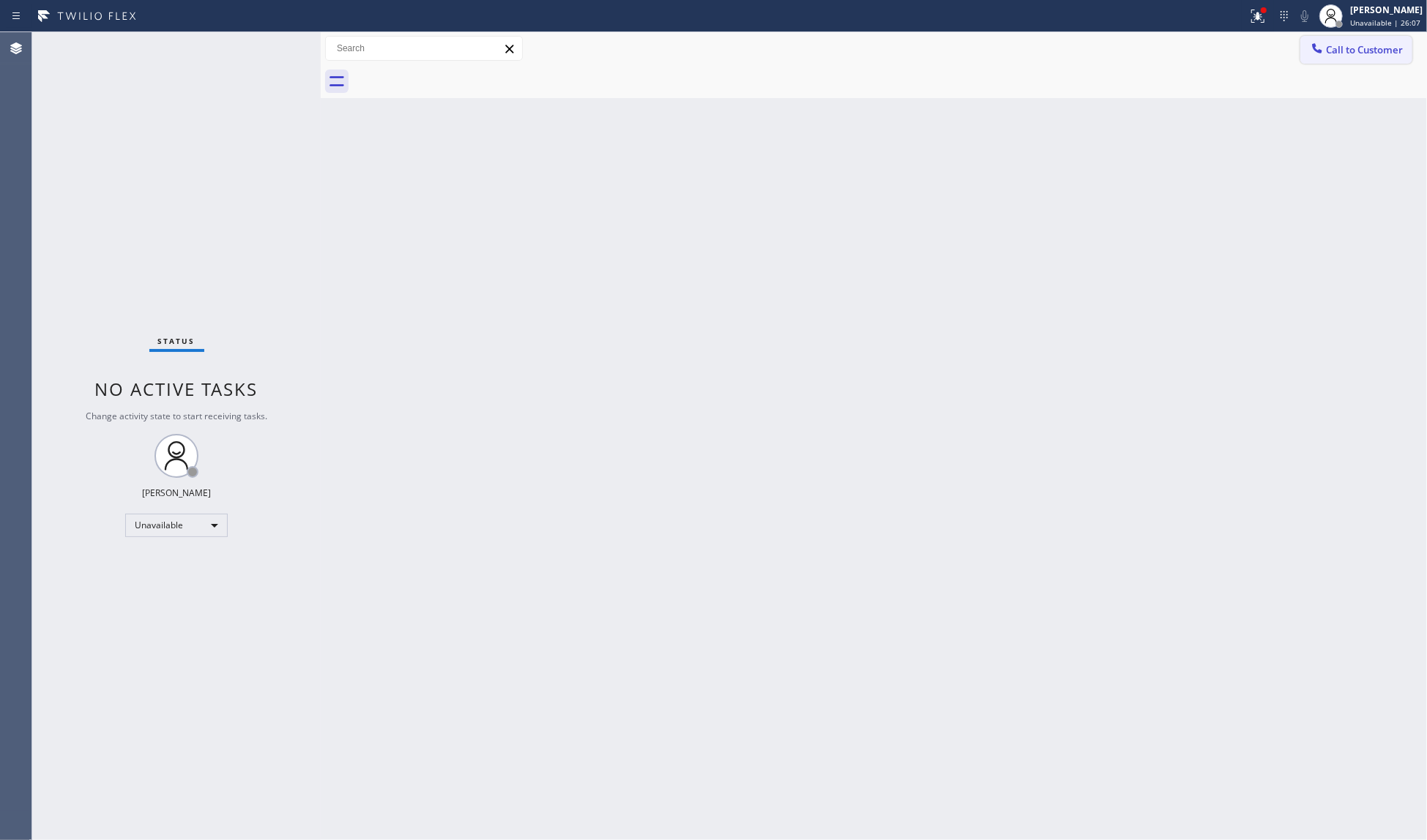
click at [1361, 50] on span "Call to Customer" at bounding box center [1364, 49] width 77 height 13
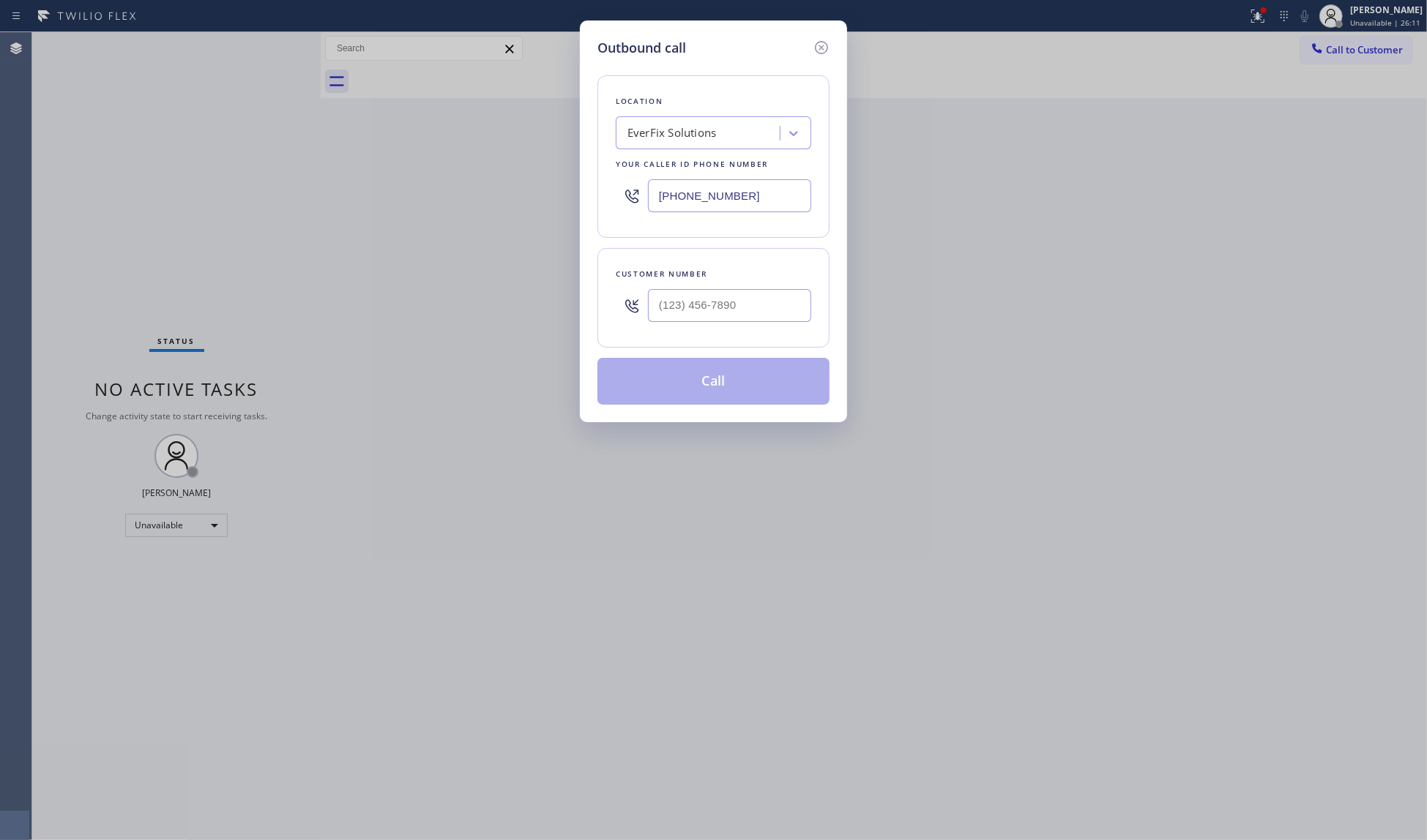
drag, startPoint x: 666, startPoint y: 199, endPoint x: 586, endPoint y: 197, distance: 80.0
click at [586, 197] on div "Outbound call Location EverFix Solutions Your caller id phone number [PHONE_NUM…" at bounding box center [714, 222] width 267 height 401
paste input "818) 477-1273"
type input "[PHONE_NUMBER]"
click at [678, 309] on input "(___) ___-____" at bounding box center [729, 305] width 163 height 33
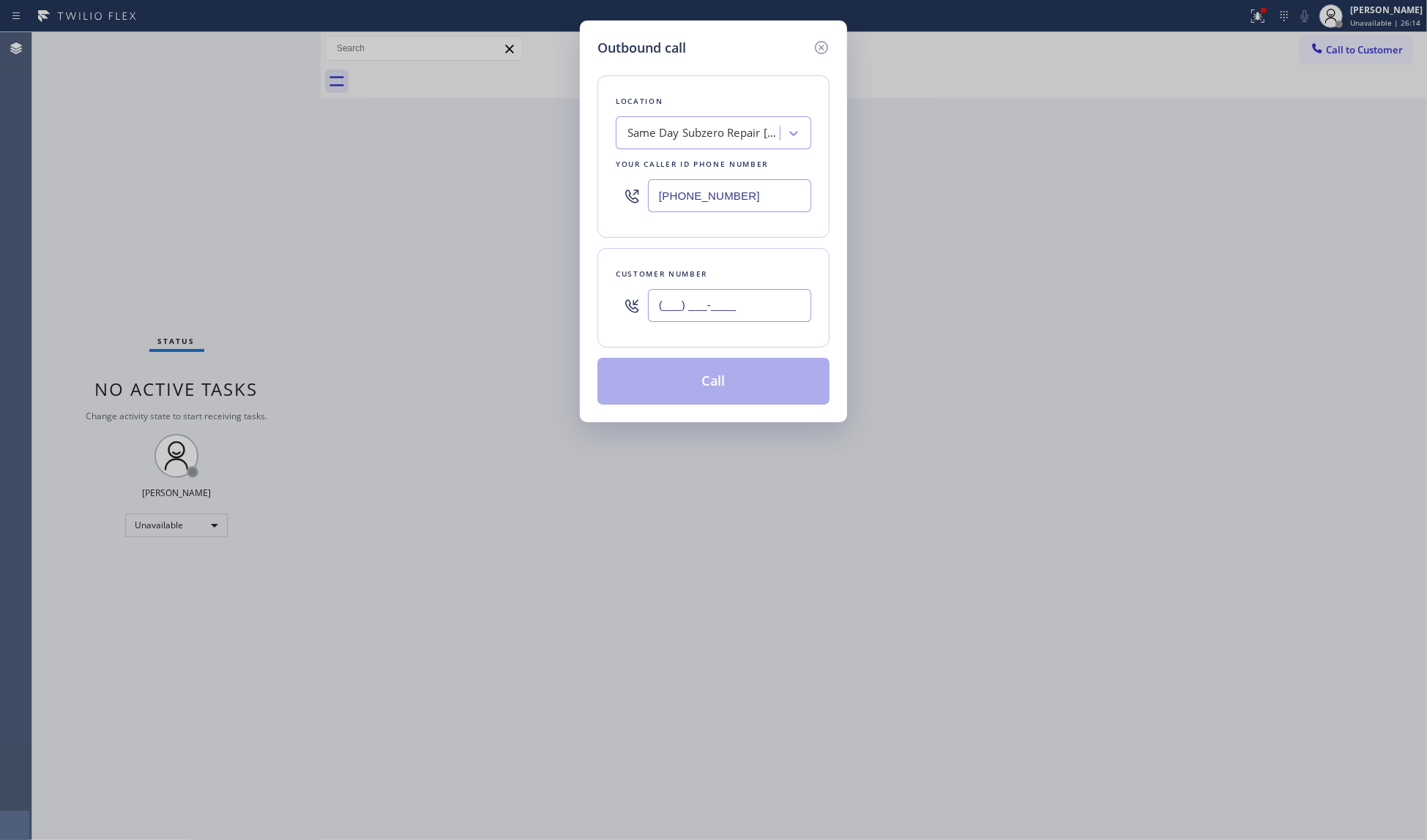
paste input "847) 462-7223"
type input "[PHONE_NUMBER]"
click at [718, 385] on button "Call" at bounding box center [714, 381] width 232 height 47
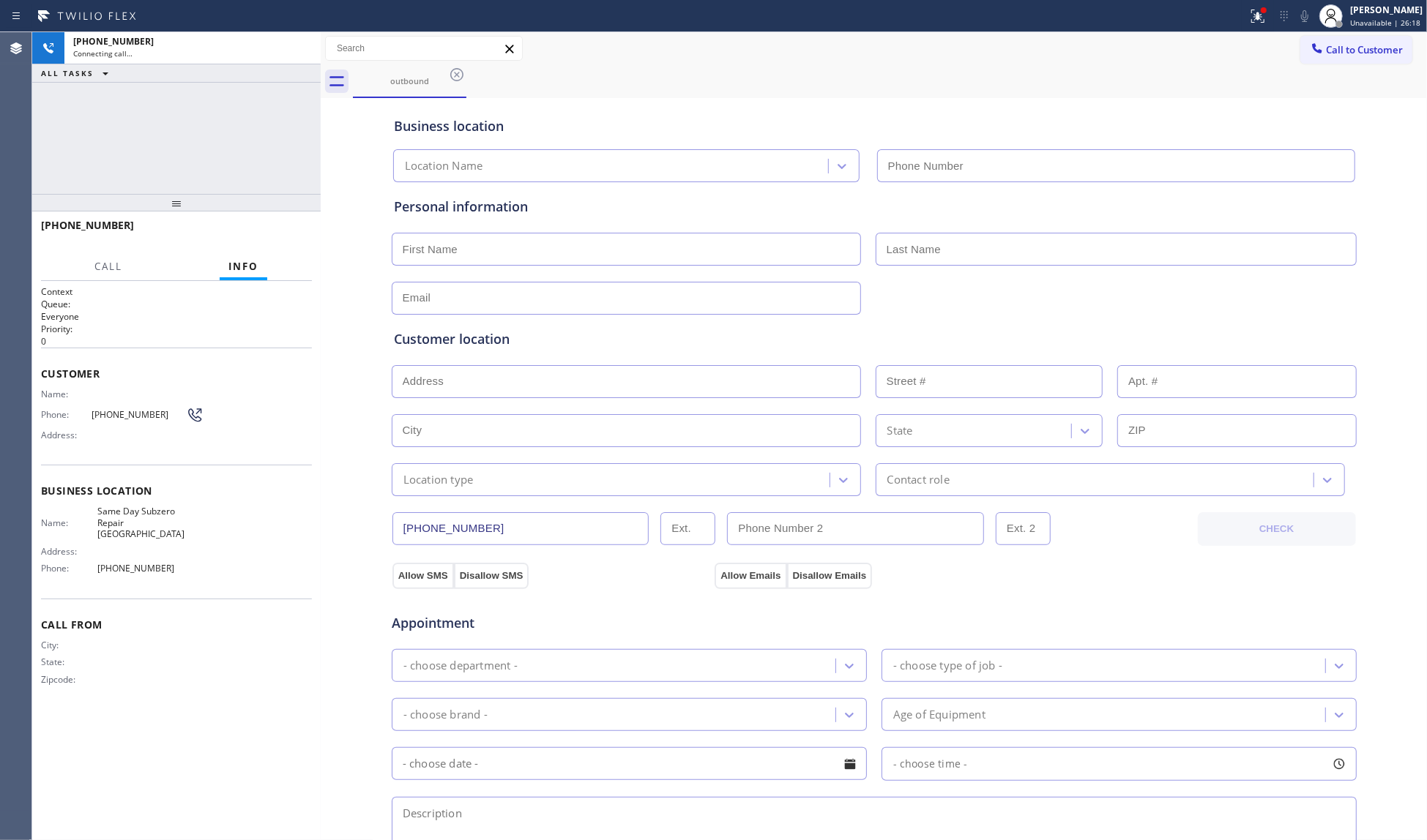
type input "[PHONE_NUMBER]"
click at [788, 80] on div "outbound" at bounding box center [890, 81] width 1074 height 33
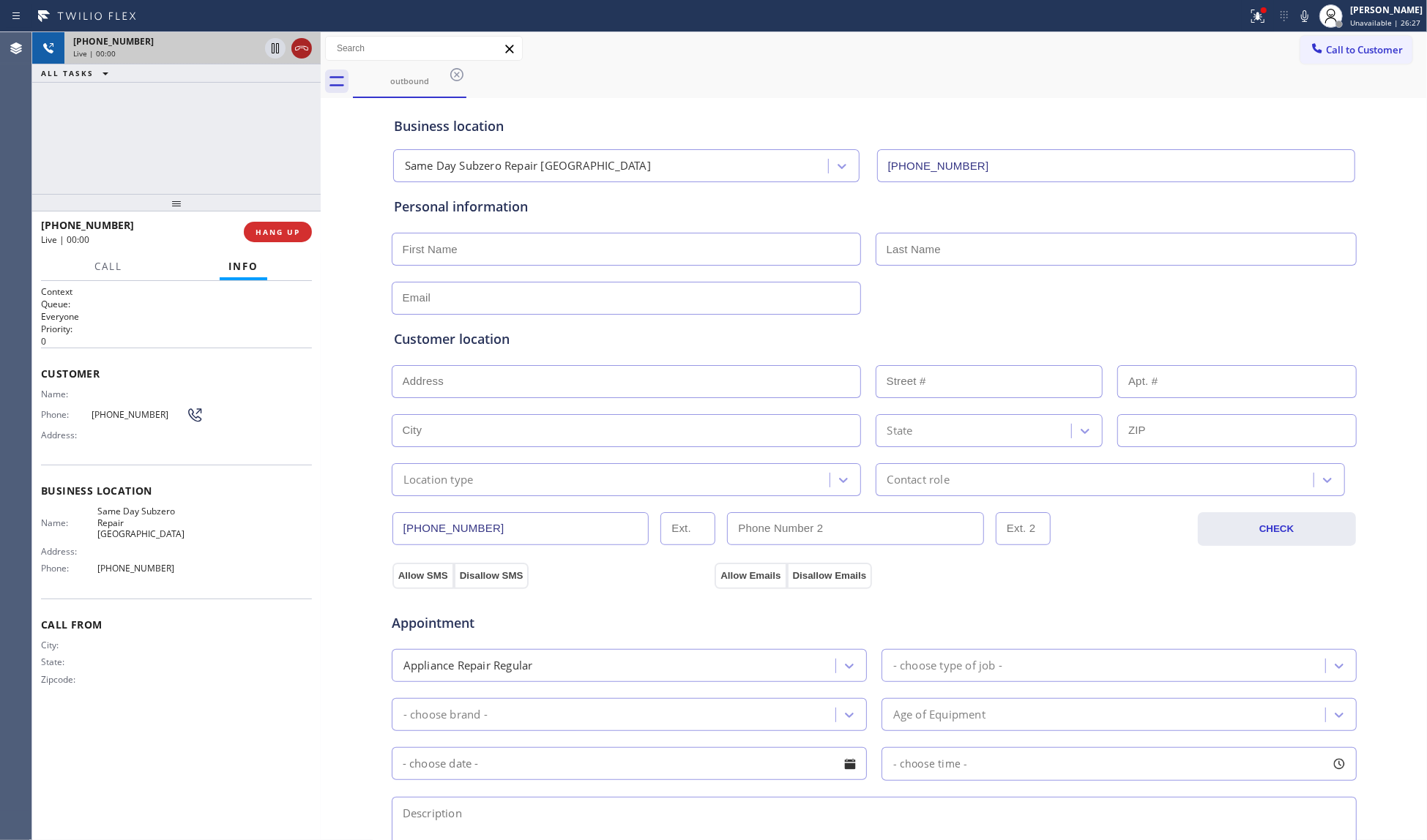
click at [300, 45] on icon at bounding box center [301, 48] width 18 height 18
click at [297, 229] on span "HANG UP" at bounding box center [278, 232] width 45 height 10
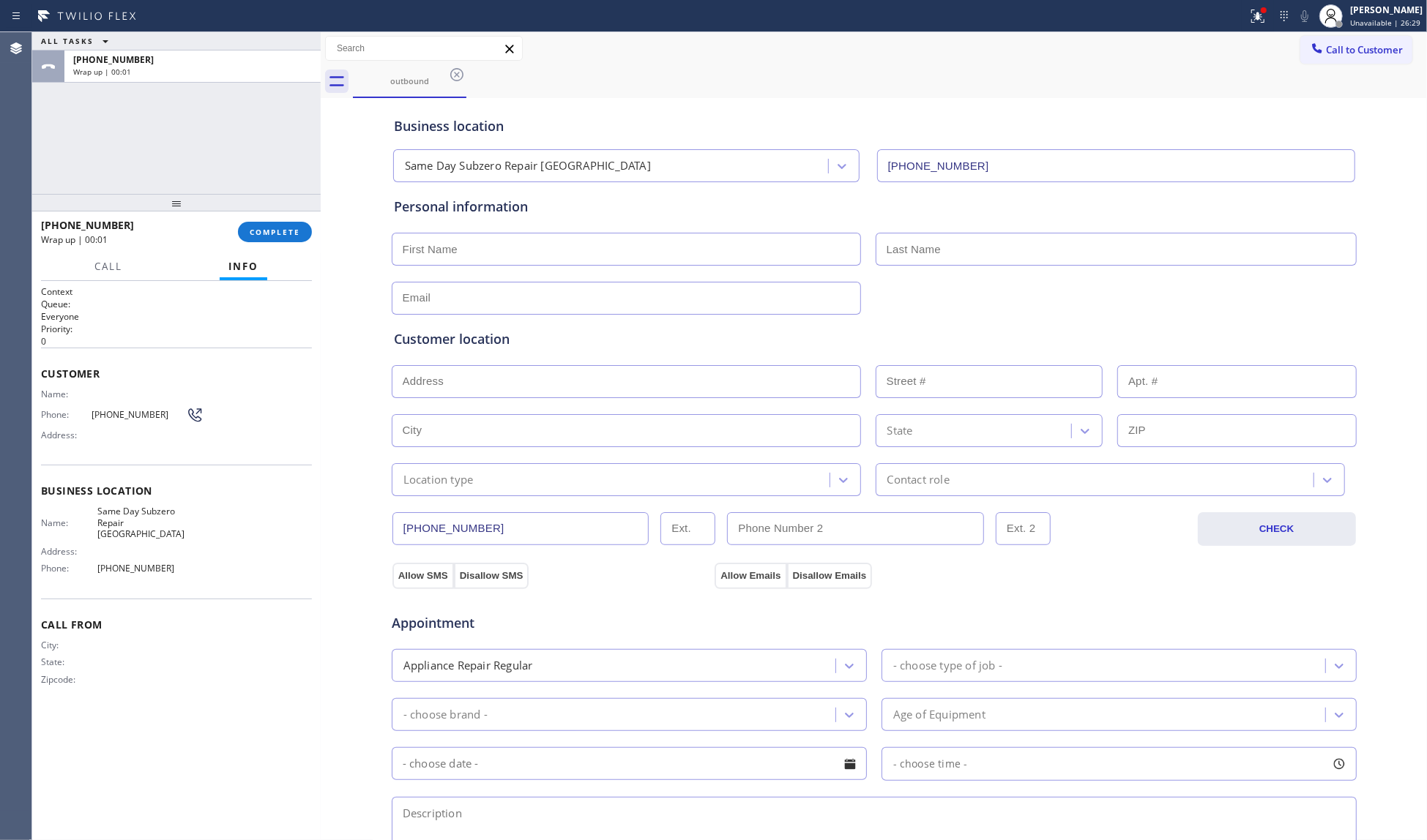
drag, startPoint x: 1316, startPoint y: 41, endPoint x: 527, endPoint y: 300, distance: 830.4
click at [1316, 41] on button "Call to Customer" at bounding box center [1356, 49] width 112 height 28
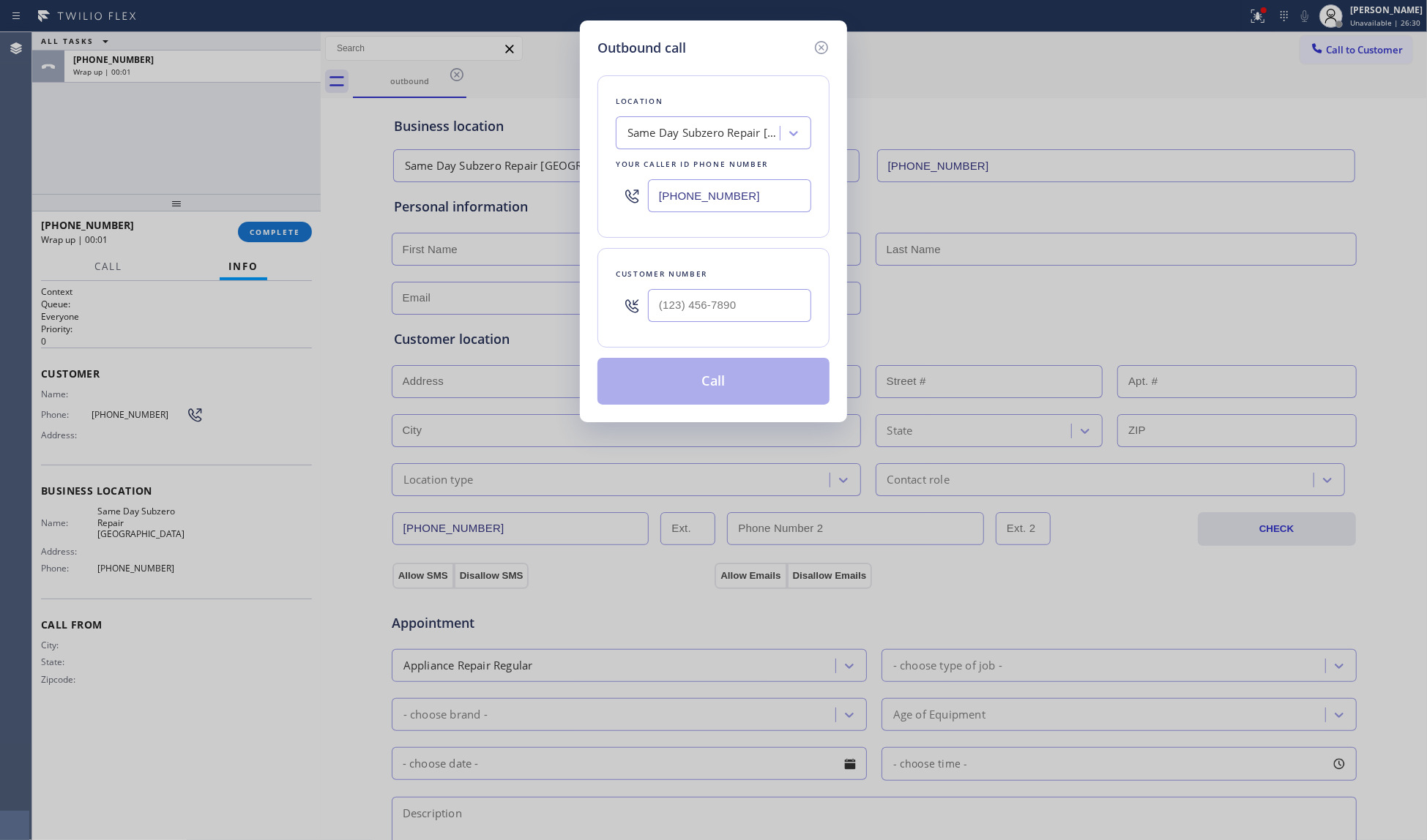
drag, startPoint x: 826, startPoint y: 42, endPoint x: 804, endPoint y: 57, distance: 26.6
click at [822, 45] on icon at bounding box center [821, 47] width 18 height 18
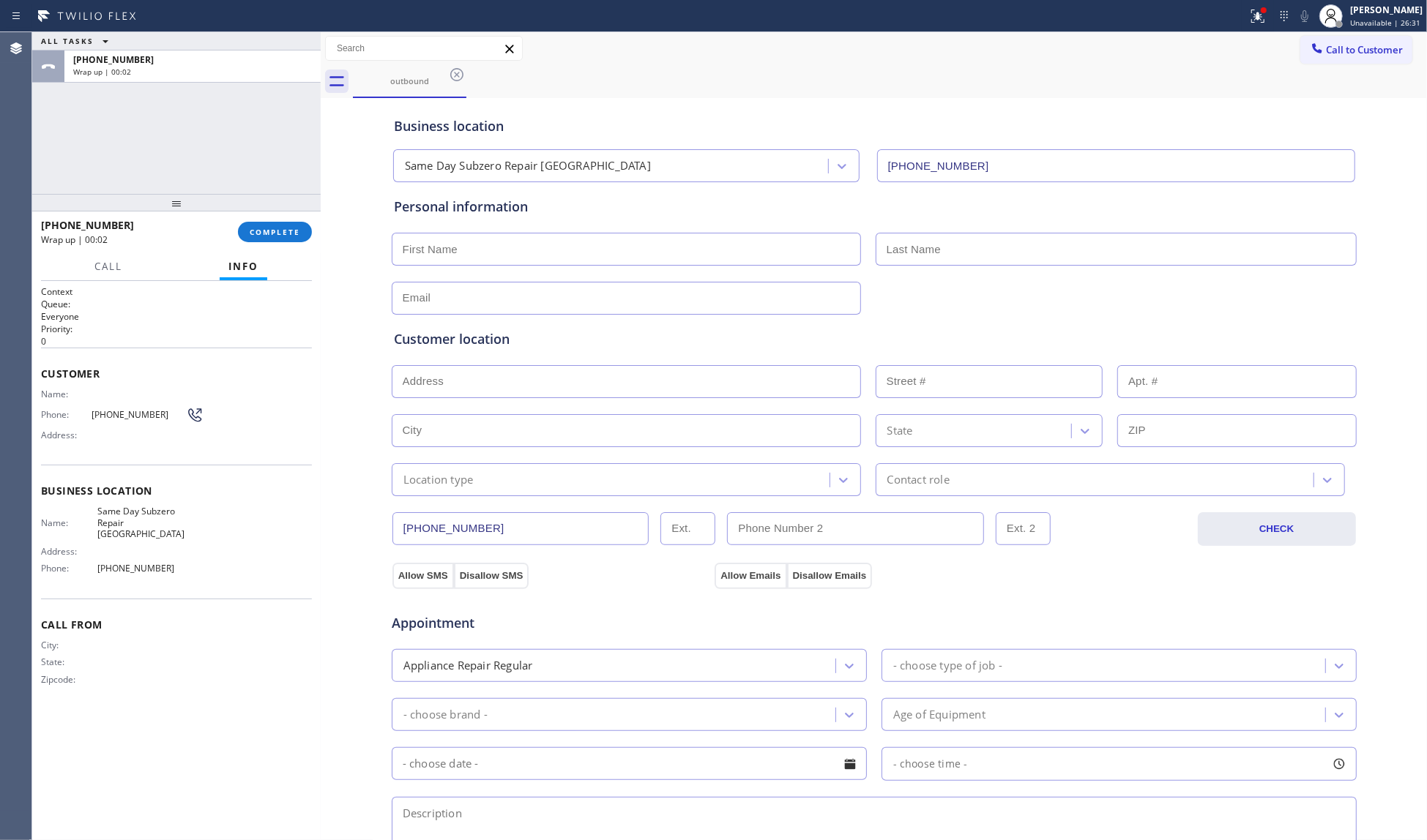
click at [307, 208] on div at bounding box center [177, 202] width 289 height 18
click at [293, 232] on span "COMPLETE" at bounding box center [274, 232] width 50 height 10
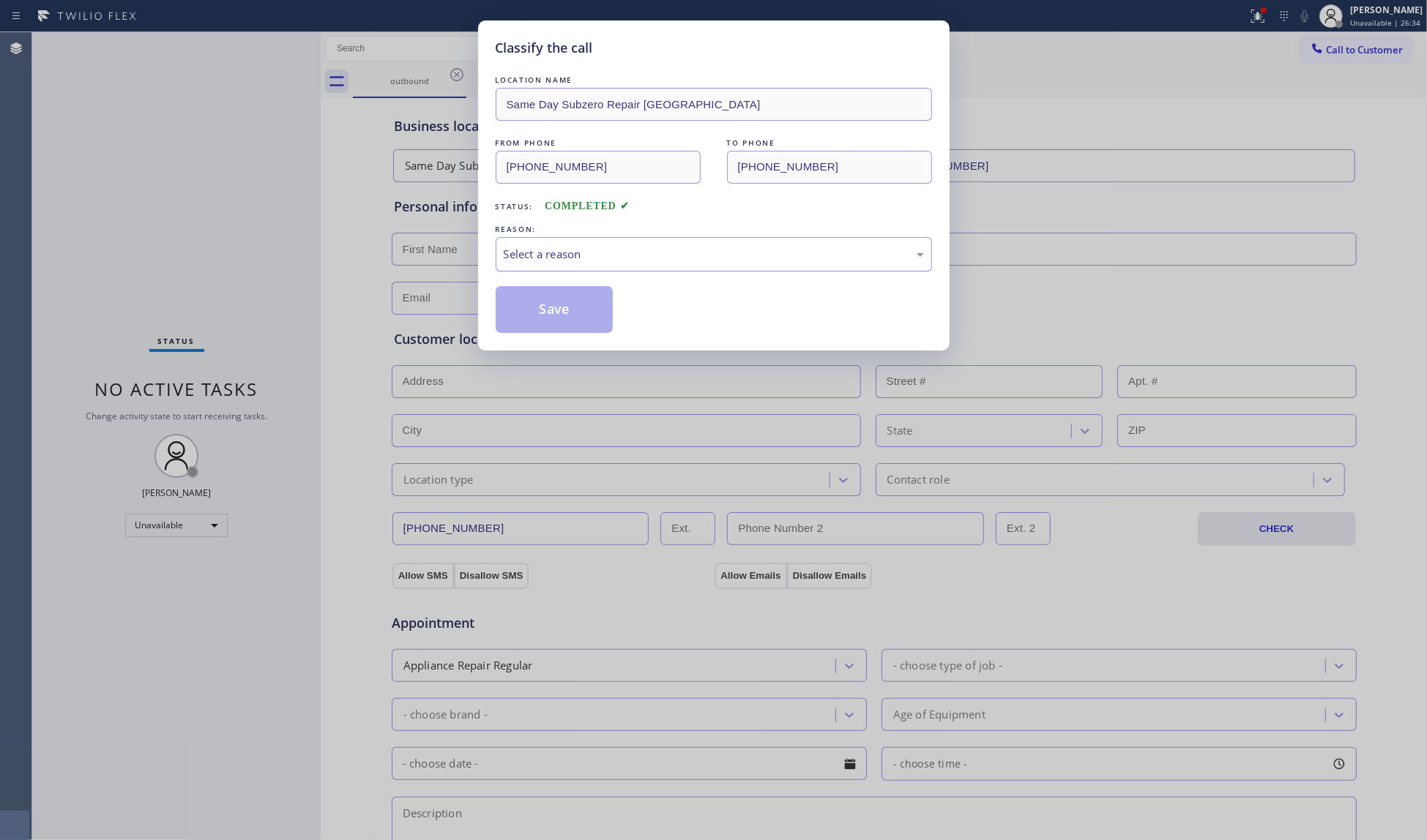
click at [540, 252] on div "Select a reason" at bounding box center [714, 255] width 420 height 17
click at [539, 320] on button "Save" at bounding box center [554, 310] width 118 height 47
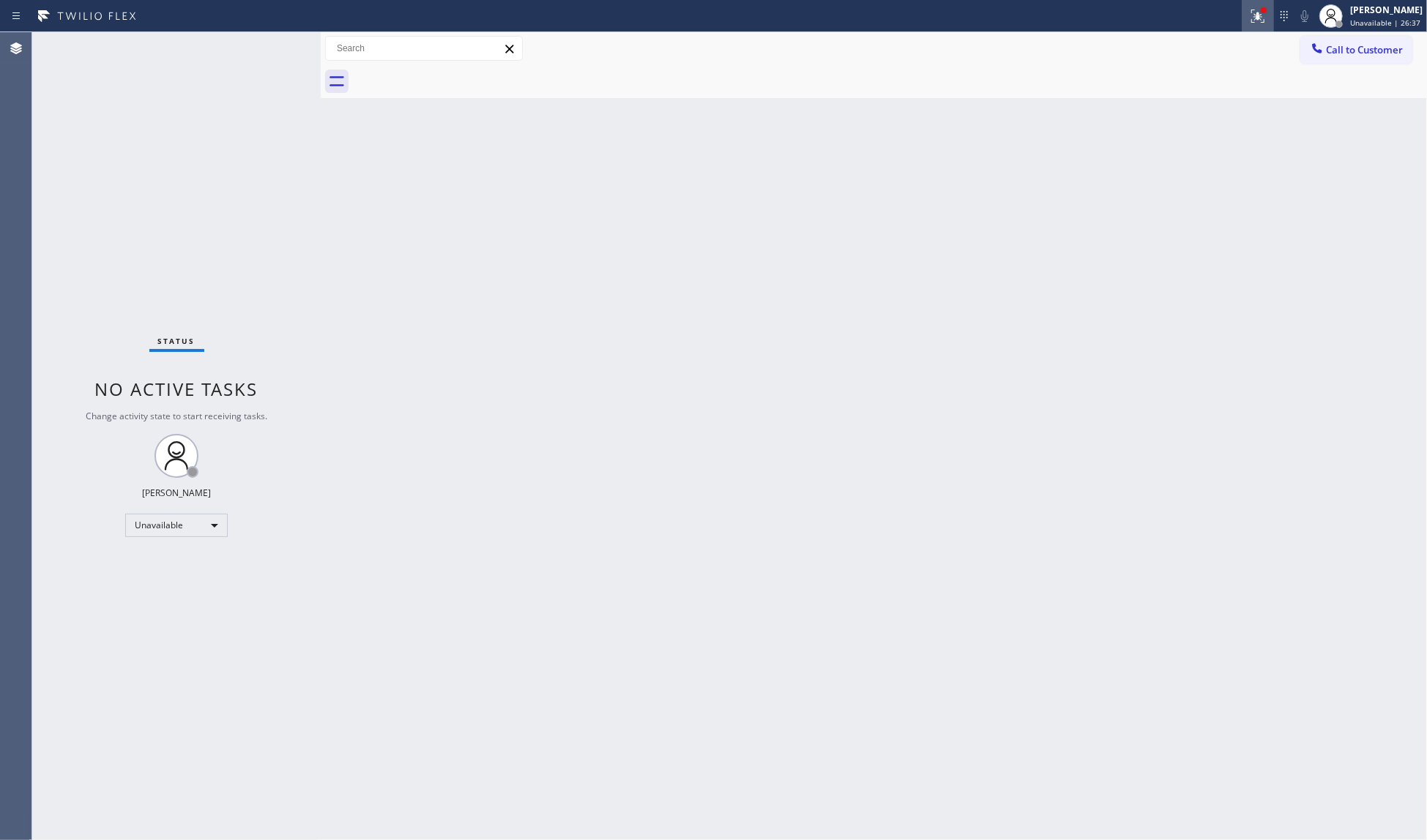
click at [1259, 21] on icon at bounding box center [1257, 15] width 18 height 18
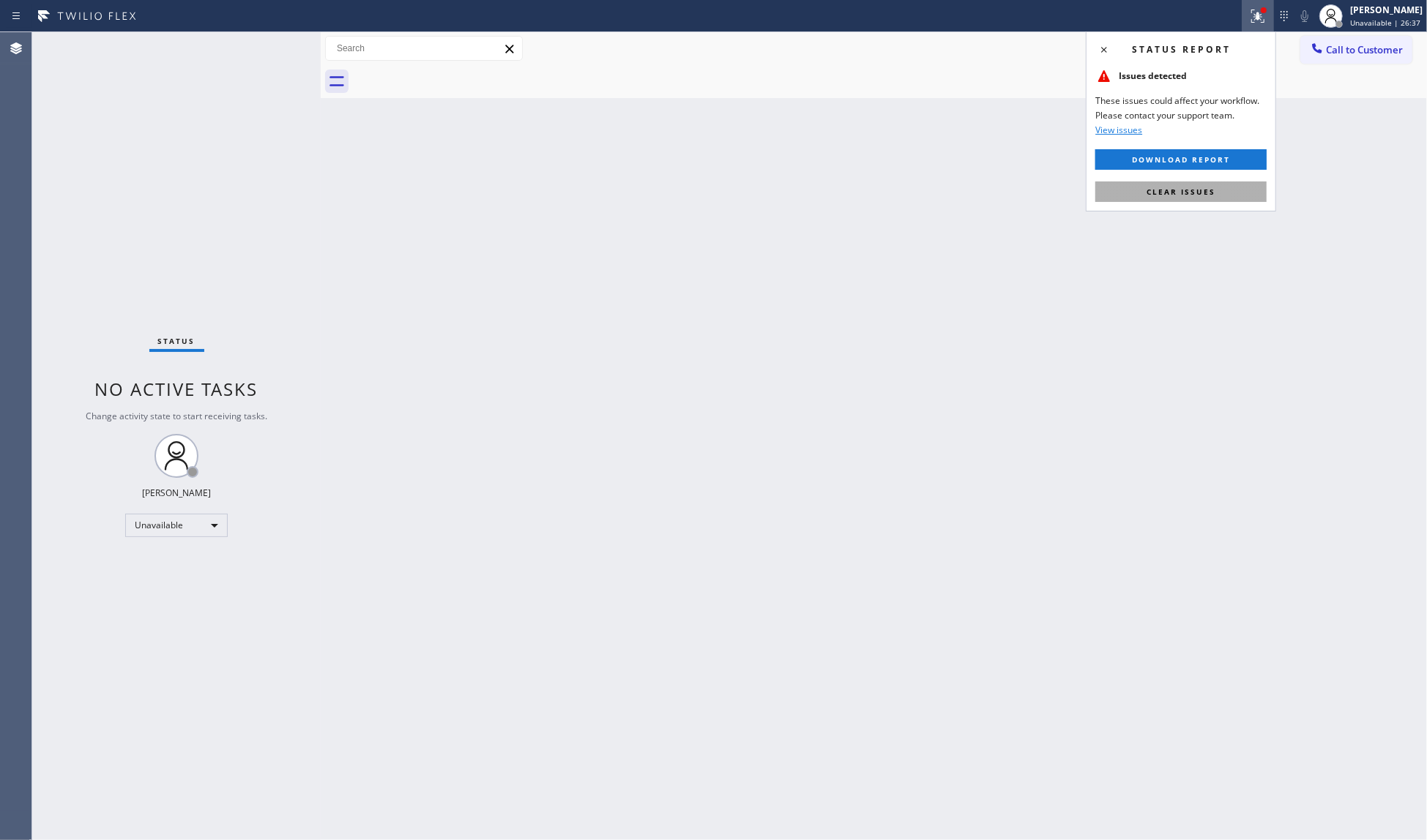
click at [1195, 188] on span "Clear issues" at bounding box center [1181, 191] width 69 height 10
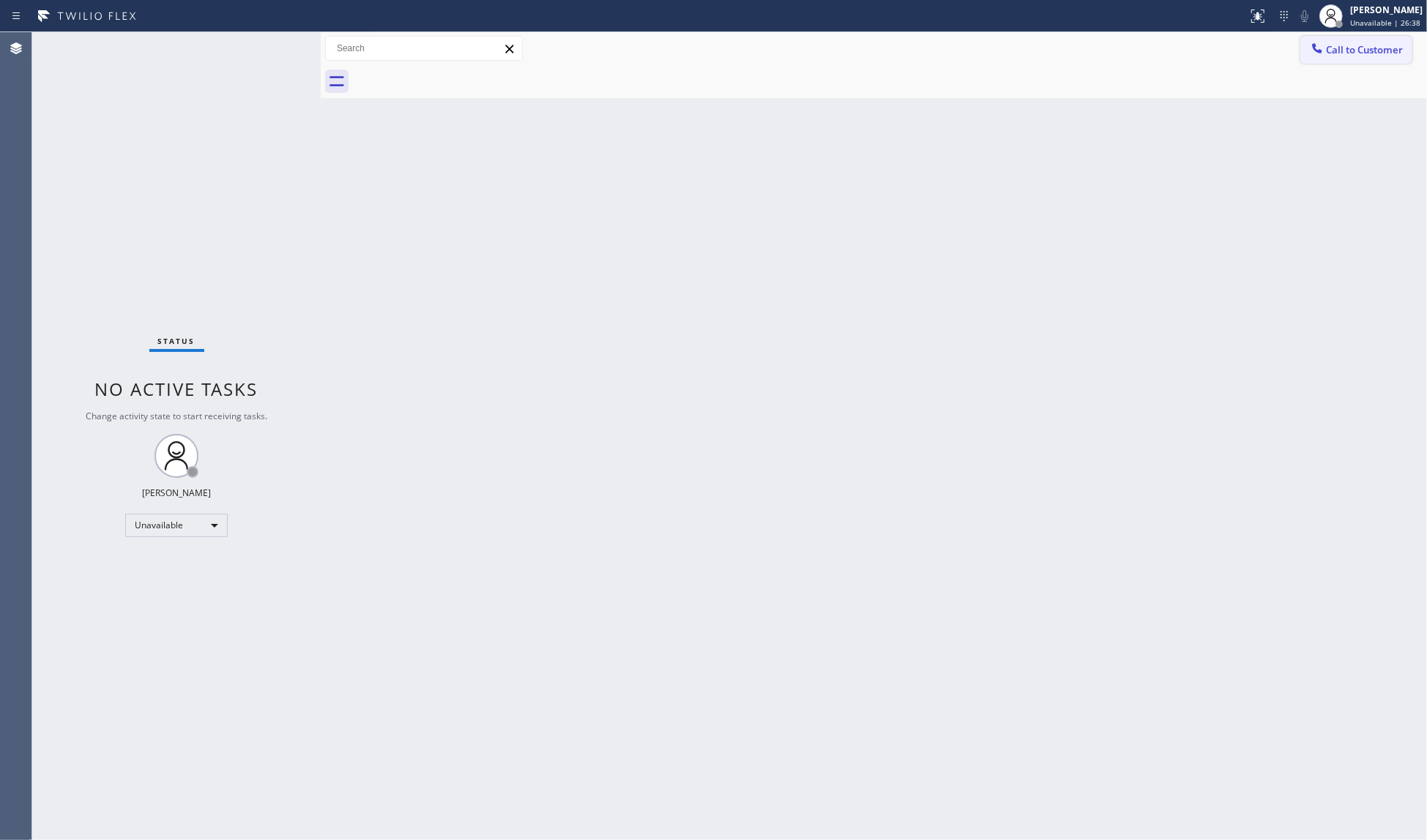
click at [1361, 51] on span "Call to Customer" at bounding box center [1364, 49] width 77 height 13
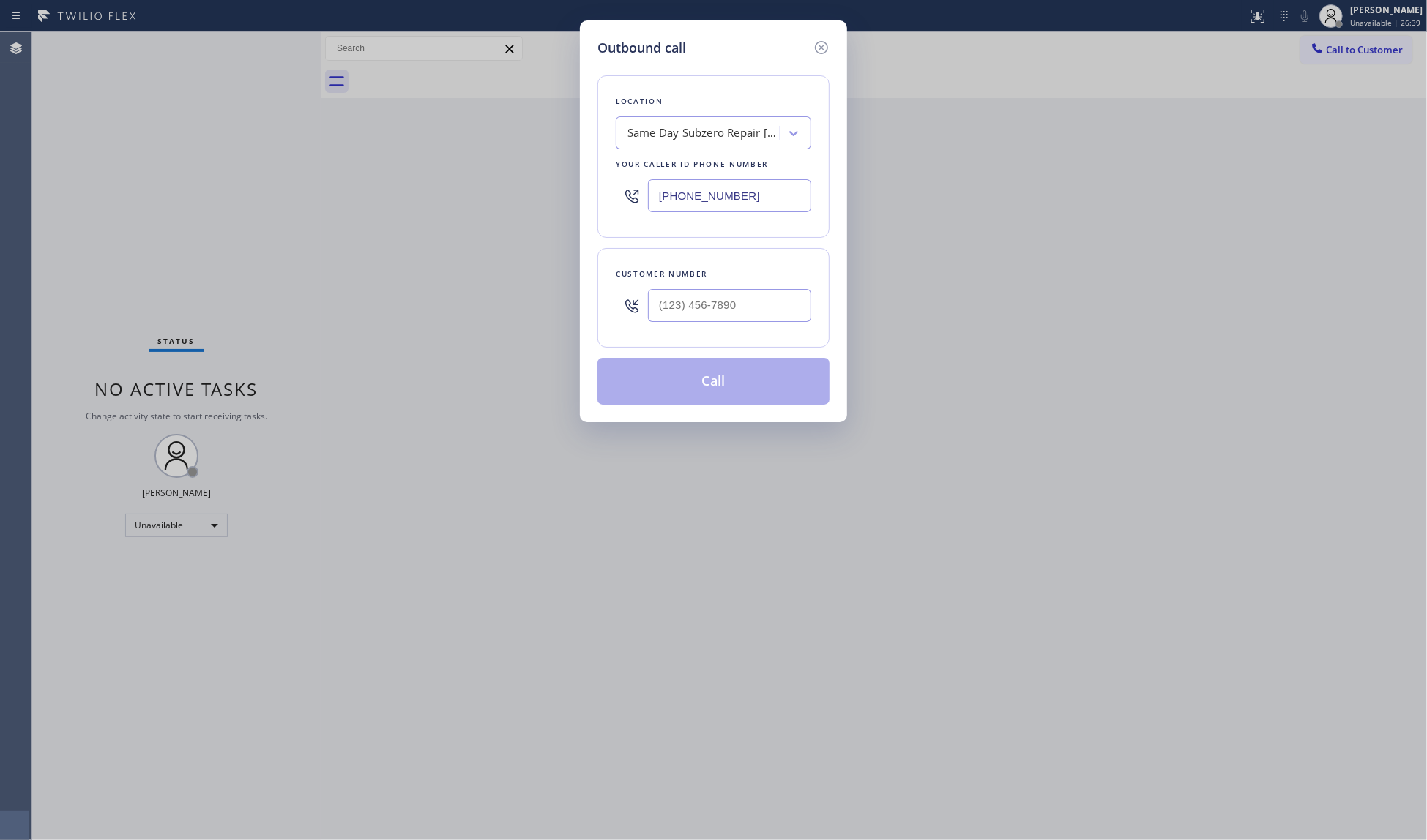
drag, startPoint x: 659, startPoint y: 205, endPoint x: 603, endPoint y: 205, distance: 56.0
click at [603, 205] on div "Location Same Day Subzero Repair [GEOGRAPHIC_DATA] Your caller id phone number …" at bounding box center [714, 157] width 232 height 162
paste input "602) 806-8961"
type input "[PHONE_NUMBER]"
paste input "854) 264-7570"
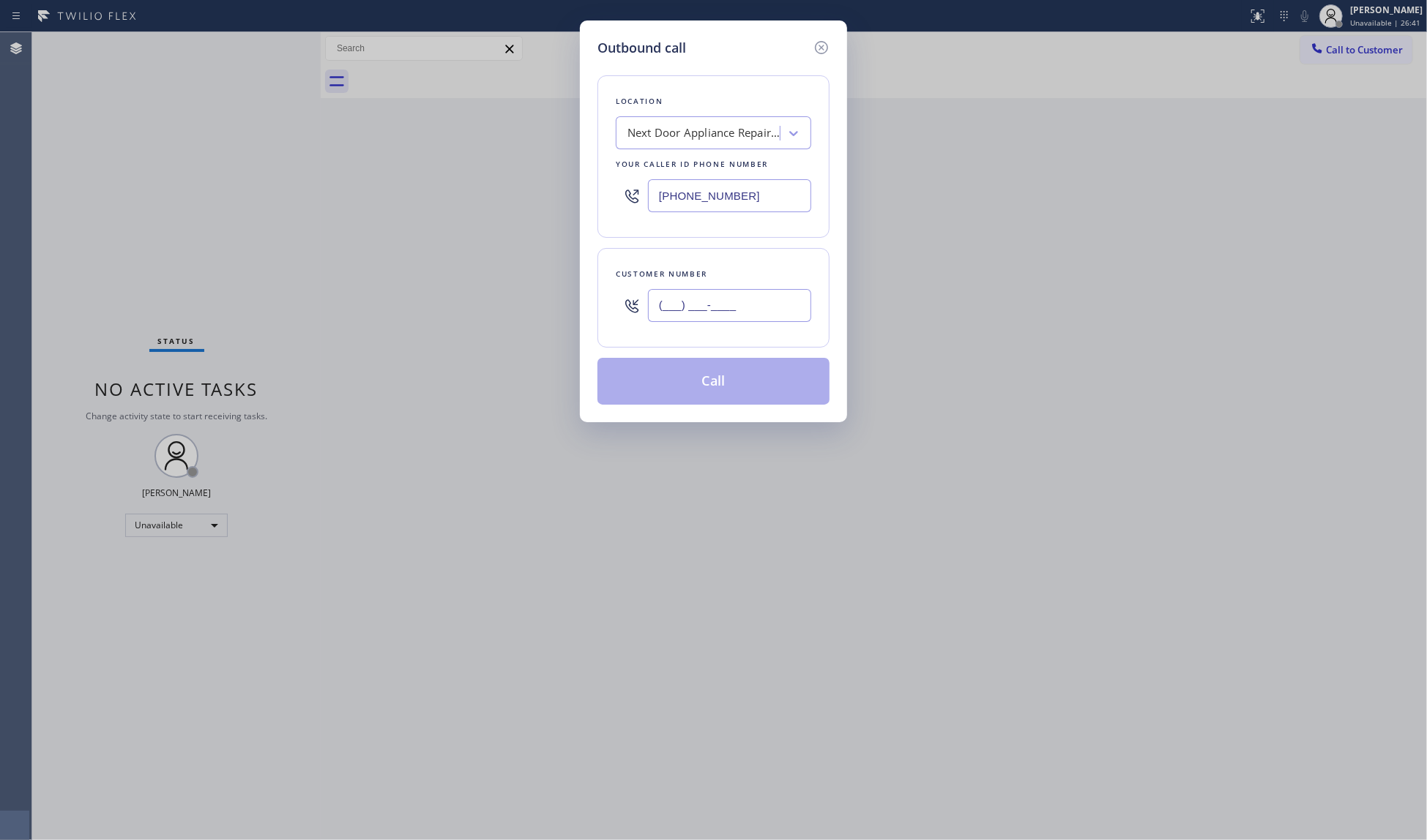
click at [785, 303] on input "(___) ___-____" at bounding box center [729, 305] width 163 height 33
type input "[PHONE_NUMBER]"
click at [727, 378] on button "Call" at bounding box center [714, 381] width 232 height 47
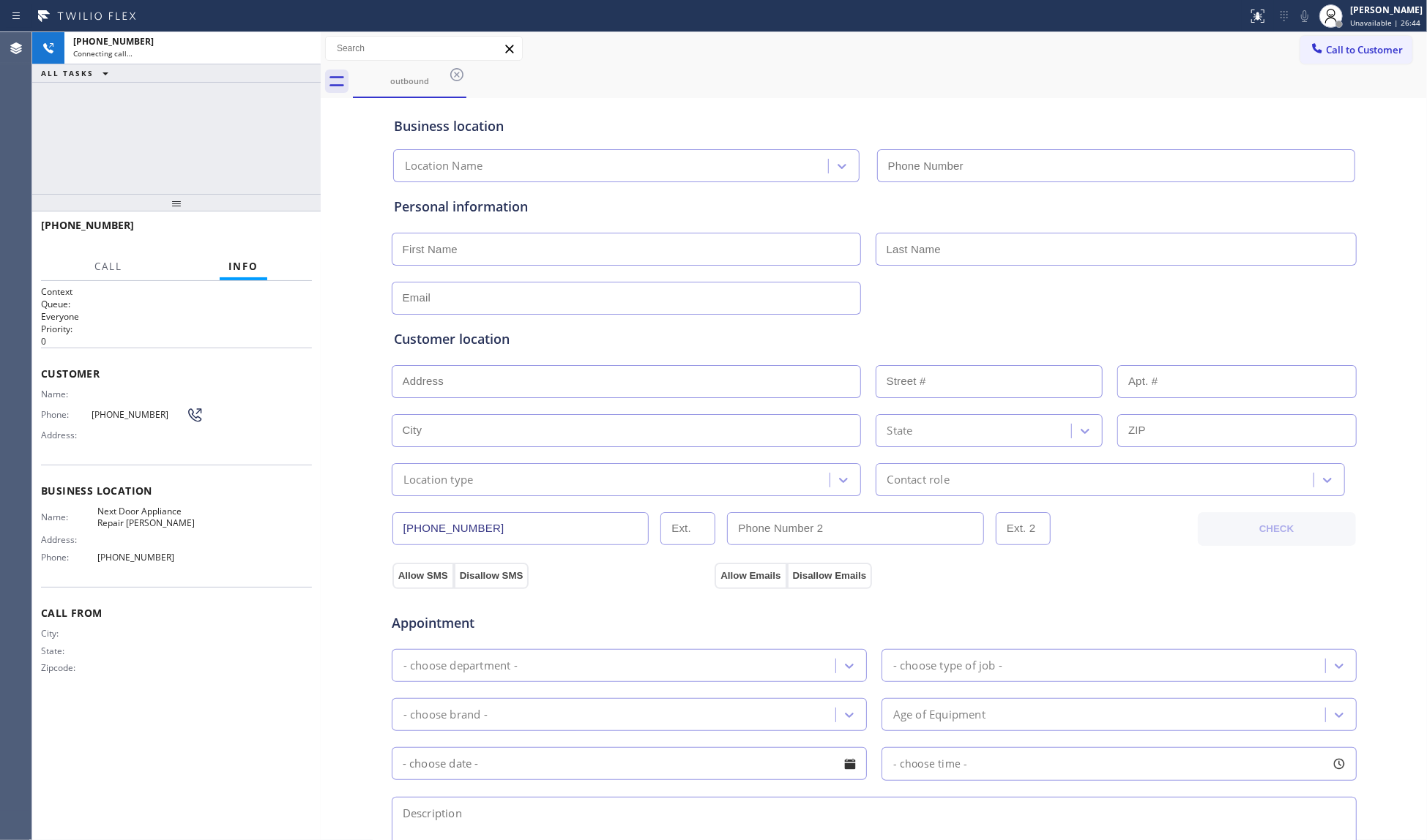
type input "[PHONE_NUMBER]"
click at [281, 239] on button "HANG UP" at bounding box center [278, 232] width 68 height 21
click at [284, 239] on button "HANG UP" at bounding box center [278, 232] width 68 height 21
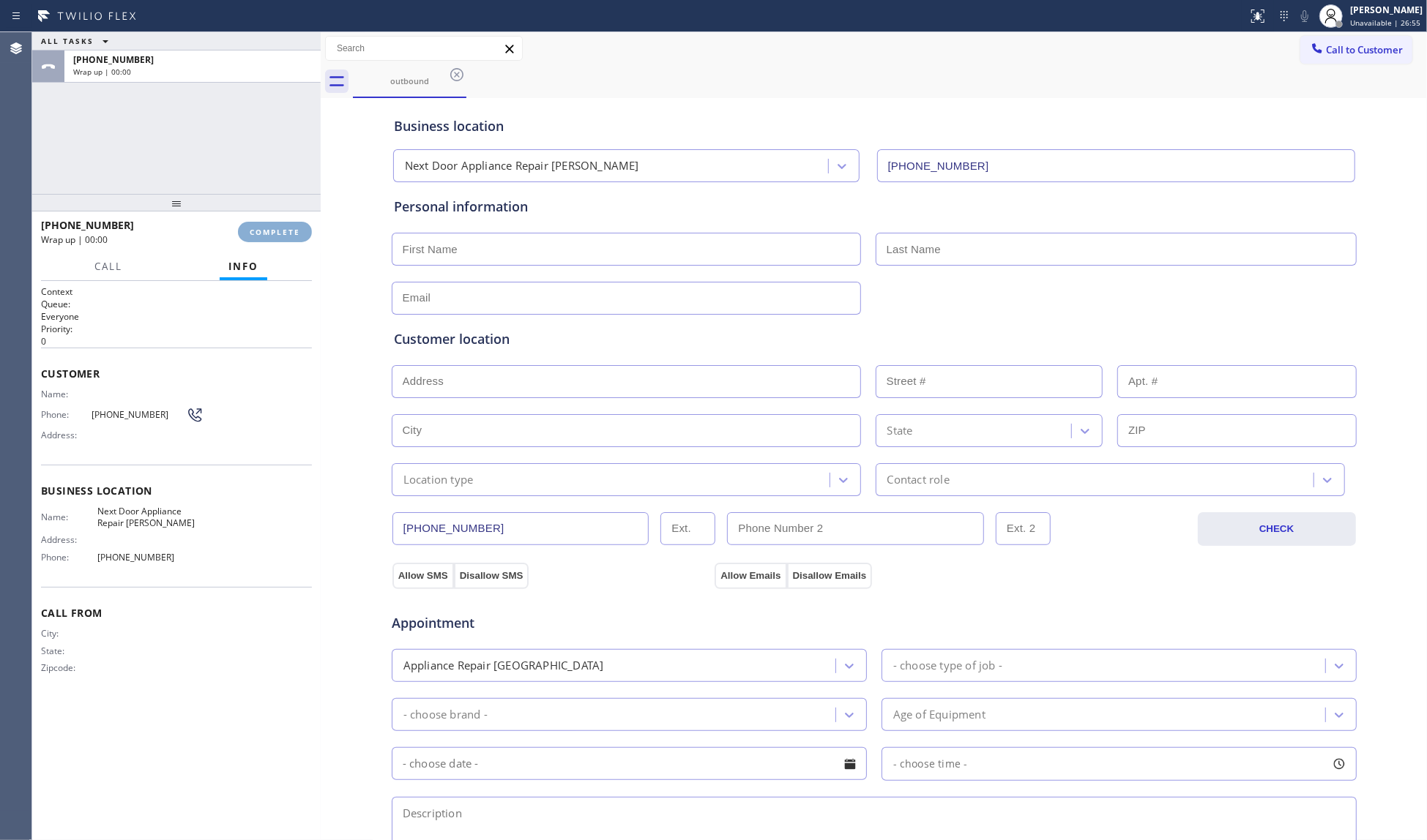
click at [285, 239] on button "COMPLETE" at bounding box center [275, 232] width 74 height 21
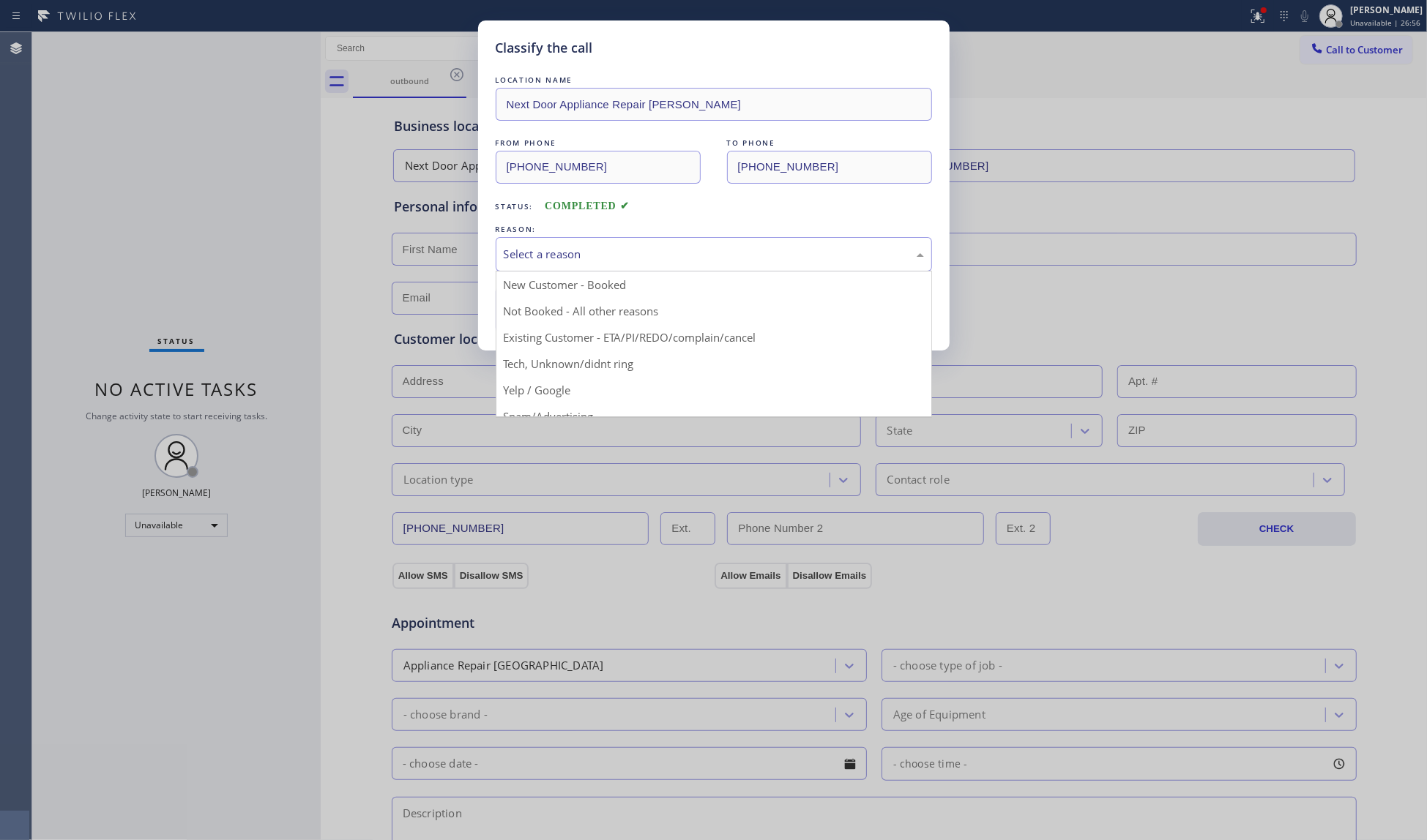
click at [598, 252] on div "Select a reason" at bounding box center [714, 255] width 420 height 17
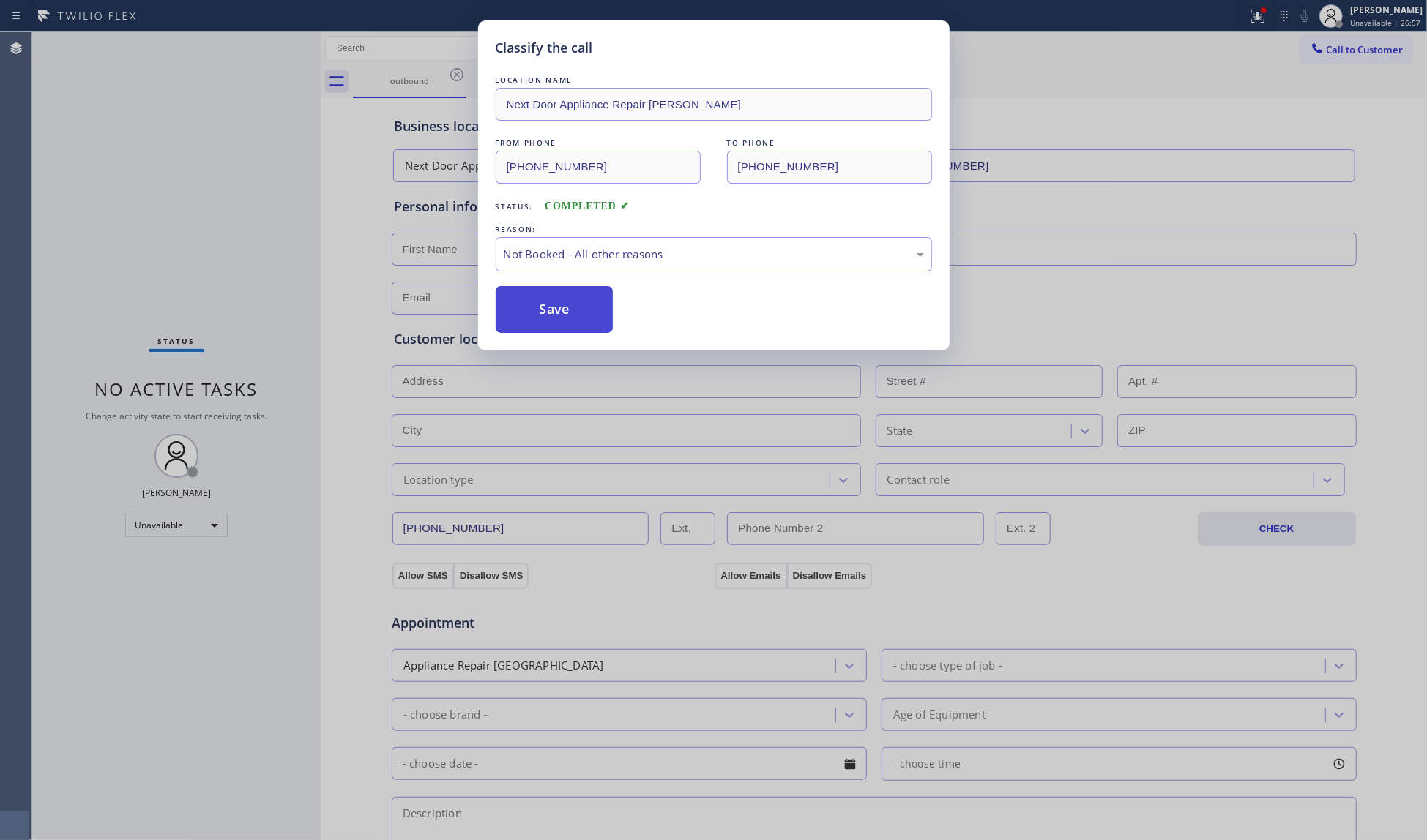
click at [555, 317] on button "Save" at bounding box center [554, 310] width 118 height 47
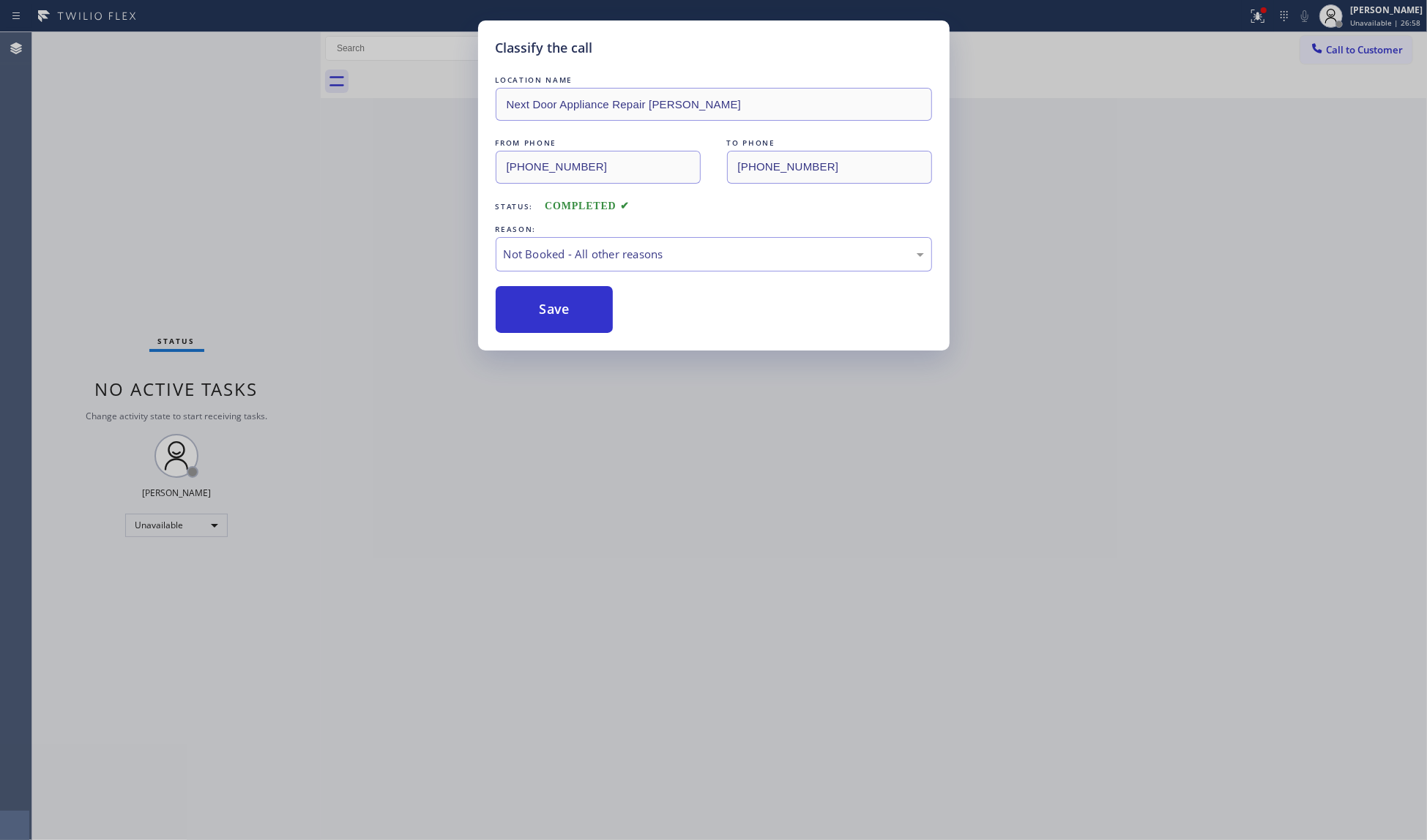
click at [555, 313] on button "Save" at bounding box center [554, 310] width 118 height 47
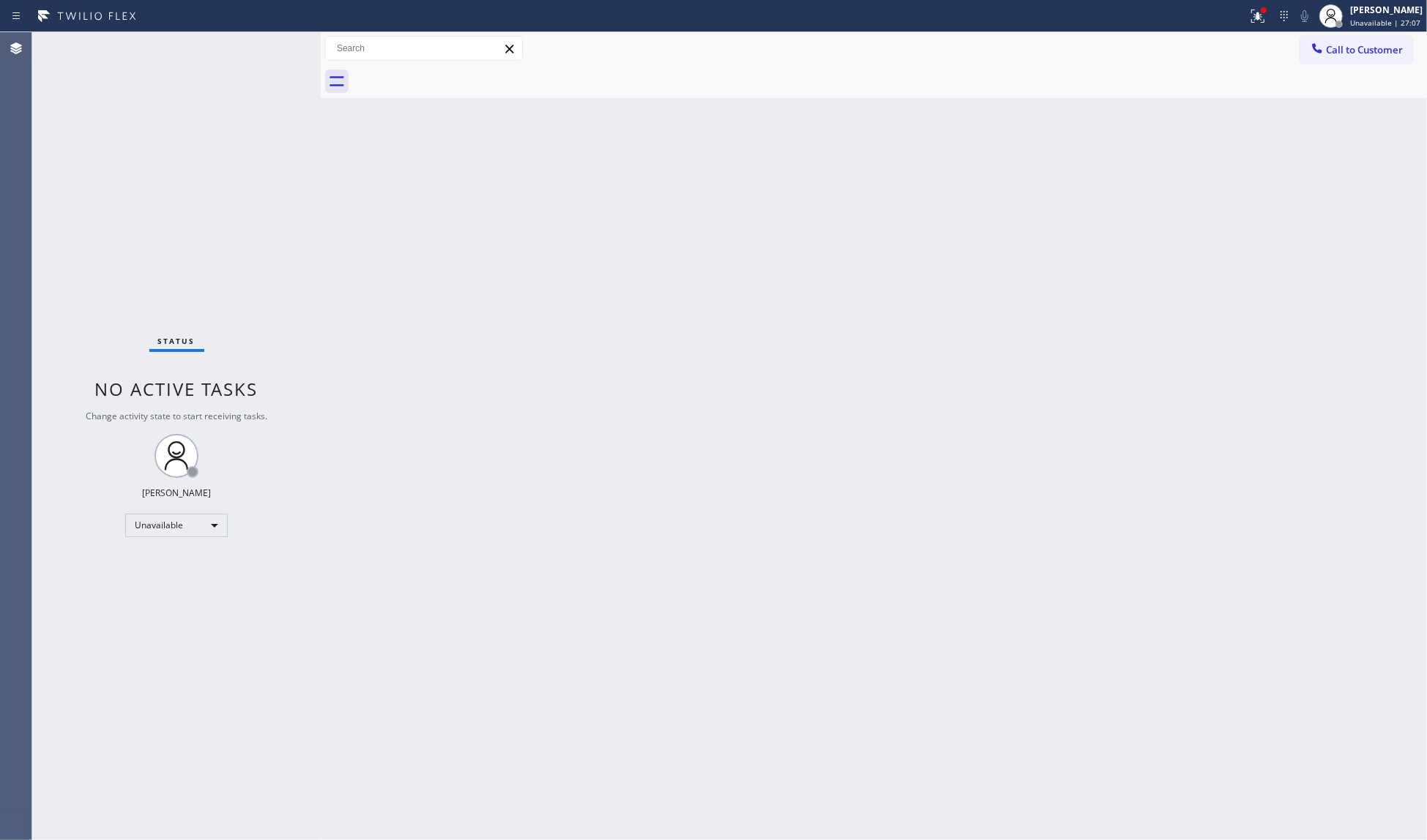
drag, startPoint x: 1017, startPoint y: 201, endPoint x: 1104, endPoint y: 134, distance: 109.8
click at [1043, 183] on div "Back to Dashboard Change Sender ID Customers Technicians Select a contact Outbo…" at bounding box center [873, 436] width 1106 height 808
click at [1260, 26] on button at bounding box center [1258, 16] width 32 height 32
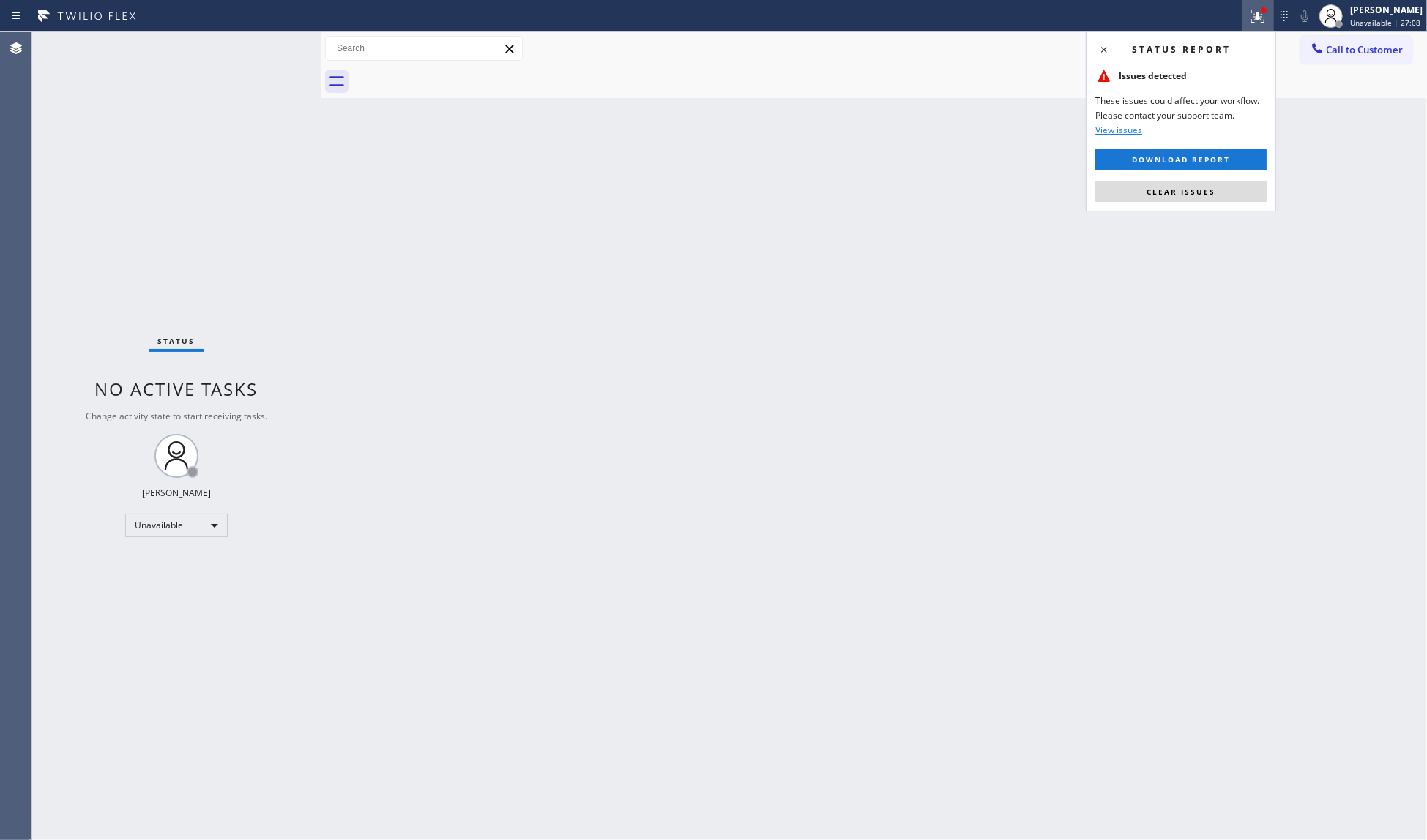
drag, startPoint x: 1227, startPoint y: 188, endPoint x: 1266, endPoint y: 142, distance: 60.3
click at [1229, 186] on button "Clear issues" at bounding box center [1181, 191] width 171 height 21
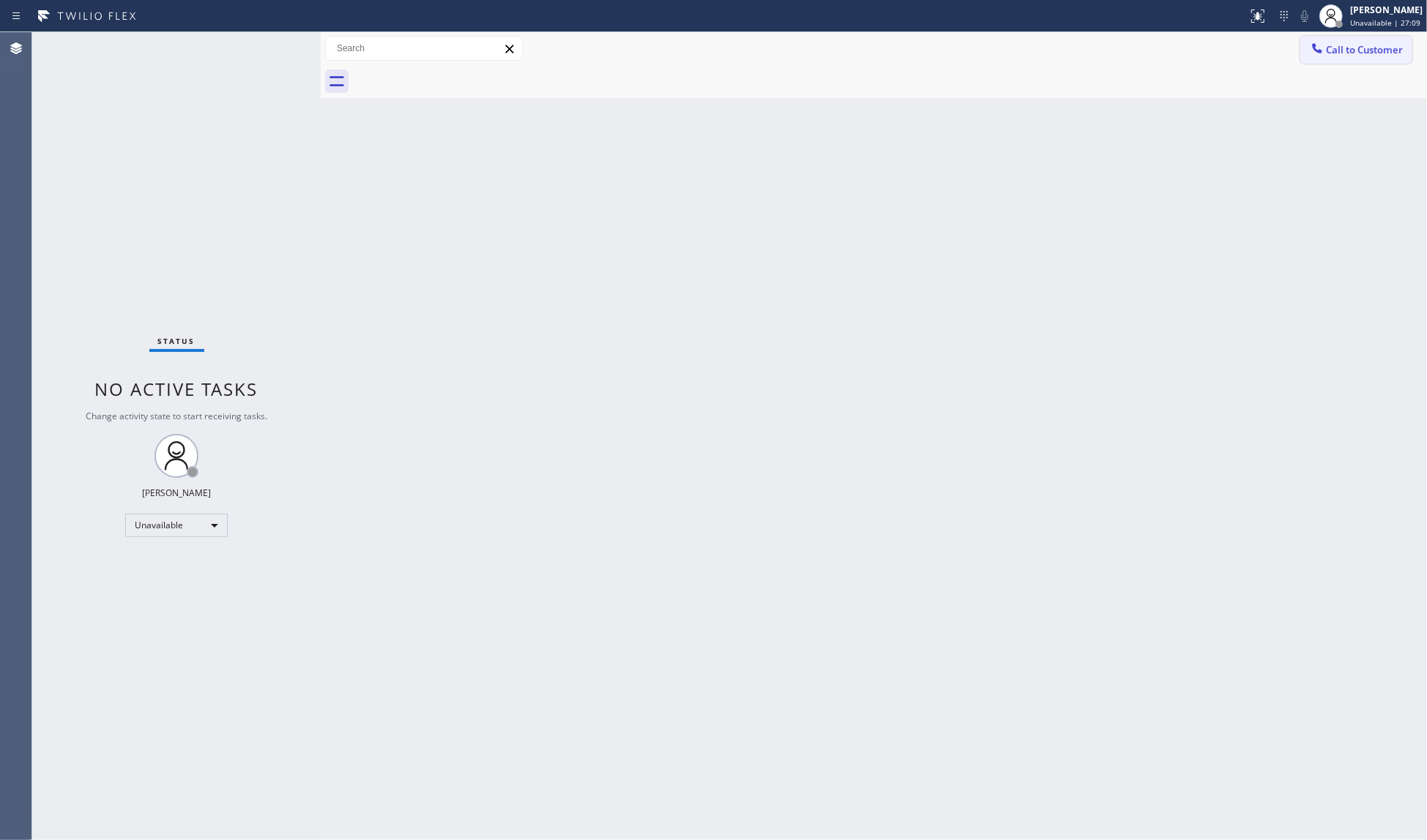
click at [1358, 46] on span "Call to Customer" at bounding box center [1364, 49] width 77 height 13
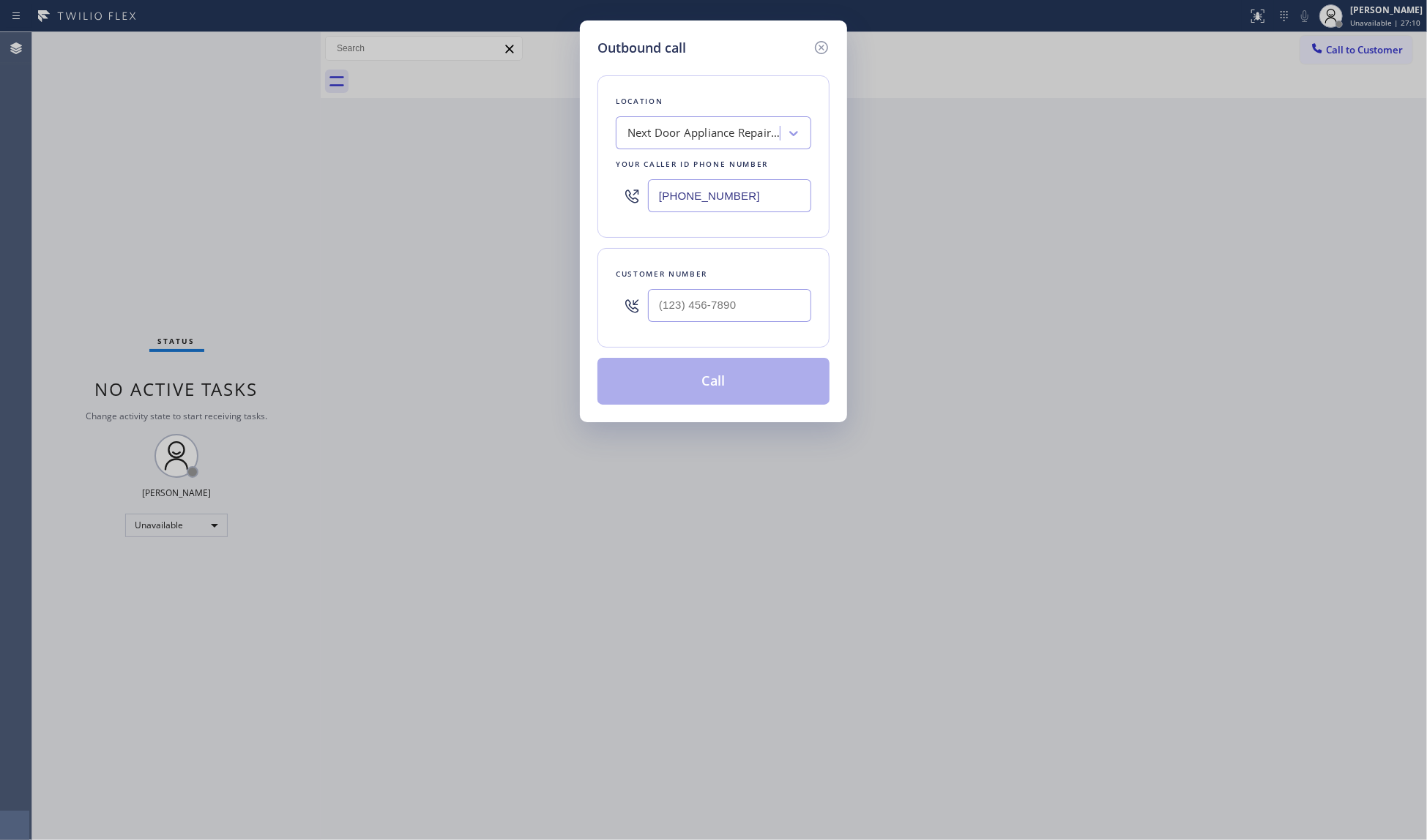
drag, startPoint x: 762, startPoint y: 205, endPoint x: 626, endPoint y: 200, distance: 136.1
click at [629, 205] on div "Location Next Door Appliance Repair [PERSON_NAME] Your caller id phone number […" at bounding box center [714, 157] width 232 height 162
click at [747, 200] on input "(___) ___-____" at bounding box center [729, 195] width 163 height 33
paste input "310) 553-3300"
type input "[PHONE_NUMBER]"
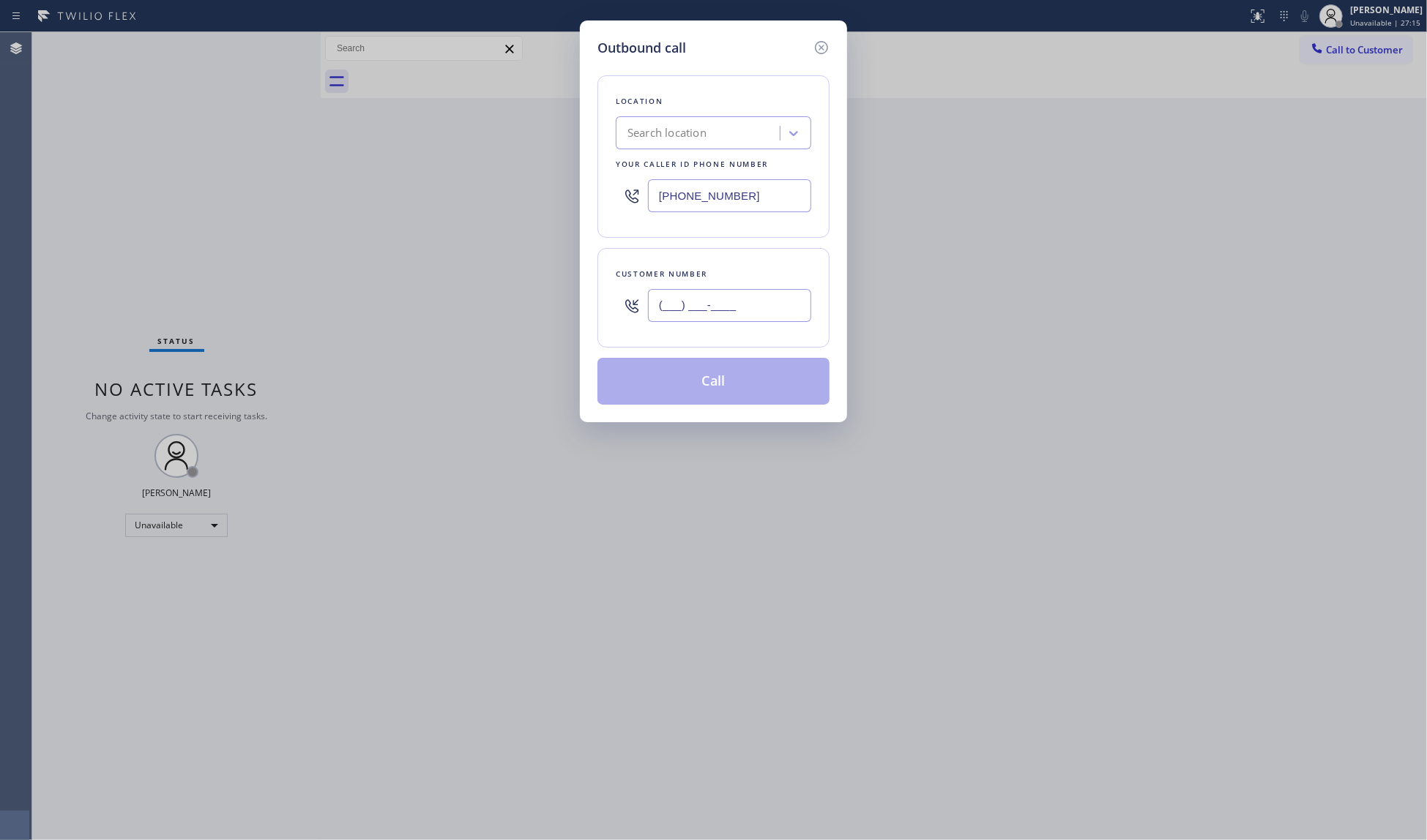
paste input "934) 210-7807"
click at [788, 300] on input "(___) ___-____" at bounding box center [729, 305] width 163 height 33
type input "[PHONE_NUMBER]"
click at [727, 378] on button "Call" at bounding box center [714, 381] width 232 height 47
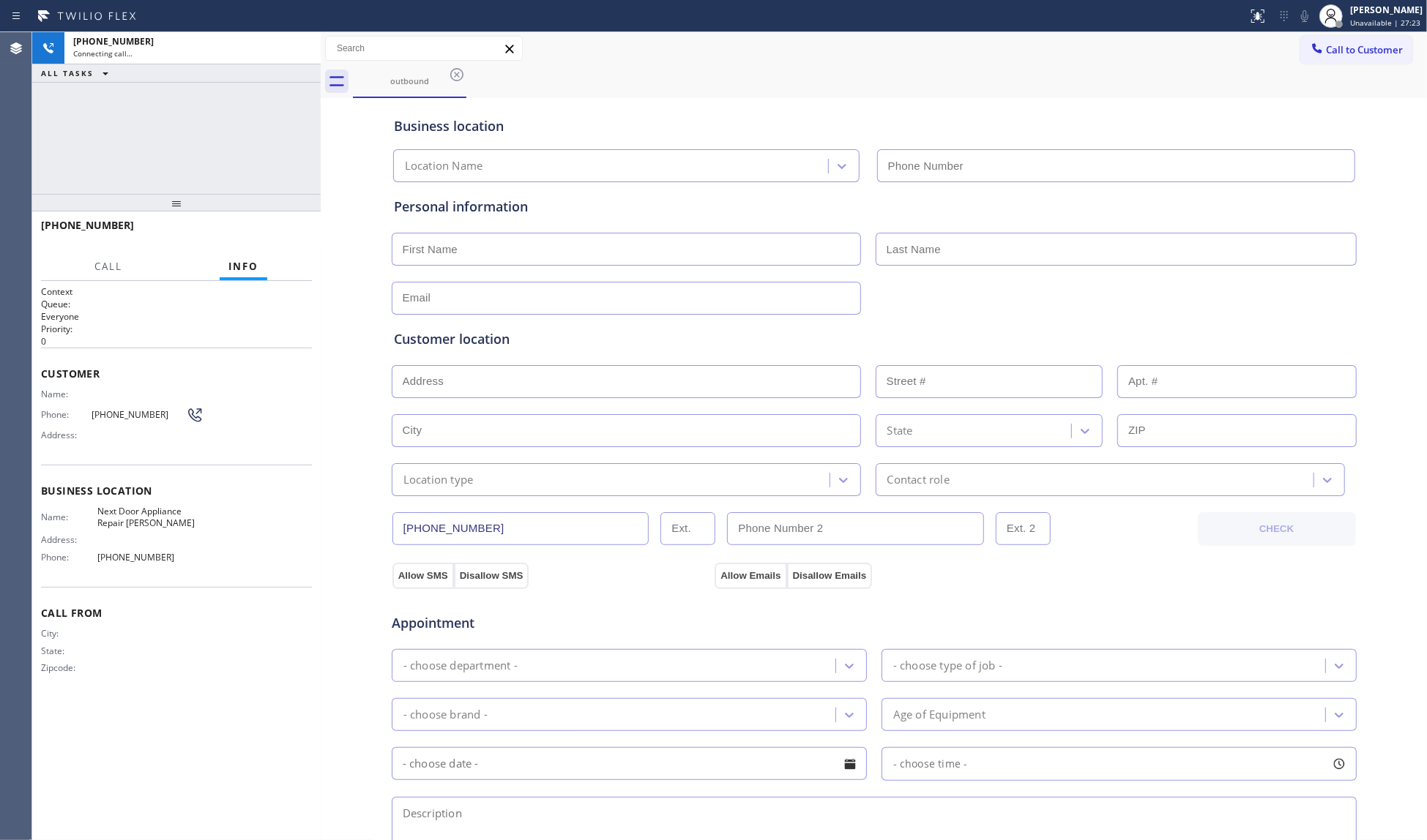
type input "[PHONE_NUMBER]"
click at [631, 91] on div "outbound" at bounding box center [890, 81] width 1074 height 33
drag, startPoint x: 907, startPoint y: 97, endPoint x: 881, endPoint y: 69, distance: 38.2
click at [903, 94] on div "outbound Call to Customer Outbound call Location Search location Your caller id…" at bounding box center [873, 584] width 1106 height 1102
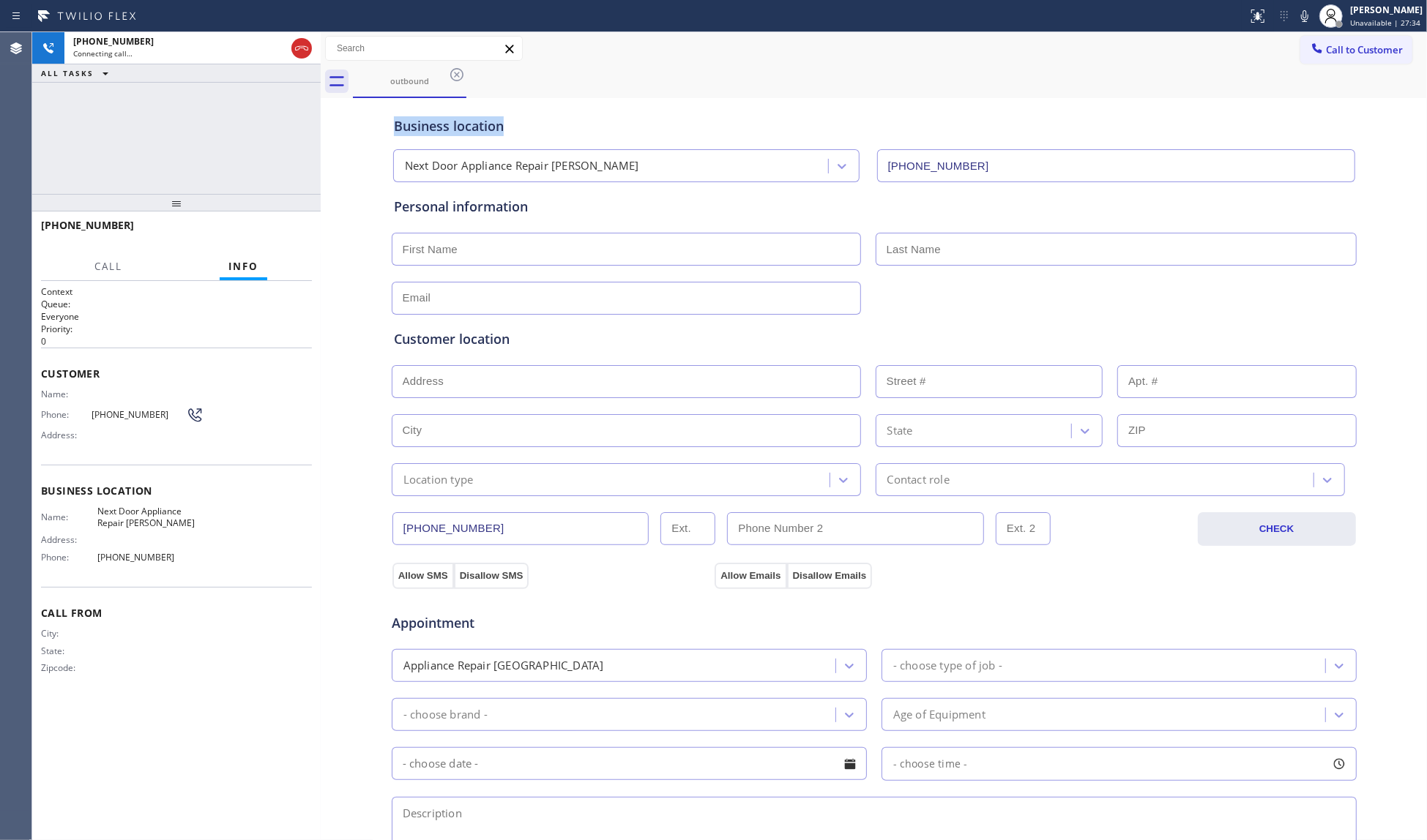
click at [325, 98] on div "Business location Next Door Appliance Repair [GEOGRAPHIC_DATA] [PHONE_NUMBER] P…" at bounding box center [873, 616] width 1106 height 1036
click at [296, 47] on icon at bounding box center [301, 48] width 18 height 18
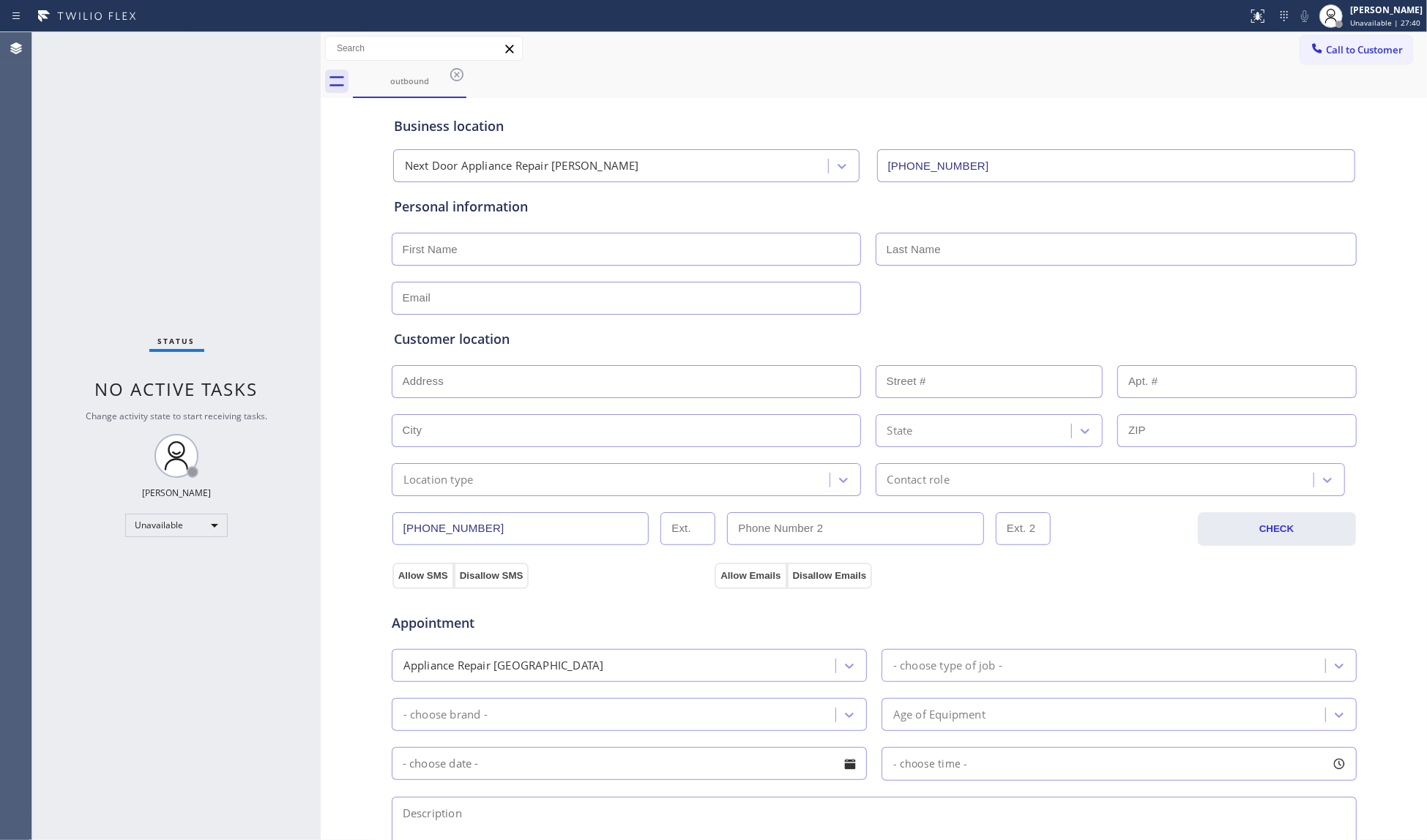
click at [456, 71] on icon at bounding box center [456, 74] width 18 height 18
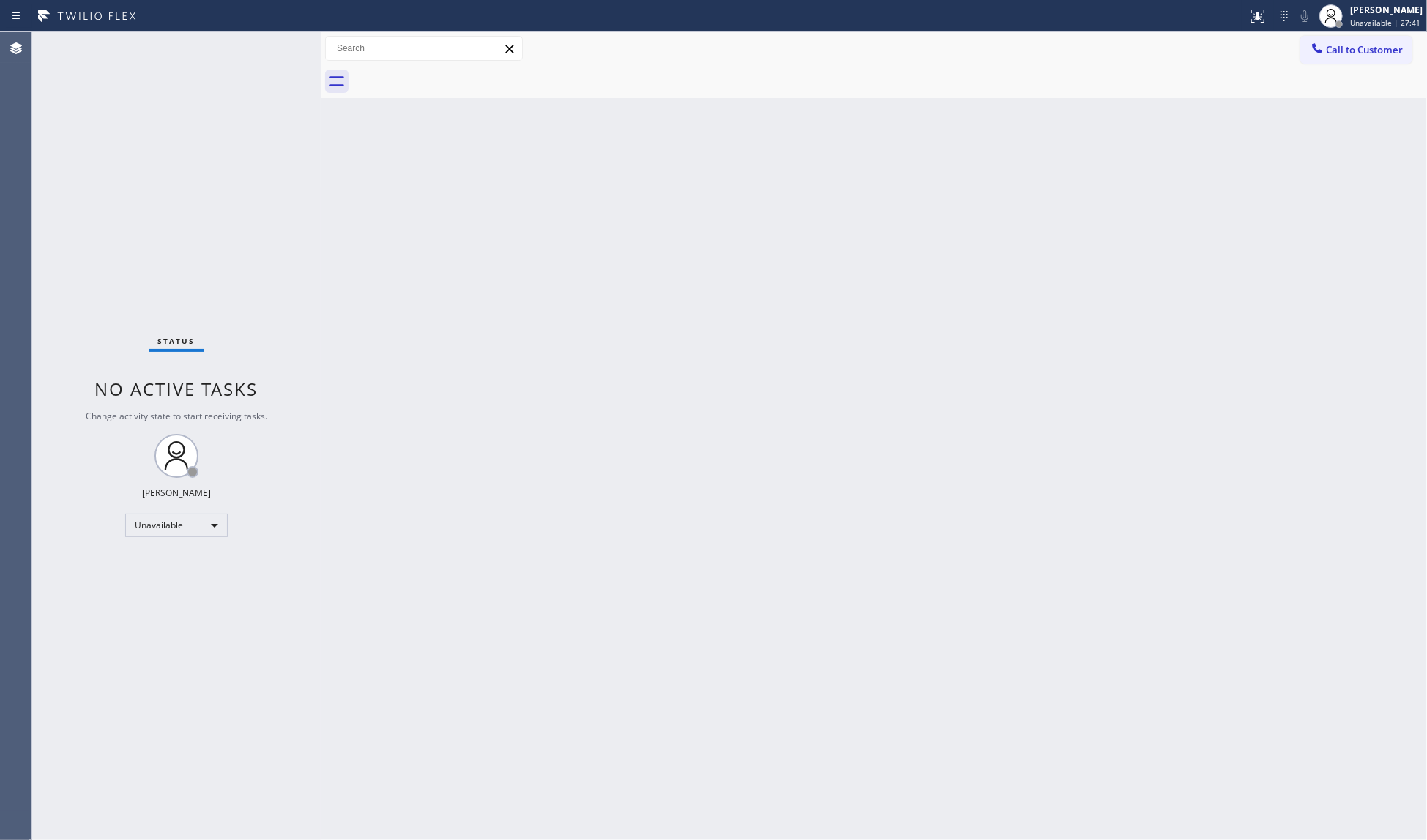
click at [1325, 47] on div at bounding box center [1317, 49] width 18 height 18
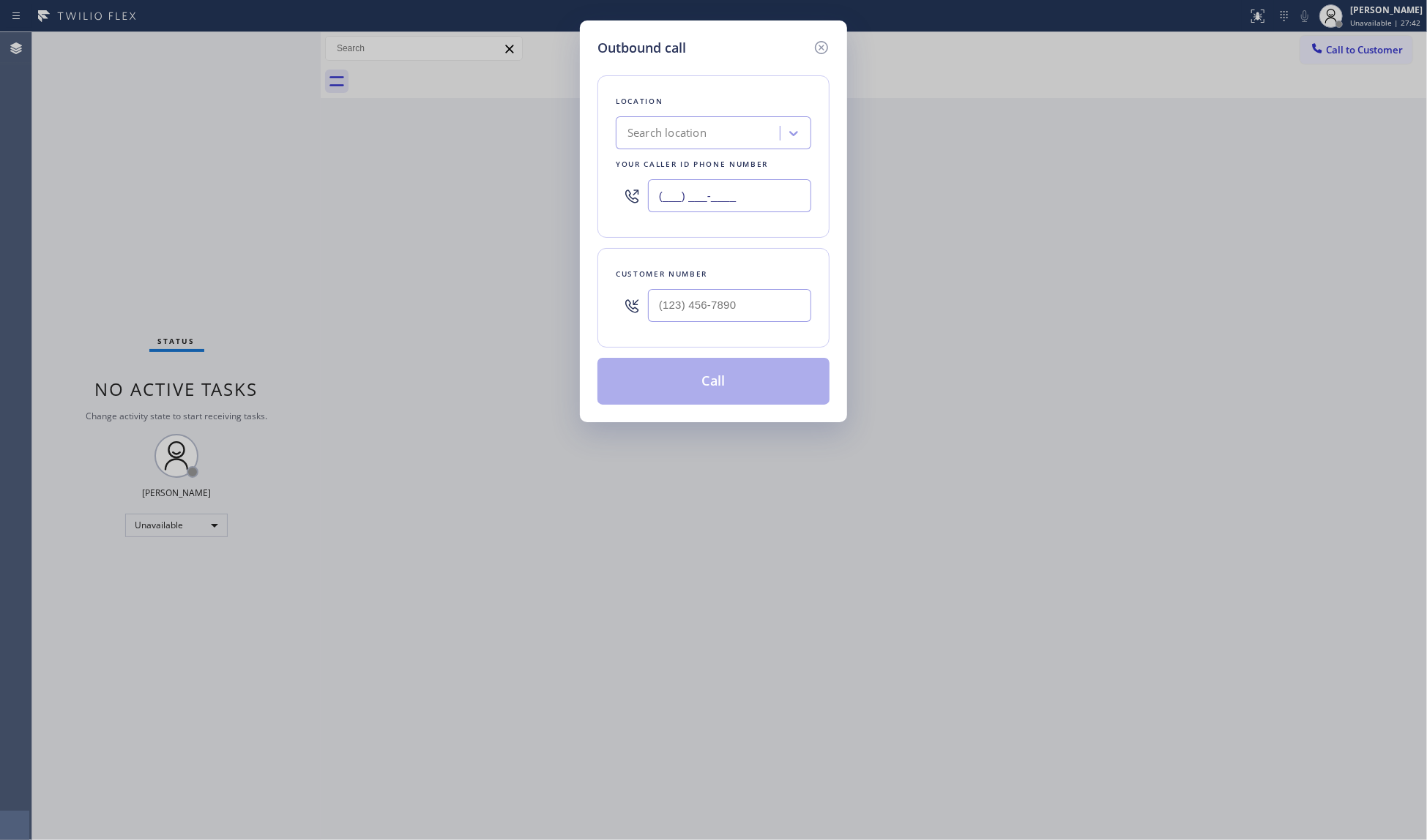
drag, startPoint x: 760, startPoint y: 204, endPoint x: 600, endPoint y: 202, distance: 160.0
click at [600, 202] on div "Location Search location Your caller id phone number (___) ___-____" at bounding box center [714, 157] width 232 height 162
paste input "609) 710-8354"
type input "[PHONE_NUMBER]"
drag, startPoint x: 817, startPoint y: 312, endPoint x: 800, endPoint y: 306, distance: 18.0
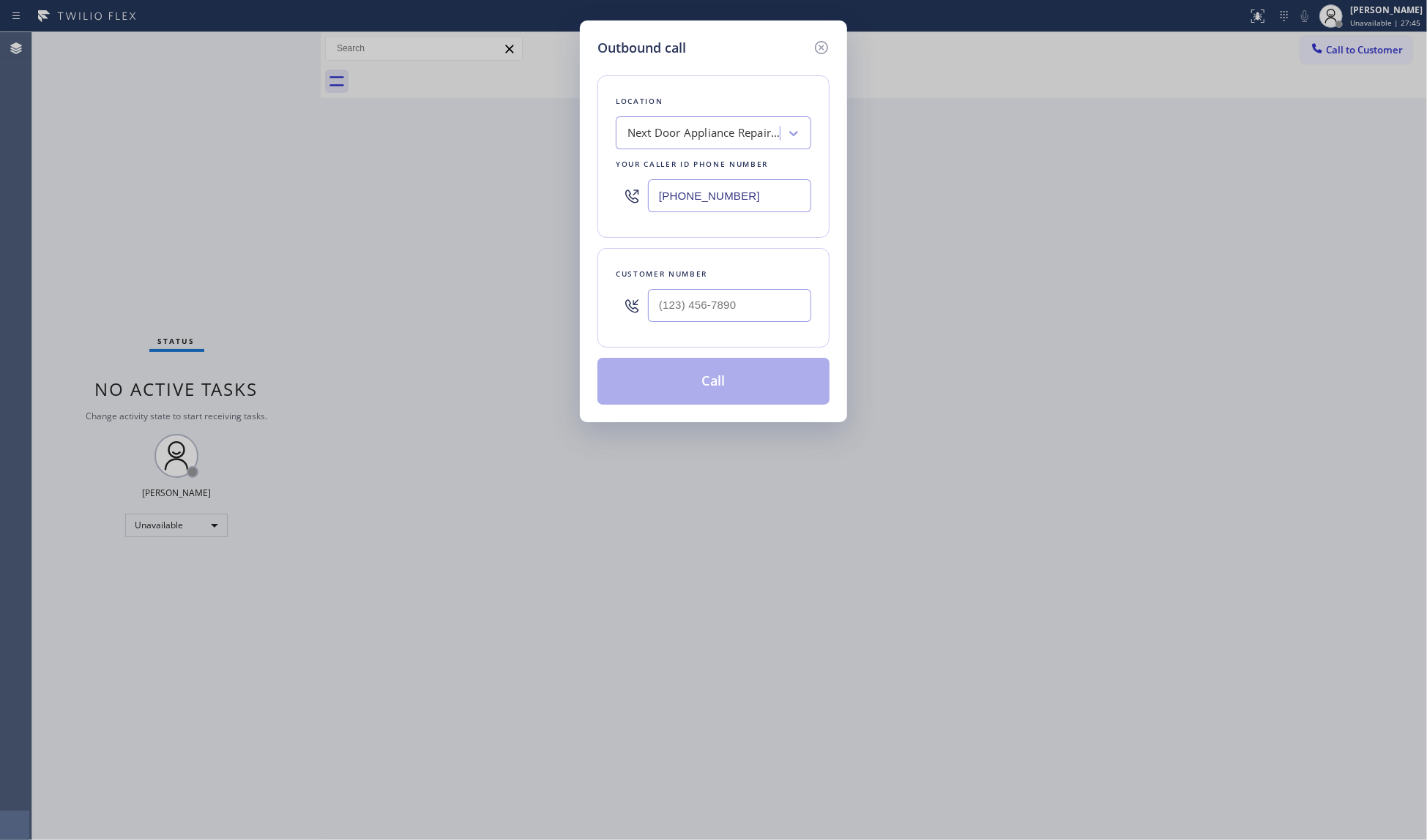
click at [815, 312] on div "Customer number" at bounding box center [714, 297] width 232 height 100
paste input "609) 201-4302"
click at [788, 306] on input "[PHONE_NUMBER]" at bounding box center [729, 305] width 163 height 33
type input "[PHONE_NUMBER]"
click at [724, 393] on button "Call" at bounding box center [714, 381] width 232 height 47
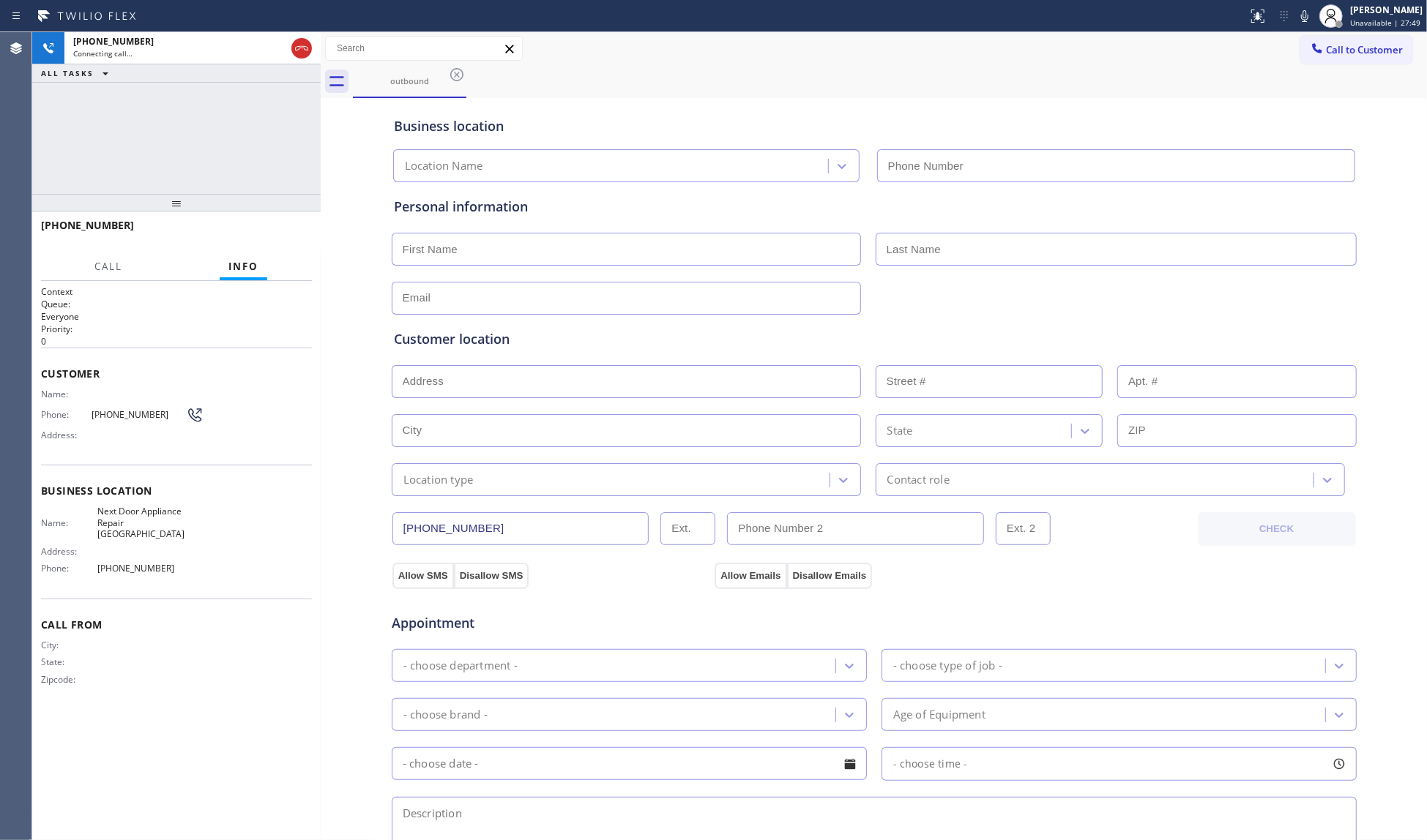
type input "[PHONE_NUMBER]"
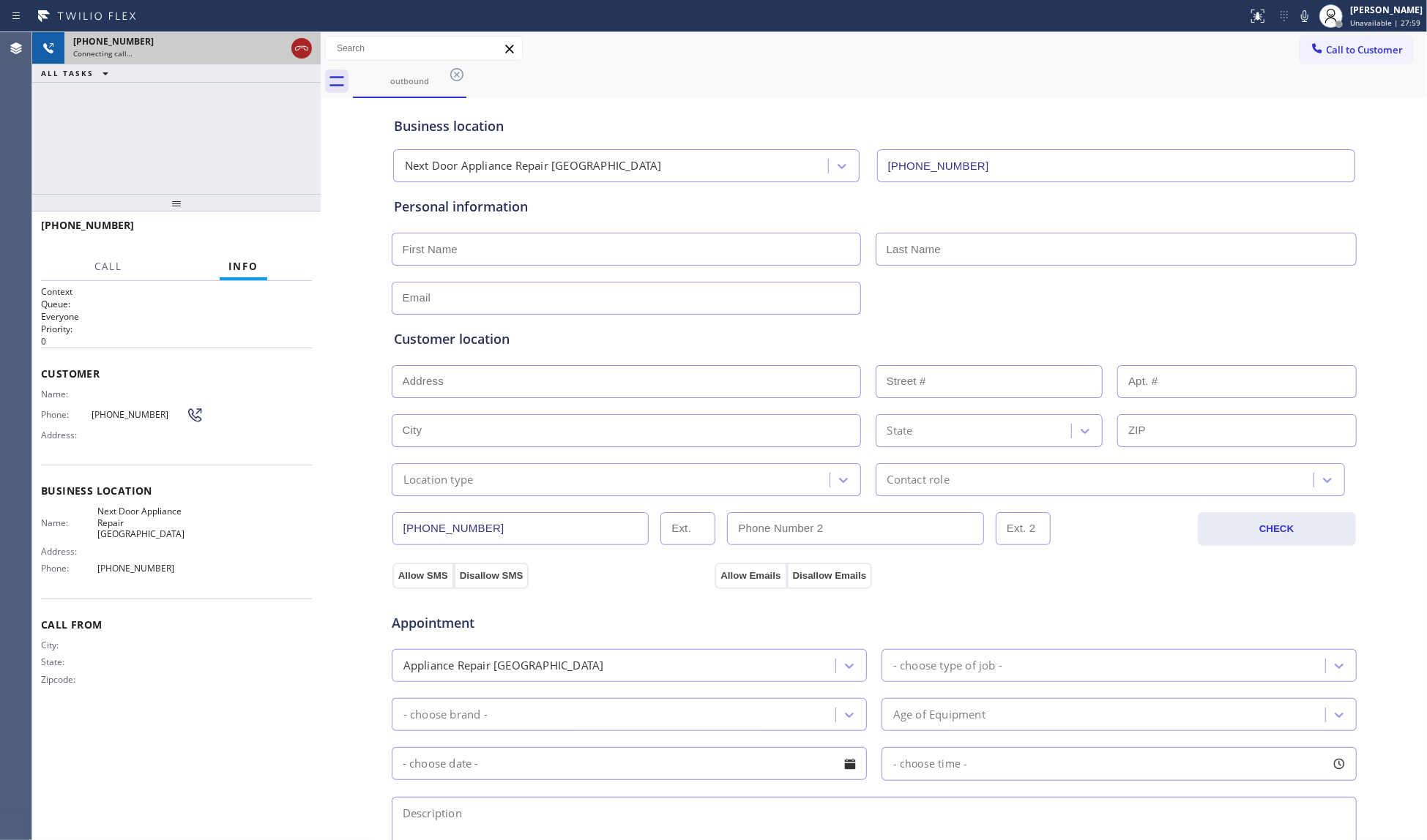
click at [305, 51] on icon at bounding box center [301, 48] width 18 height 18
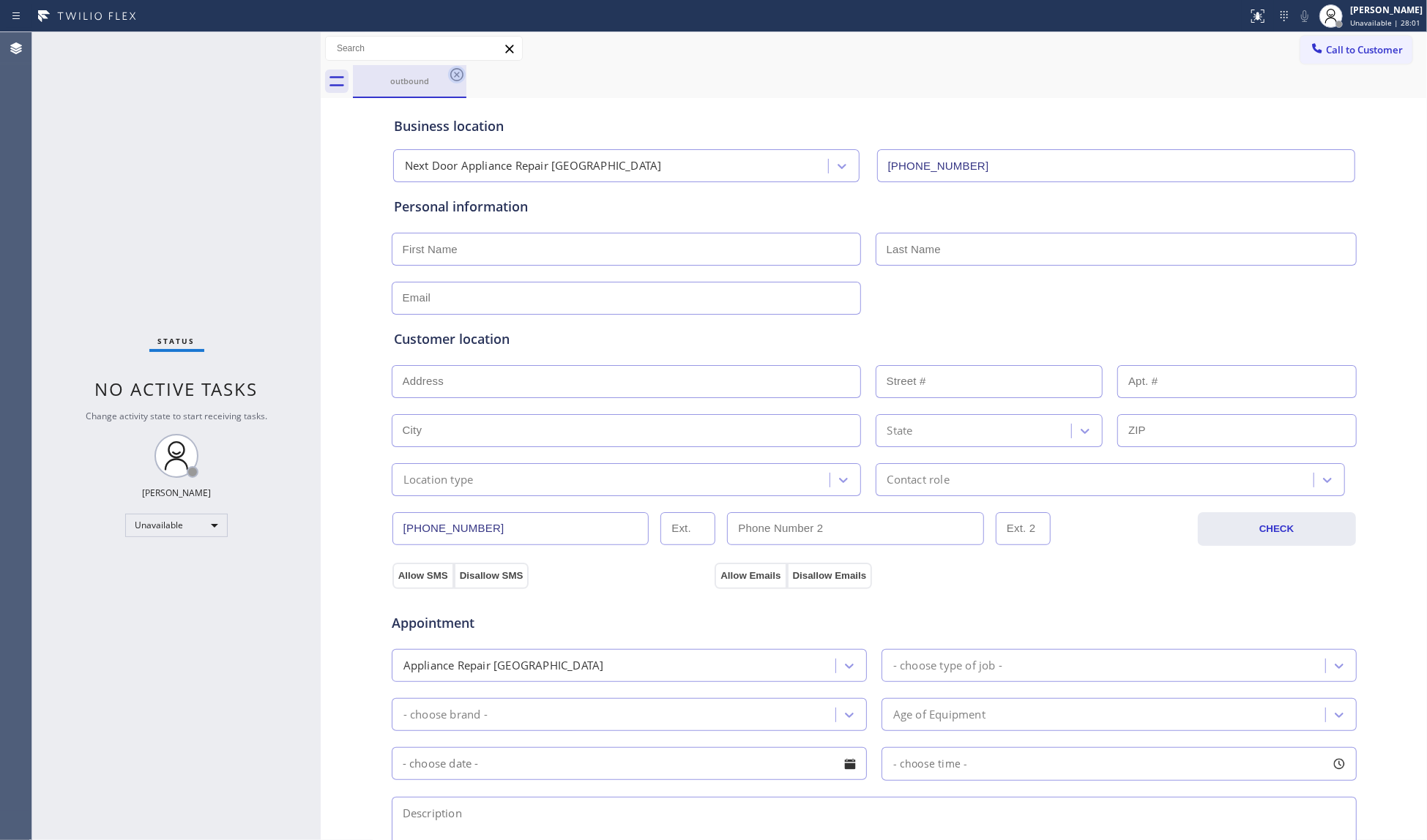
click at [449, 72] on icon at bounding box center [456, 74] width 18 height 18
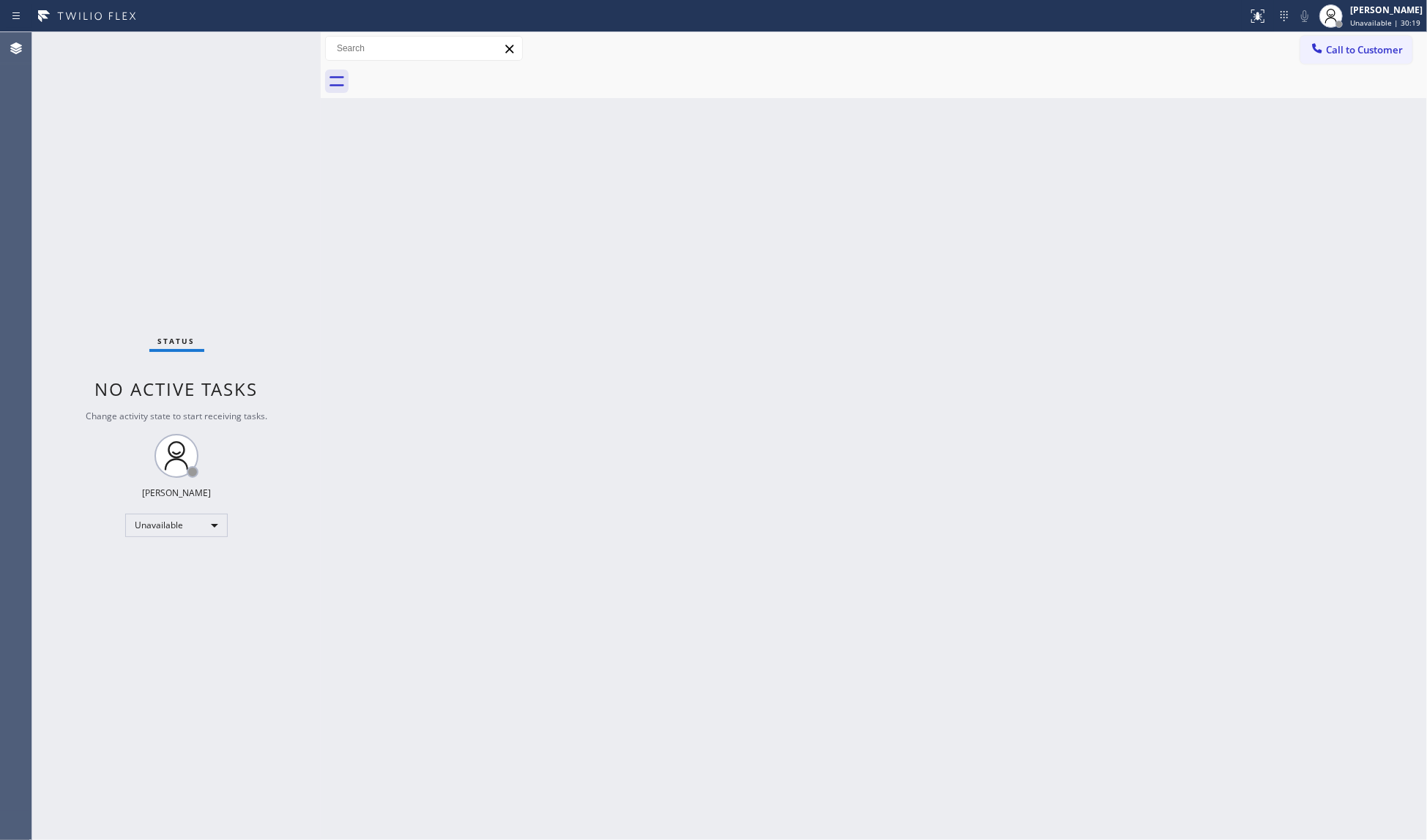
click at [936, 123] on div "Back to Dashboard Change Sender ID Customers Technicians Select a contact Outbo…" at bounding box center [873, 436] width 1106 height 808
click at [1303, 39] on button "Call to Customer" at bounding box center [1356, 49] width 112 height 28
